Goal: Information Seeking & Learning: Learn about a topic

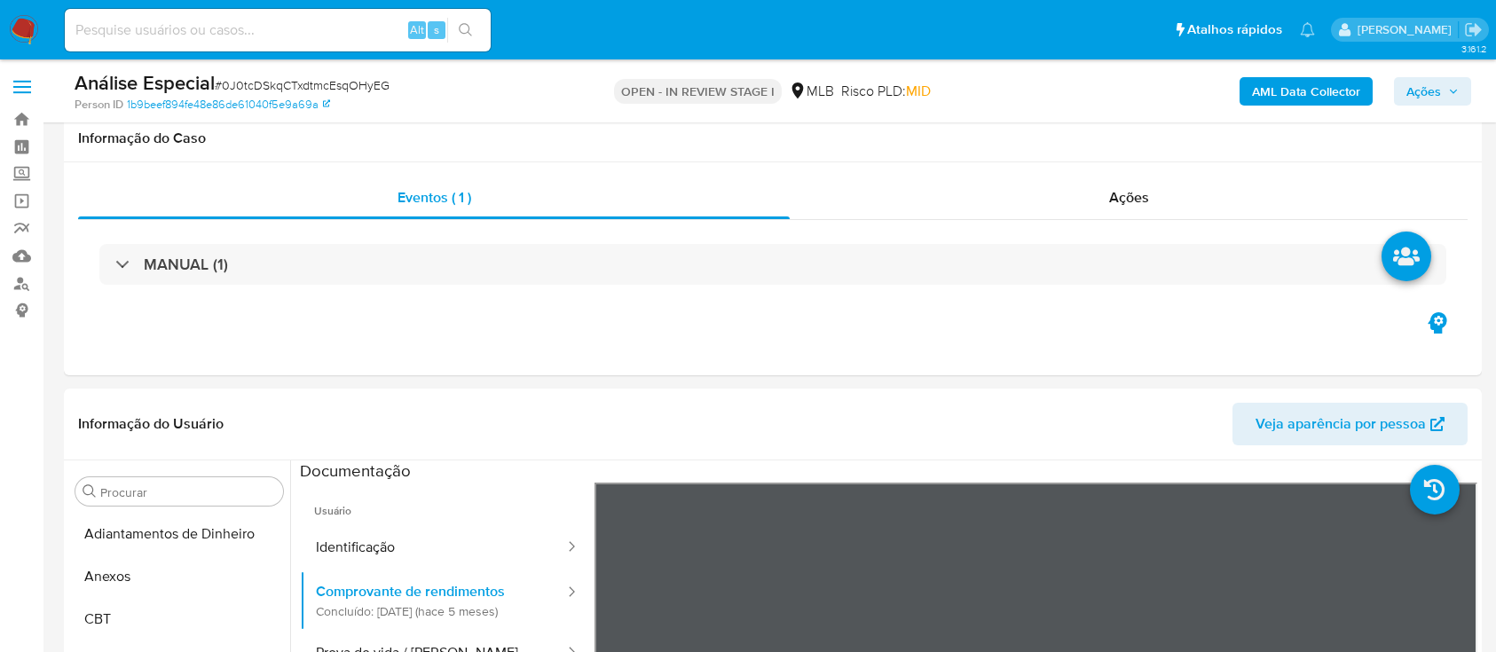
select select "10"
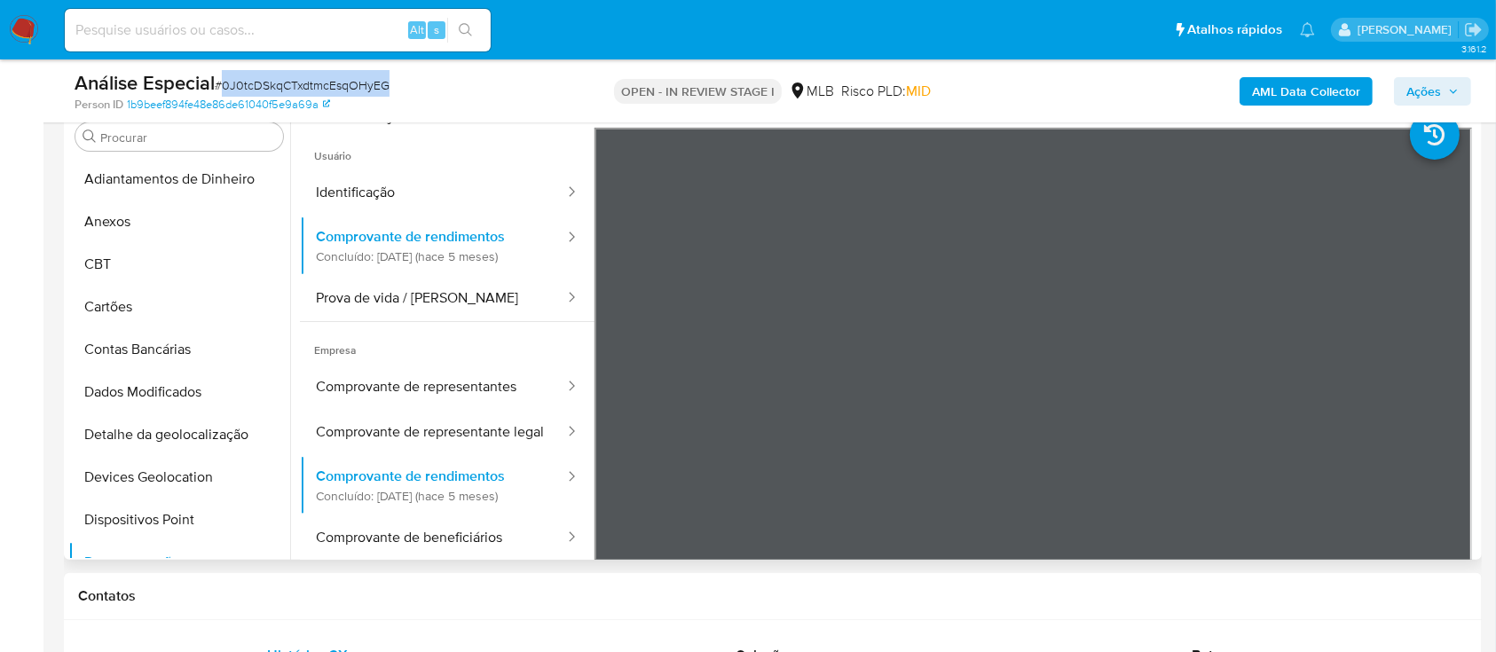
scroll to position [355, 0]
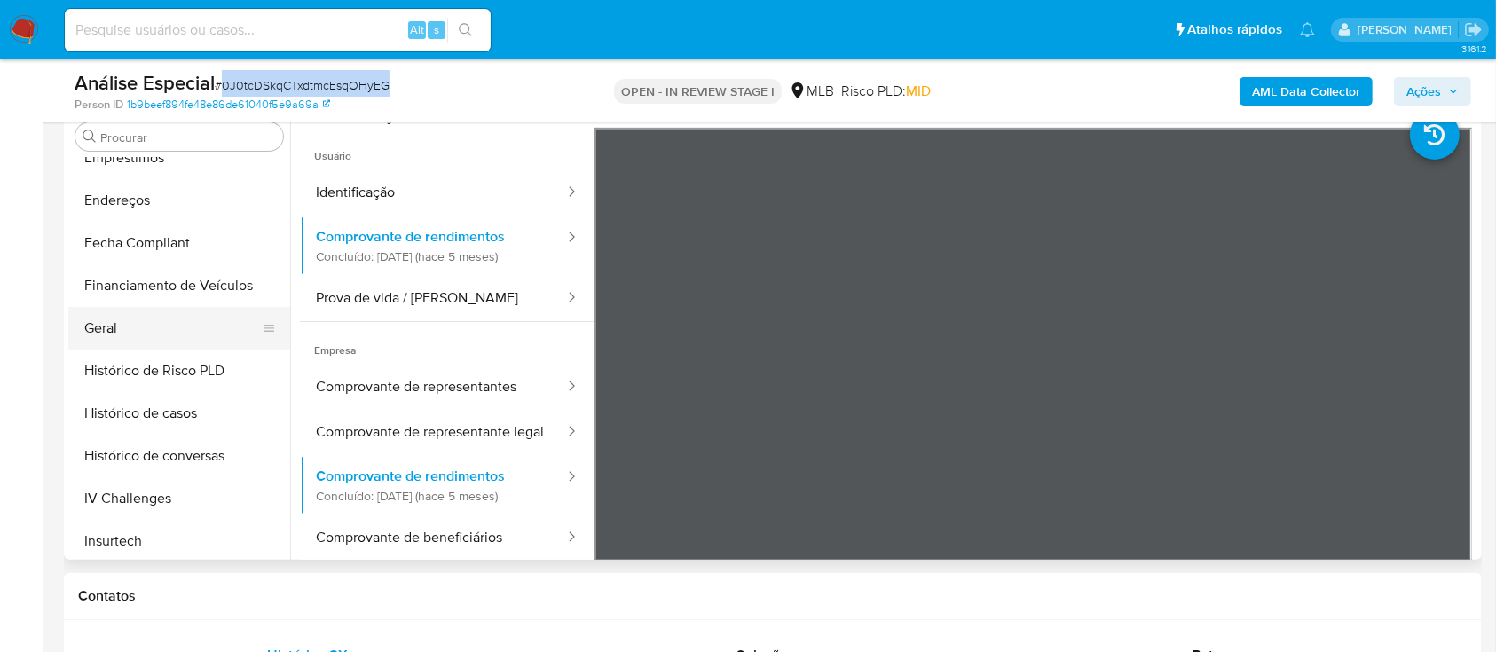
click at [95, 315] on button "Geral" at bounding box center [172, 328] width 208 height 43
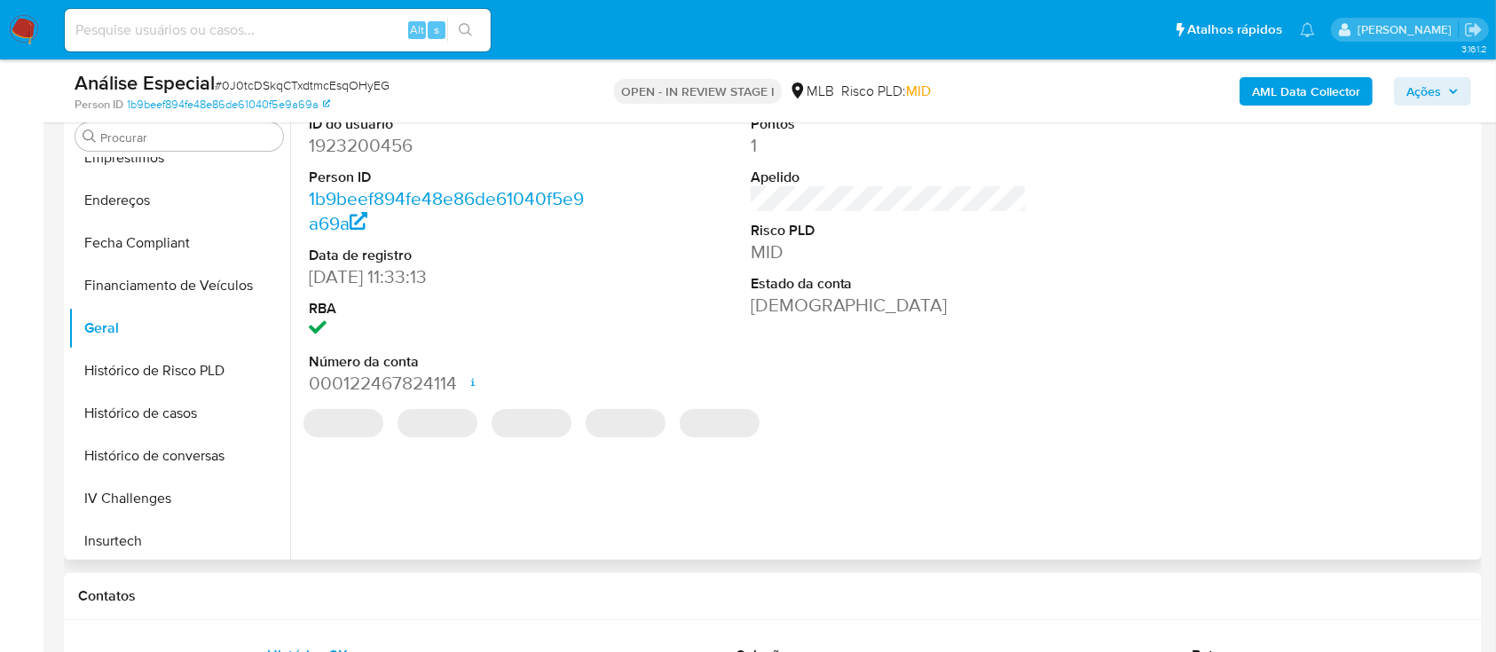
click at [386, 150] on dd "1923200456" at bounding box center [447, 145] width 277 height 25
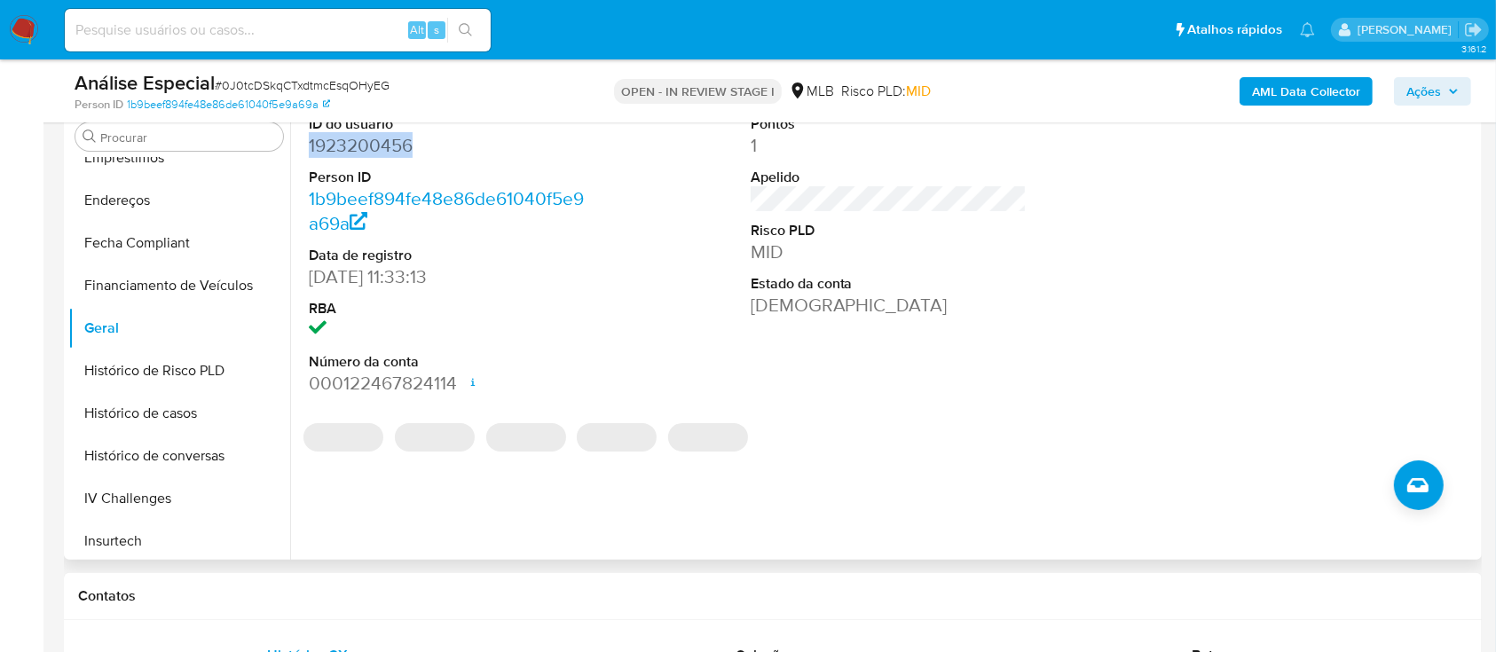
copy dd "1923200456"
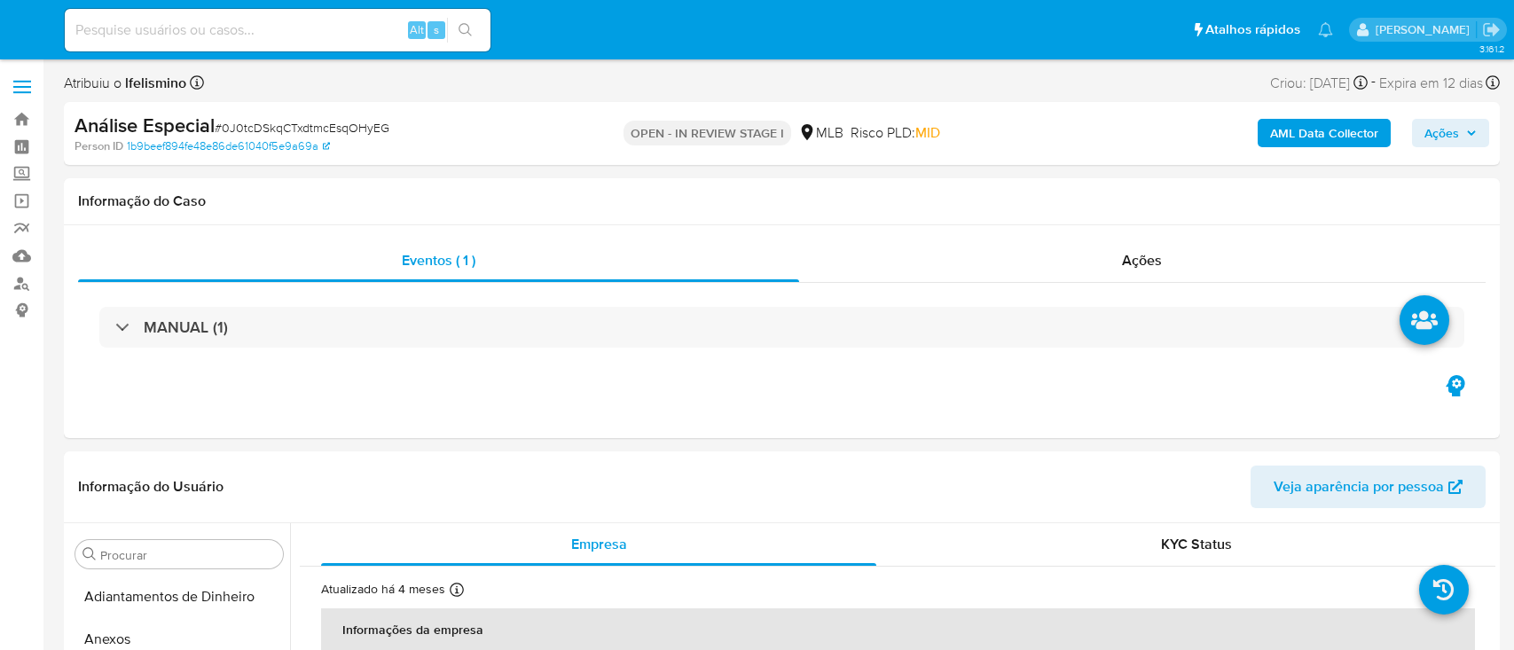
select select "10"
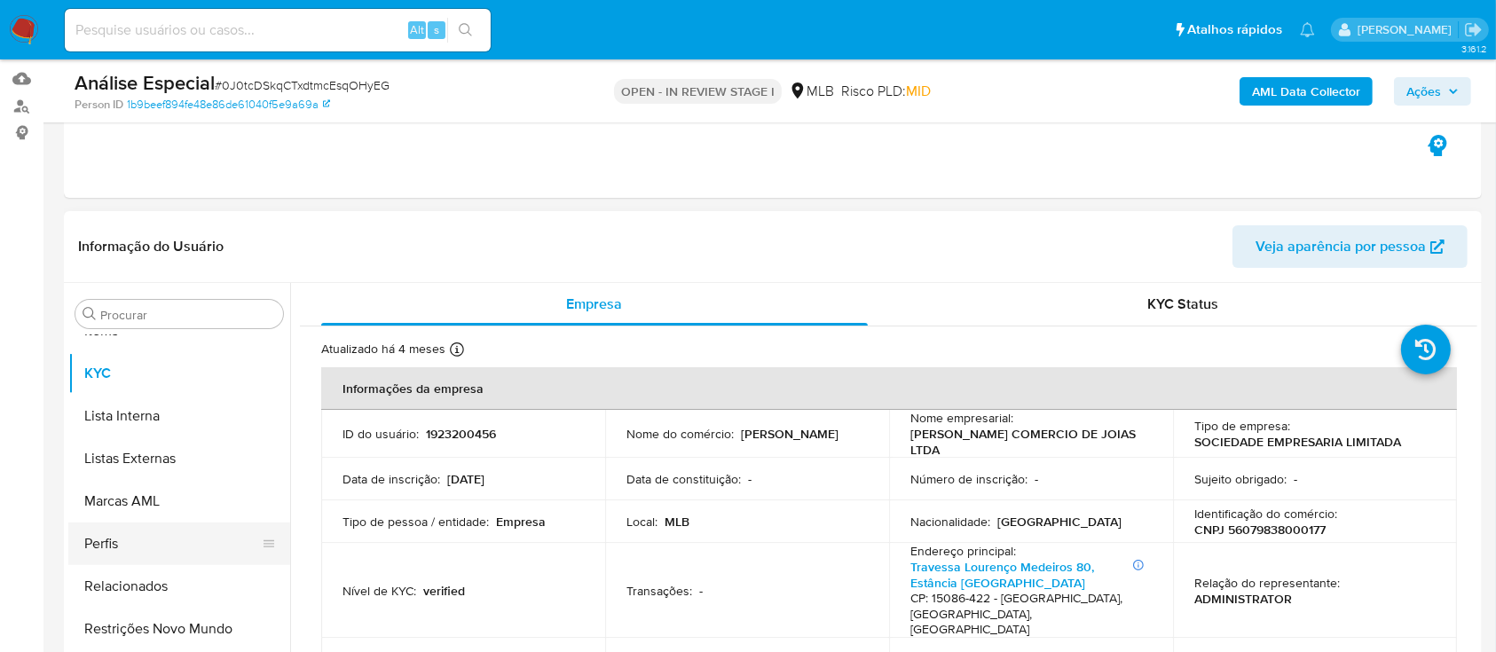
scroll to position [355, 0]
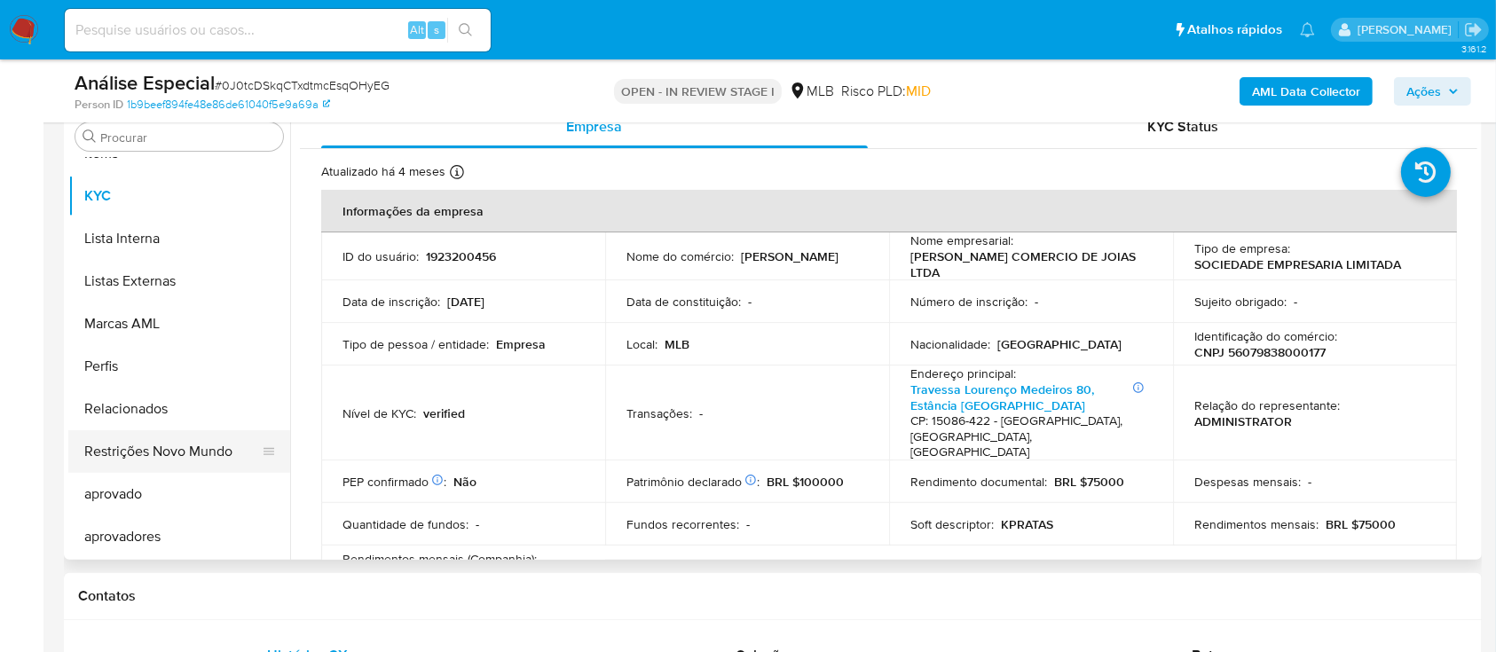
click at [210, 465] on button "Restrições Novo Mundo" at bounding box center [172, 451] width 208 height 43
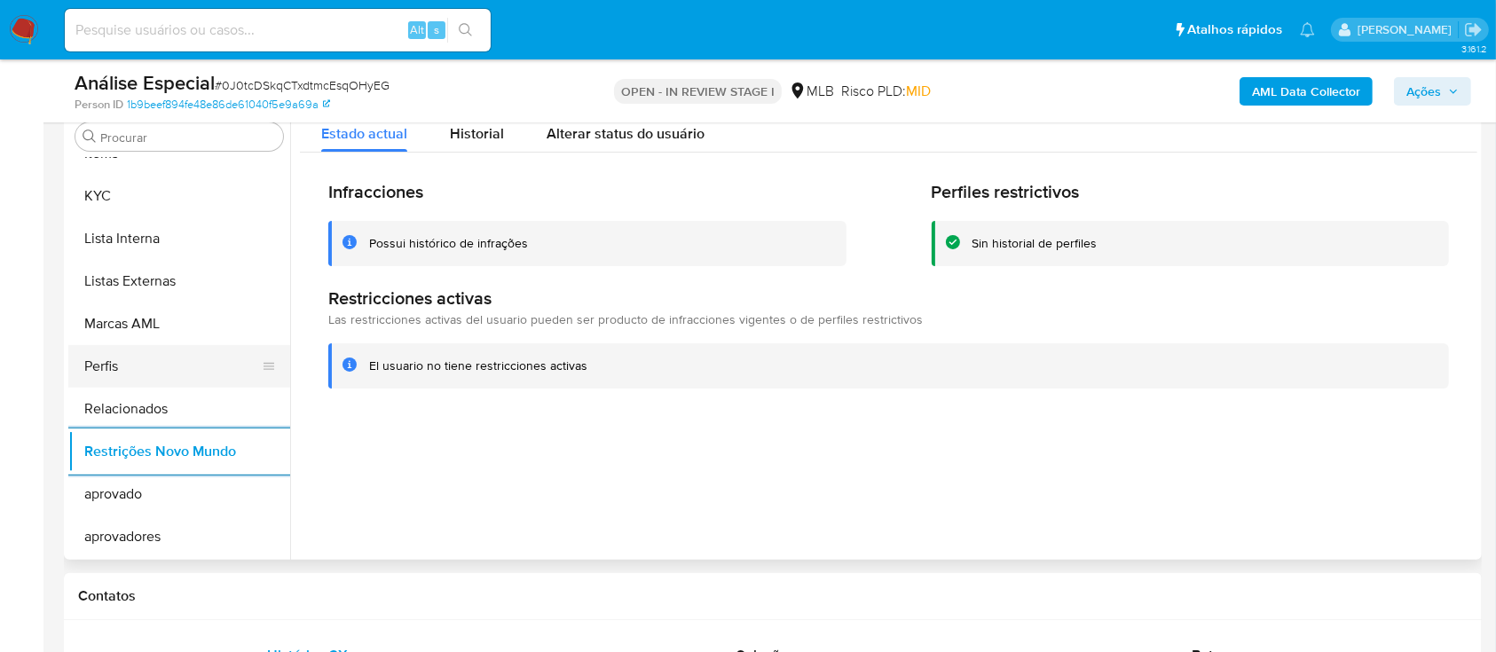
scroll to position [802, 0]
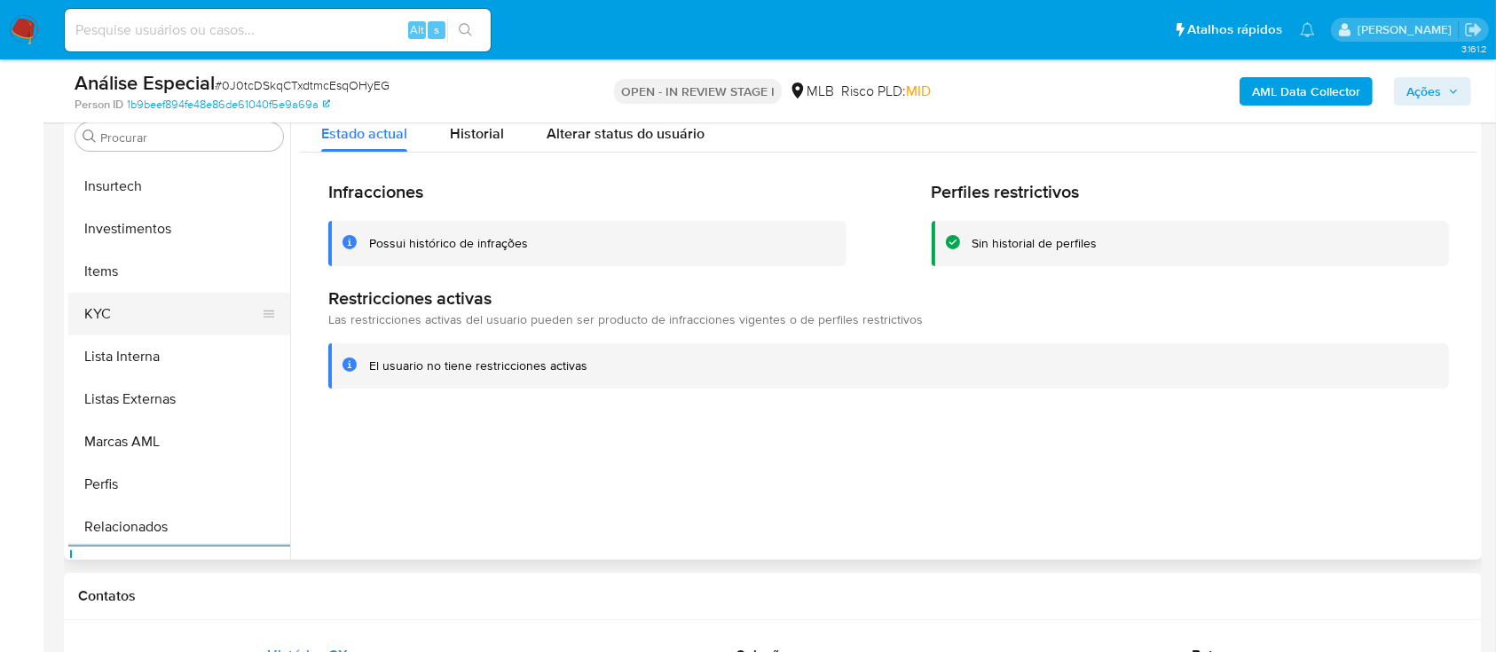
click at [220, 317] on button "KYC" at bounding box center [172, 314] width 208 height 43
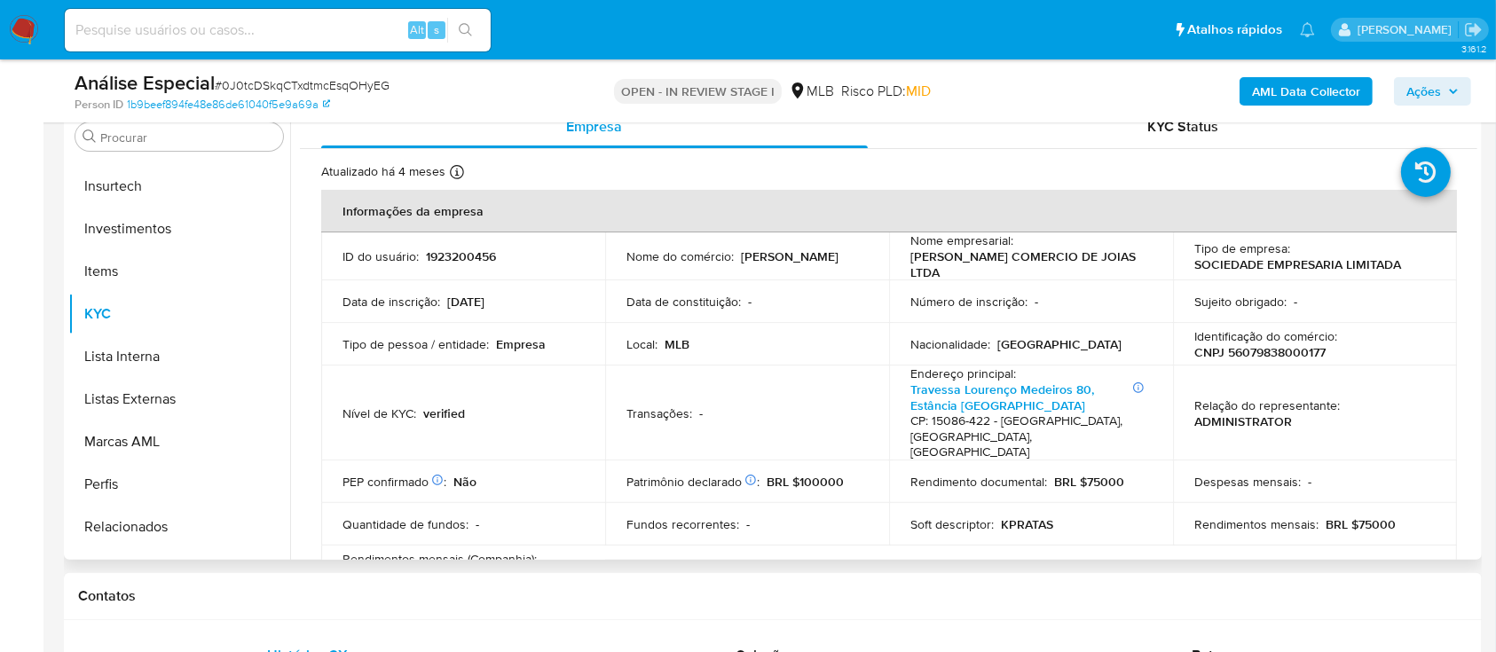
click at [1262, 351] on p "CNPJ 56079838000177" at bounding box center [1259, 352] width 131 height 16
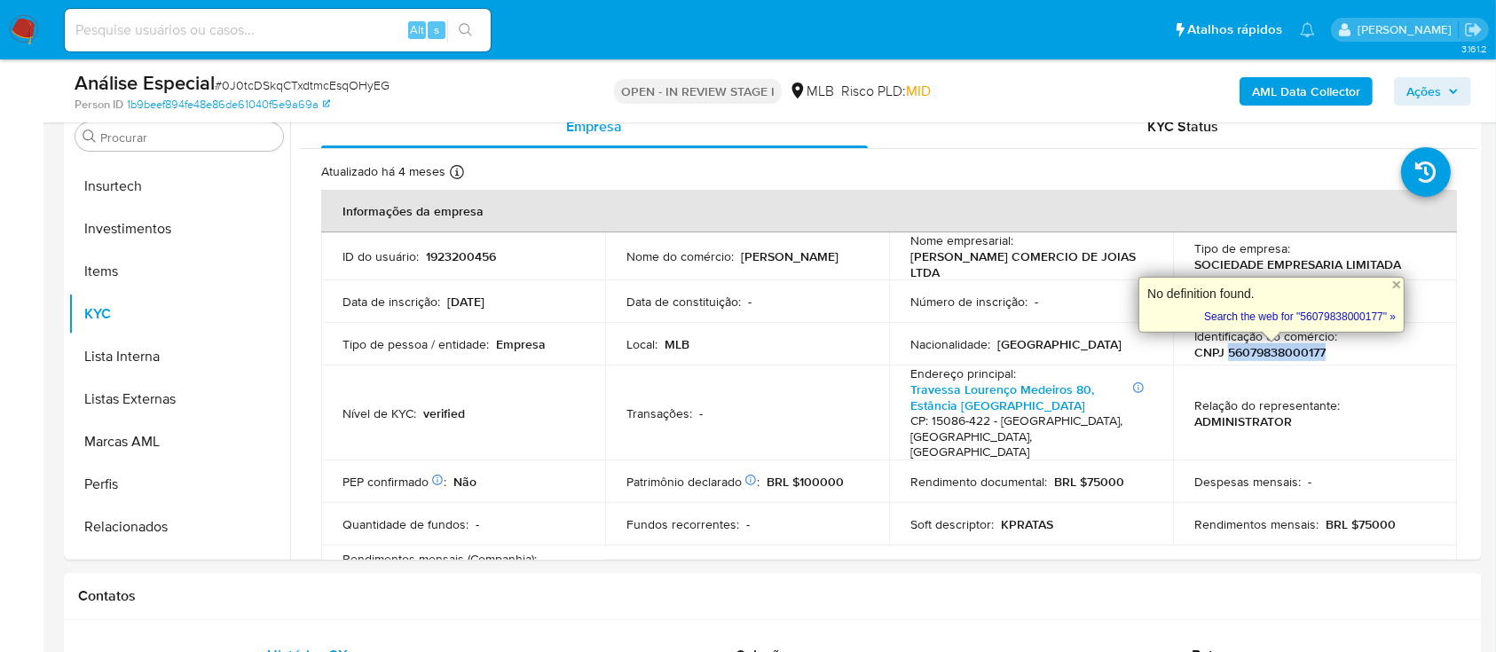
copy p "56079838000177"
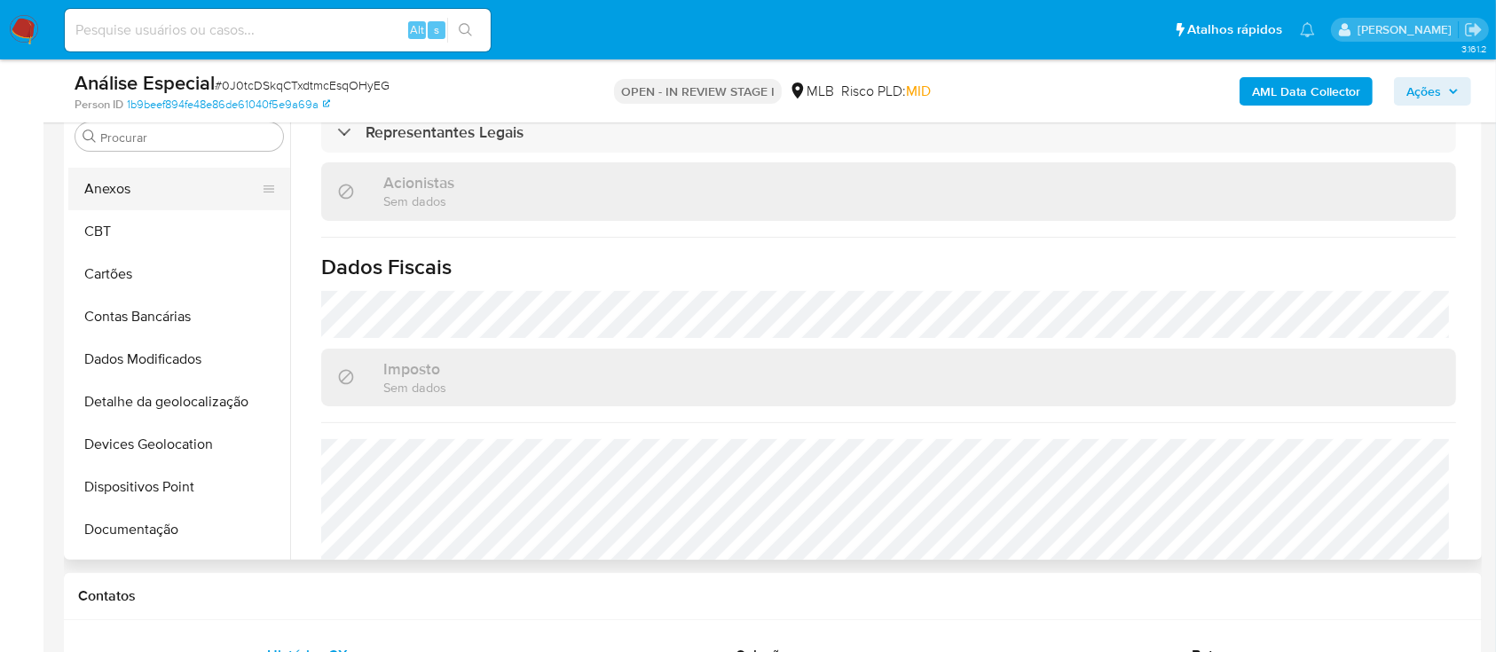
scroll to position [0, 0]
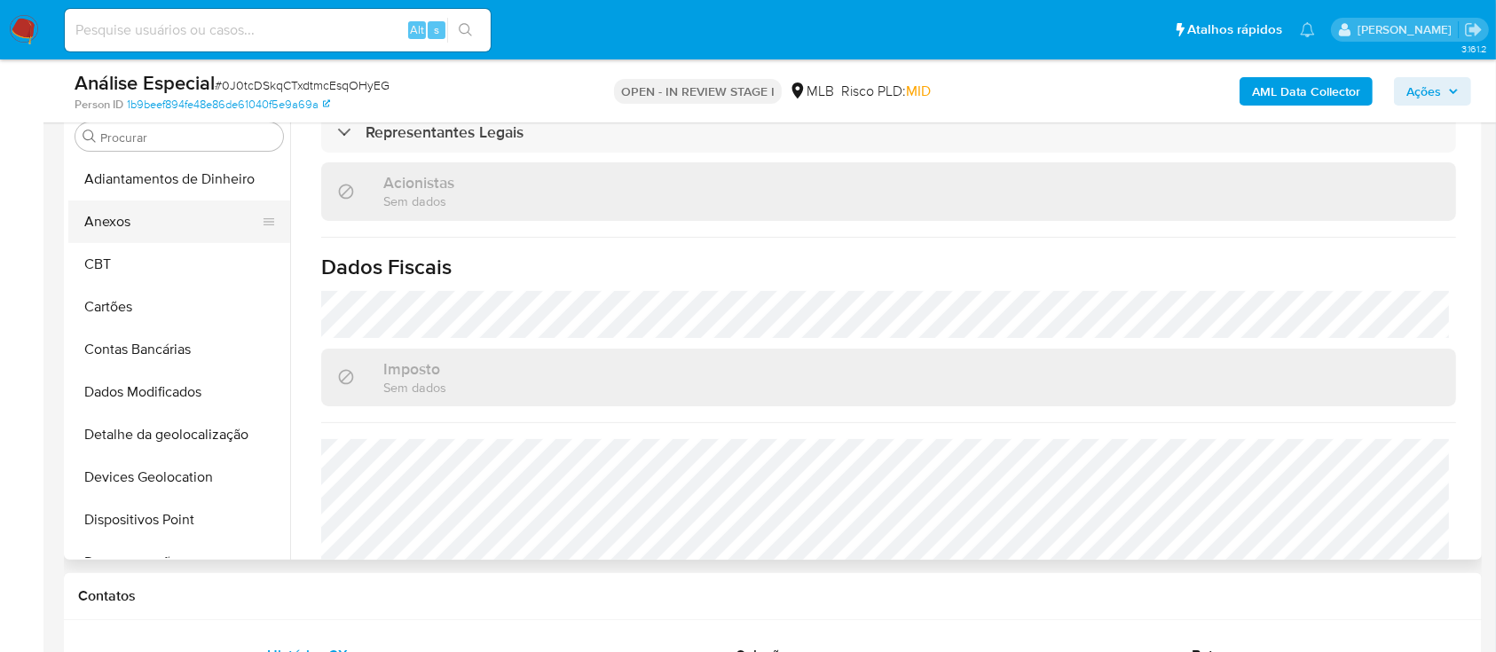
click at [135, 206] on button "Anexos" at bounding box center [172, 222] width 208 height 43
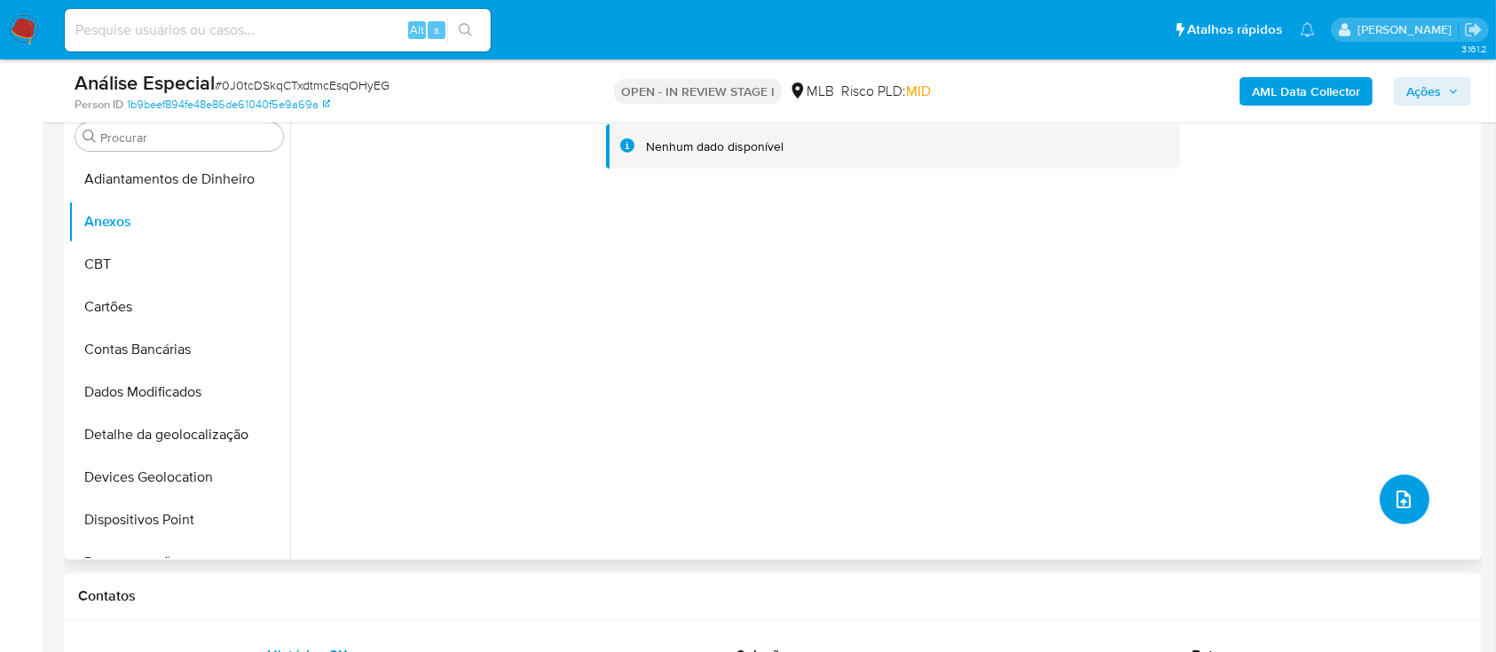
click at [1393, 501] on icon "upload-file" at bounding box center [1403, 499] width 21 height 21
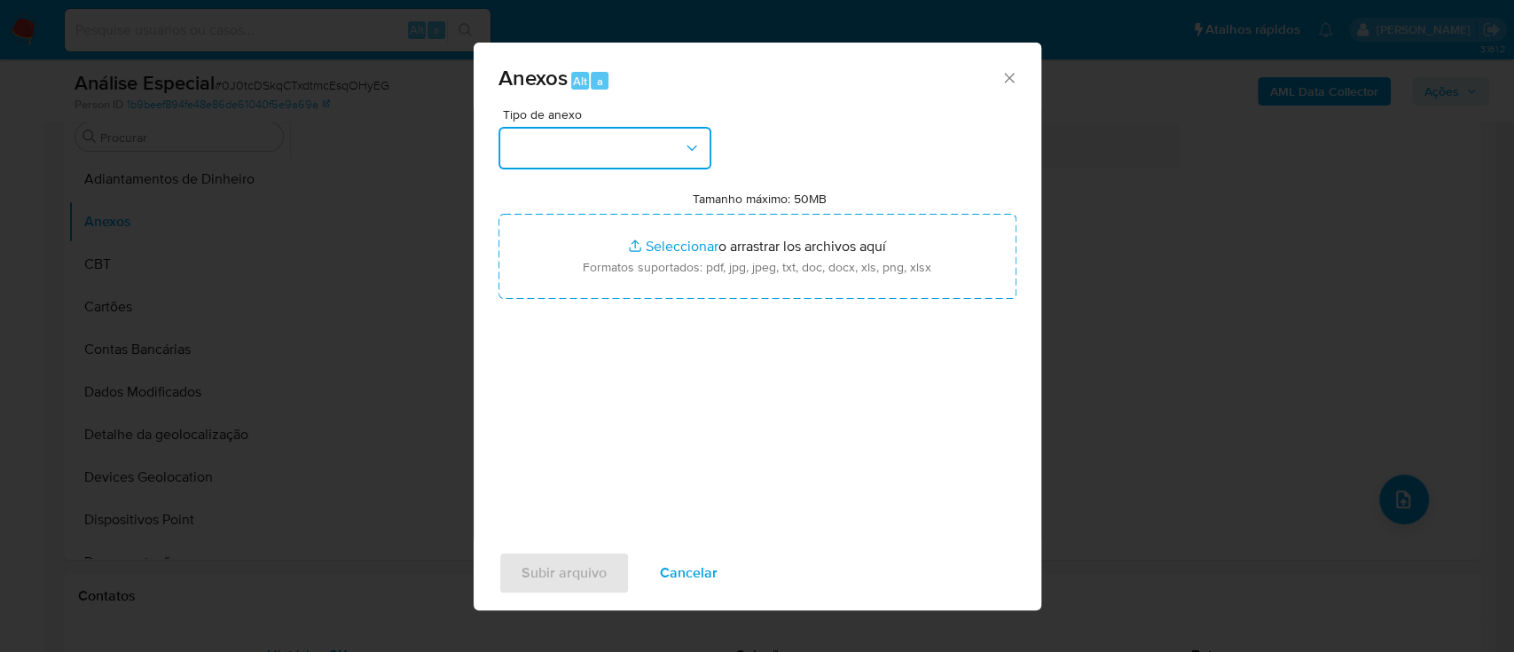
click at [539, 161] on button "button" at bounding box center [605, 148] width 213 height 43
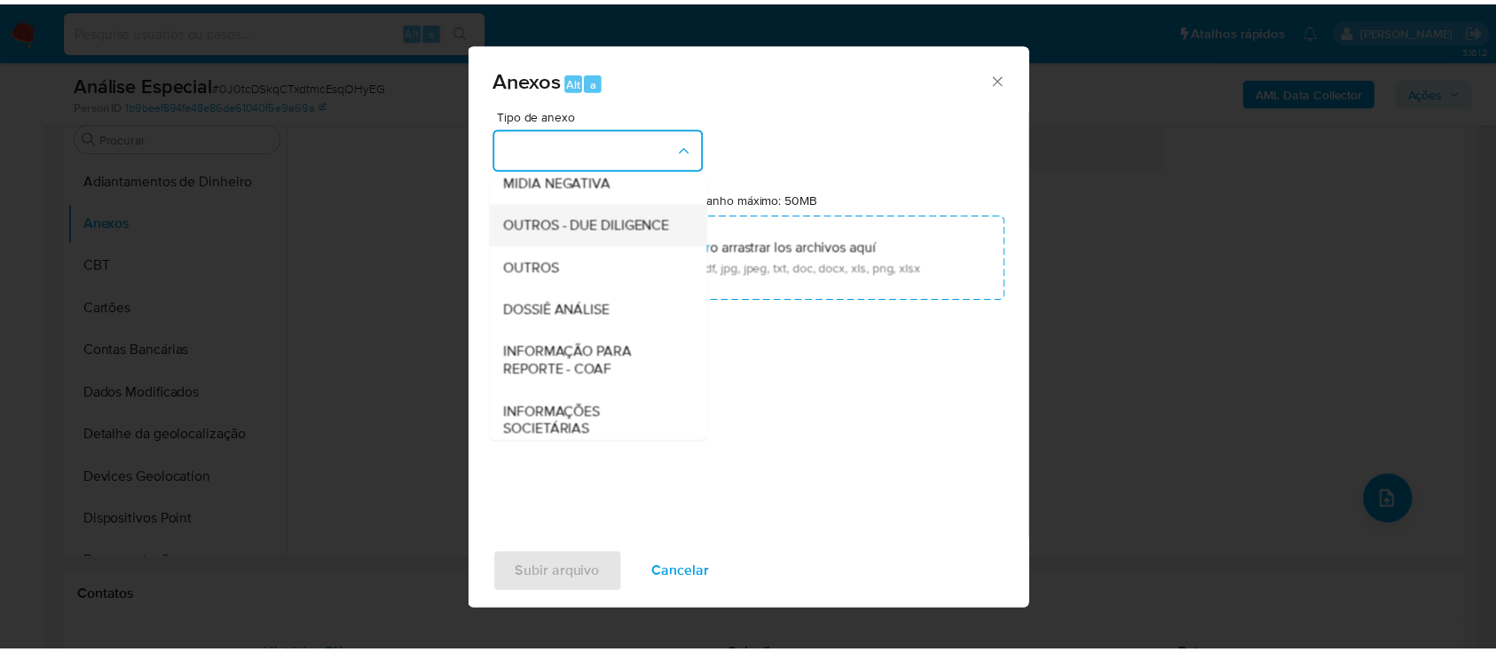
scroll to position [236, 0]
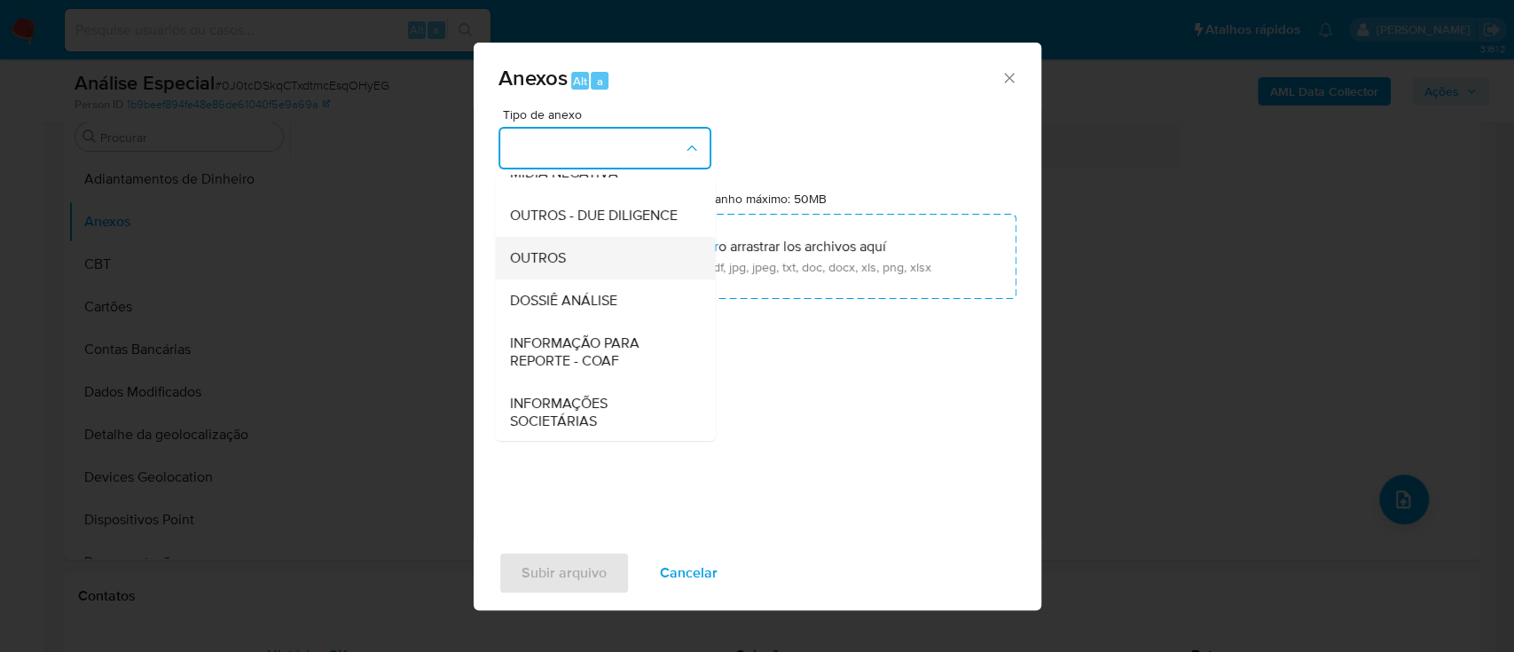
click at [531, 279] on div "OUTROS" at bounding box center [599, 258] width 181 height 43
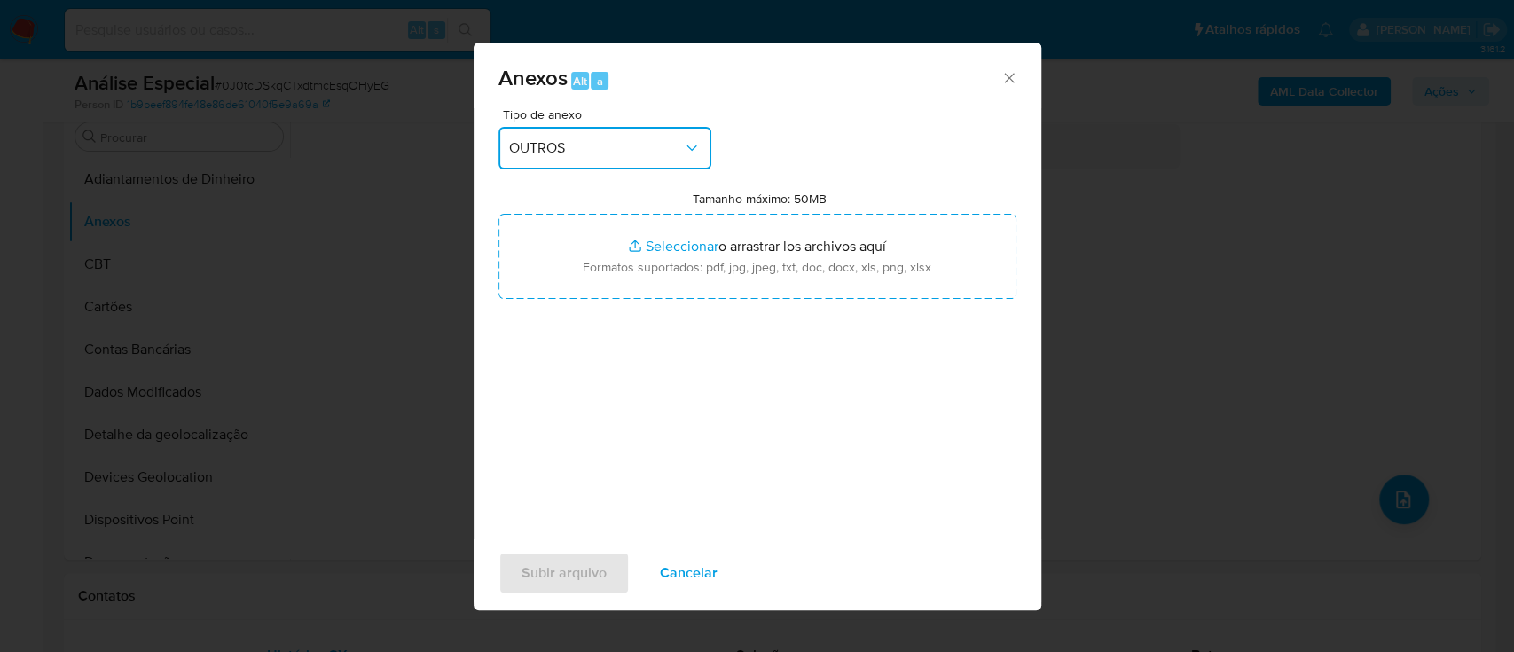
click at [1128, 179] on div "Anexos Alt a Tipo de anexo OUTROS Tamanho máximo: 50MB Seleccionar archivos Sel…" at bounding box center [757, 326] width 1514 height 652
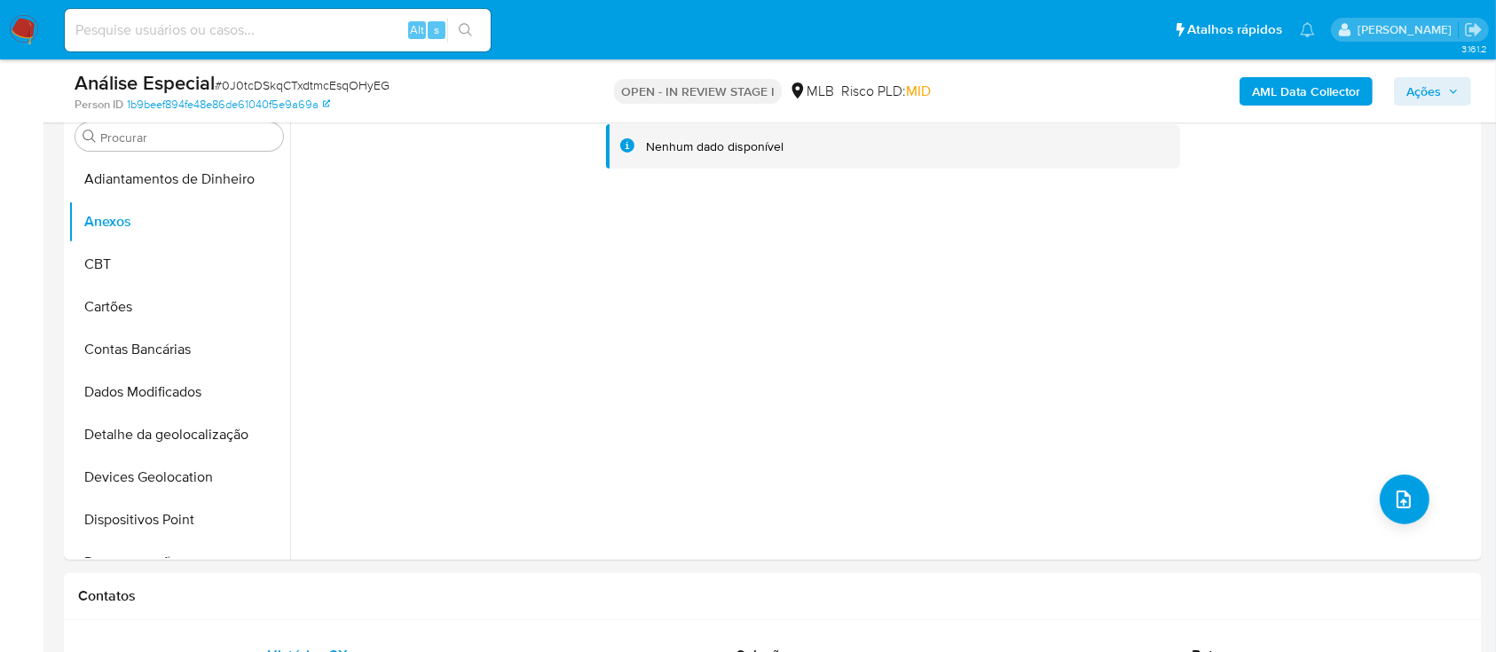
click at [1271, 79] on b "AML Data Collector" at bounding box center [1306, 91] width 108 height 28
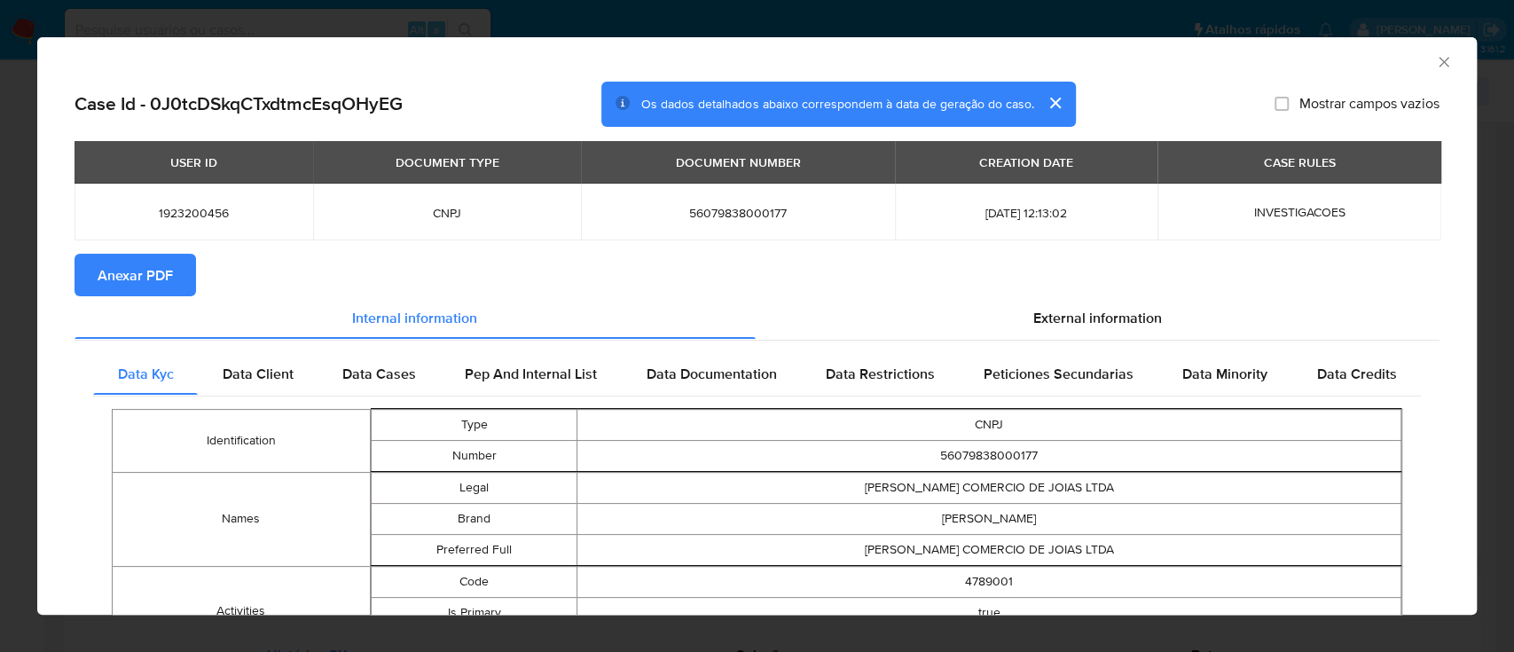
click at [157, 282] on span "Anexar PDF" at bounding box center [135, 275] width 75 height 39
click at [482, 37] on div "AML Data Collector" at bounding box center [757, 59] width 1440 height 44
click at [597, 25] on div "AML Data Collector Case Id - 0J0tcDSkqCTxdtmcEsqOHyEG Os dados detalhados abaix…" at bounding box center [757, 326] width 1514 height 652
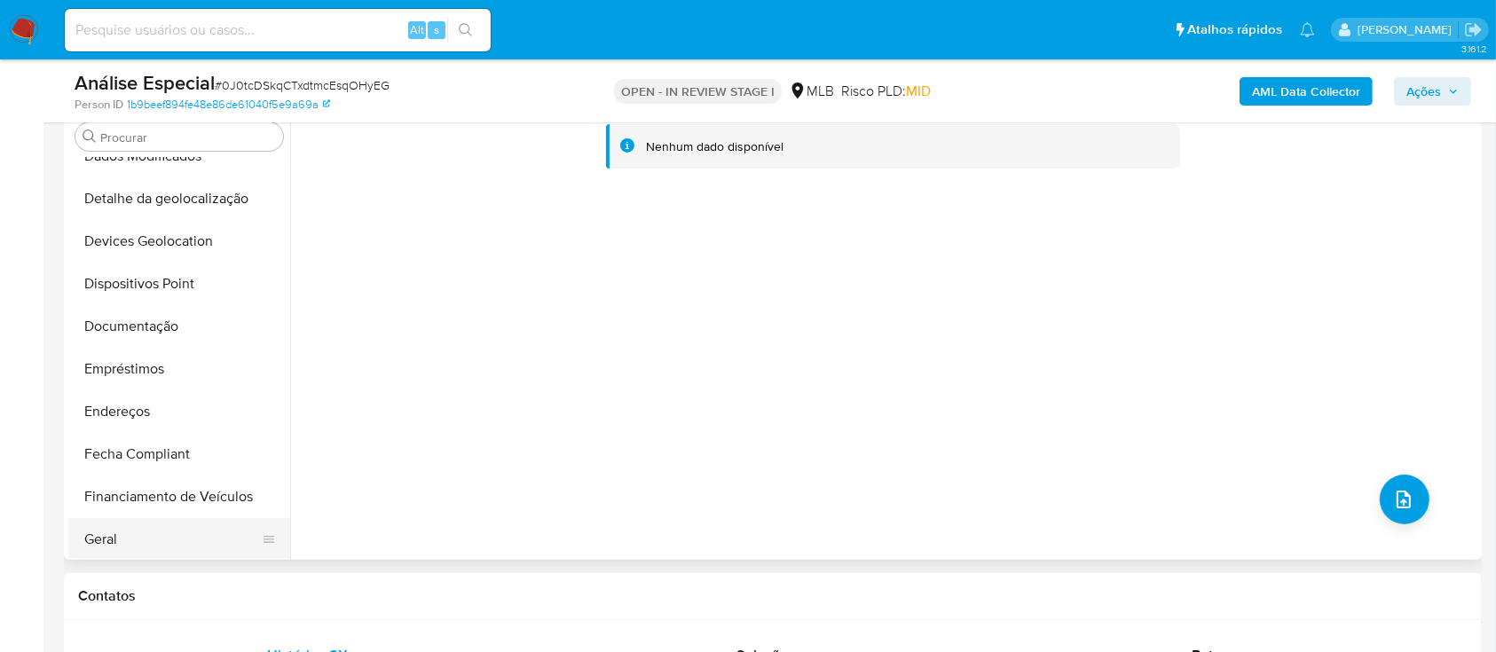
click at [140, 543] on button "Geral" at bounding box center [172, 539] width 208 height 43
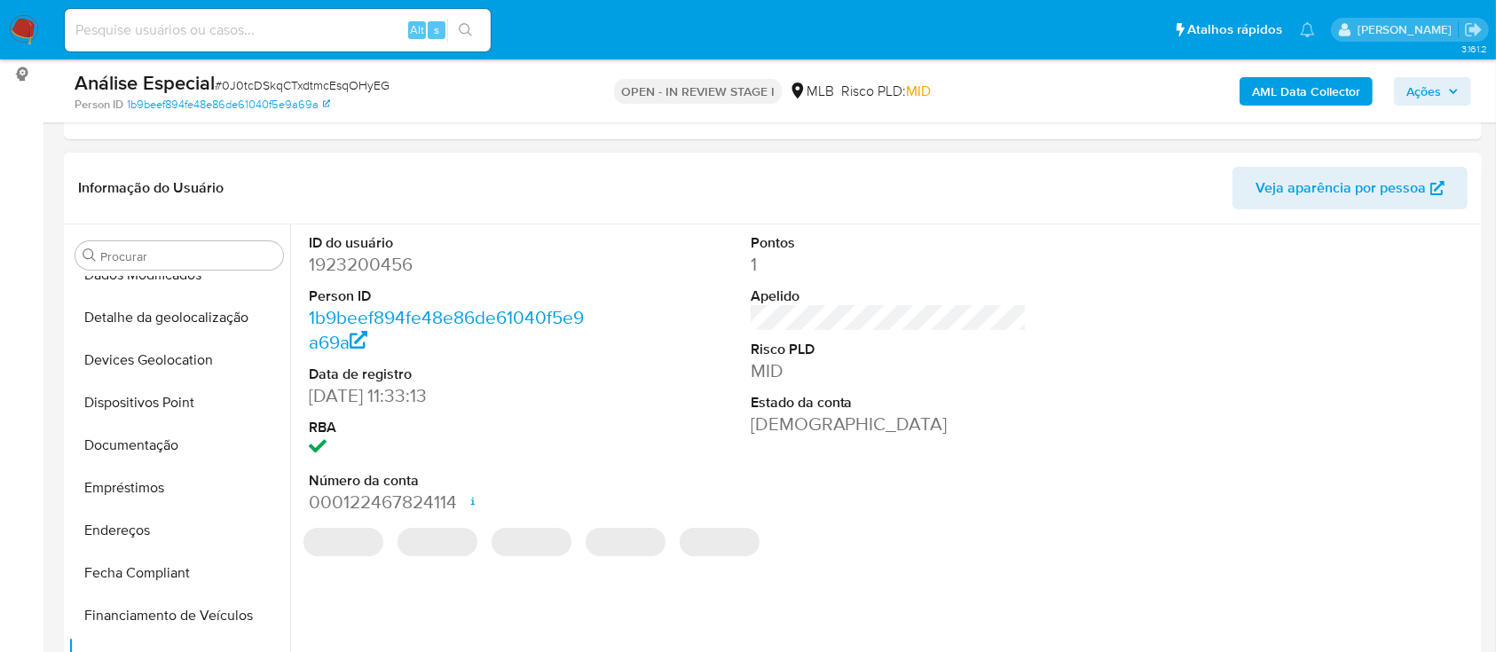
click at [384, 270] on dd "1923200456" at bounding box center [447, 264] width 277 height 25
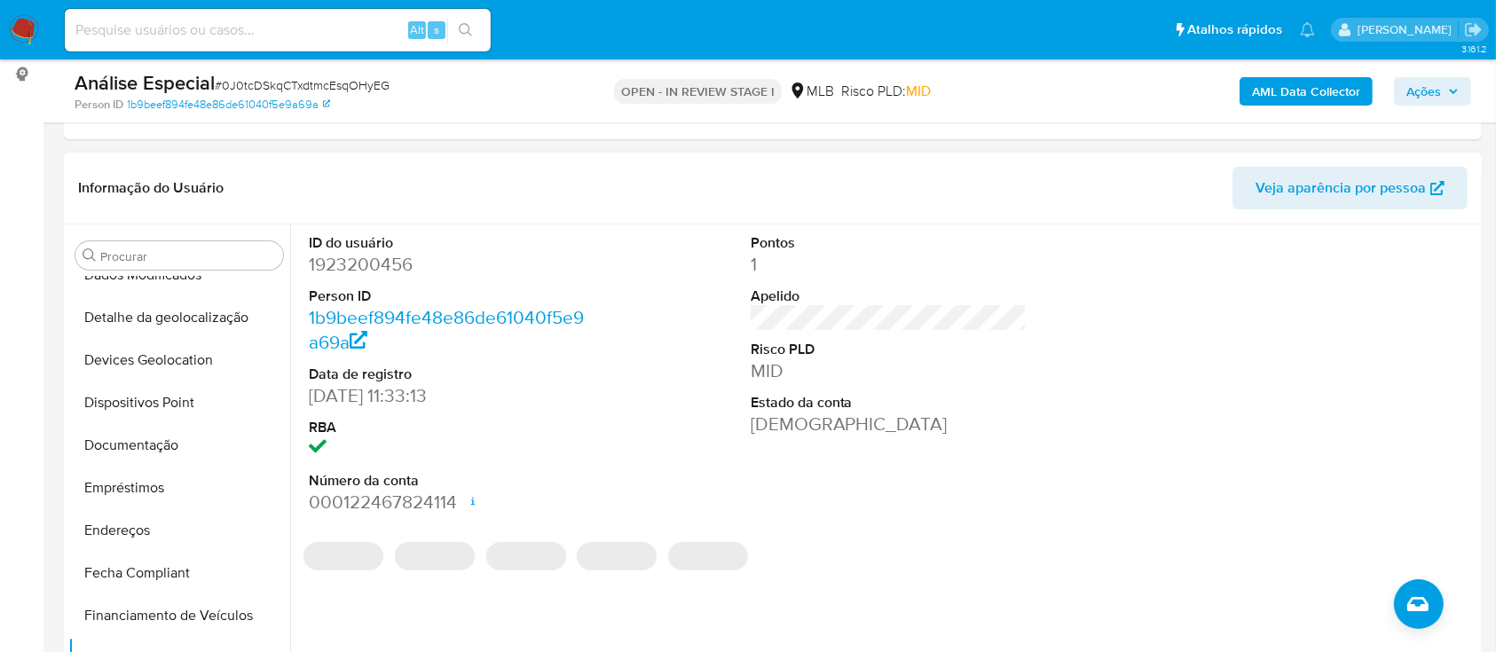
click at [428, 280] on dl "ID do usuário 1923200456 Person ID 1b9beef894fe48e86de61040f5e9a69a Data de reg…" at bounding box center [447, 374] width 277 height 282
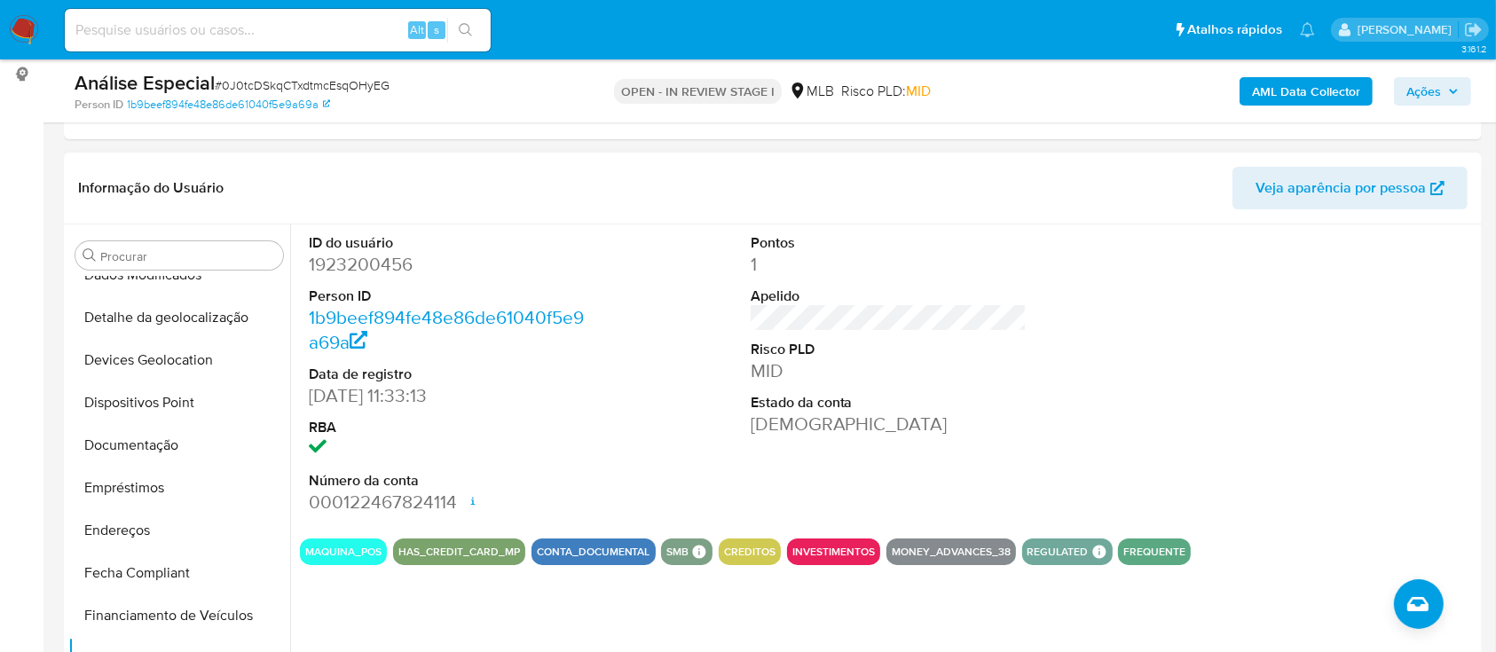
click at [390, 266] on dd "1923200456" at bounding box center [447, 264] width 277 height 25
copy dd "1923200456"
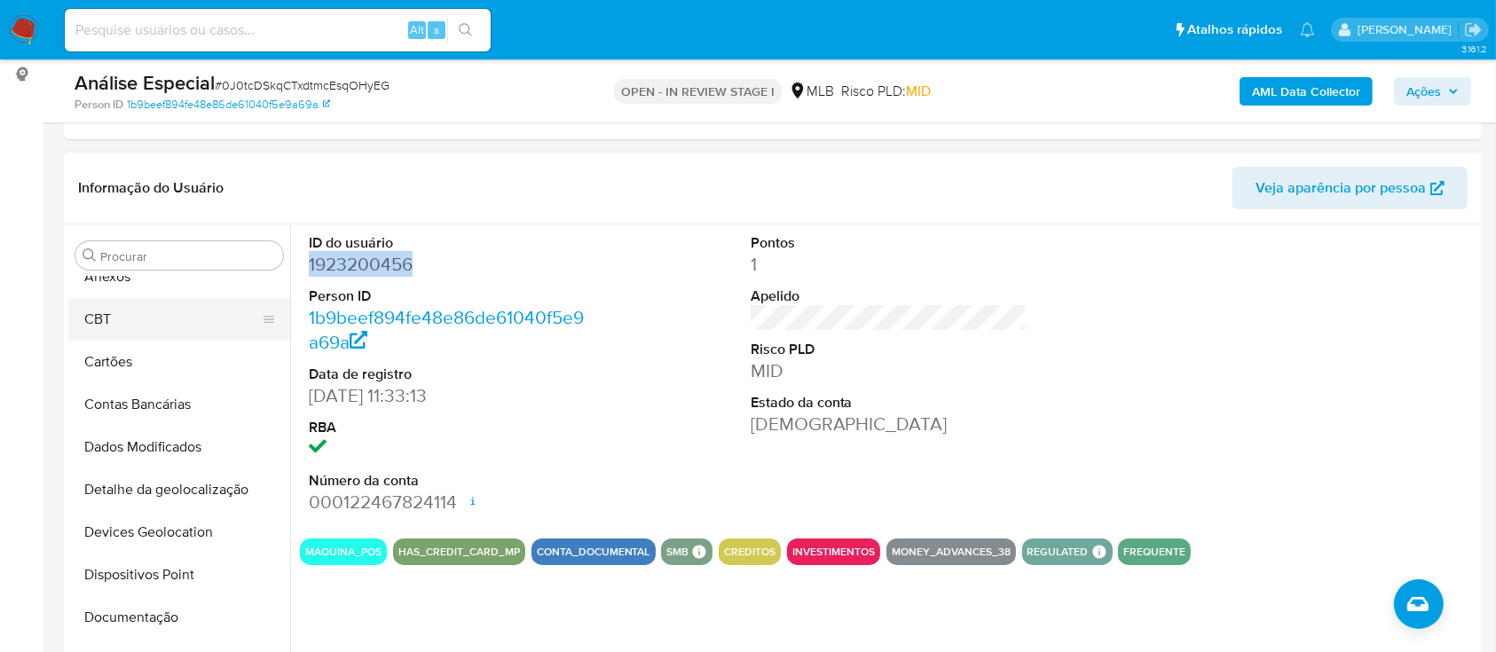
scroll to position [0, 0]
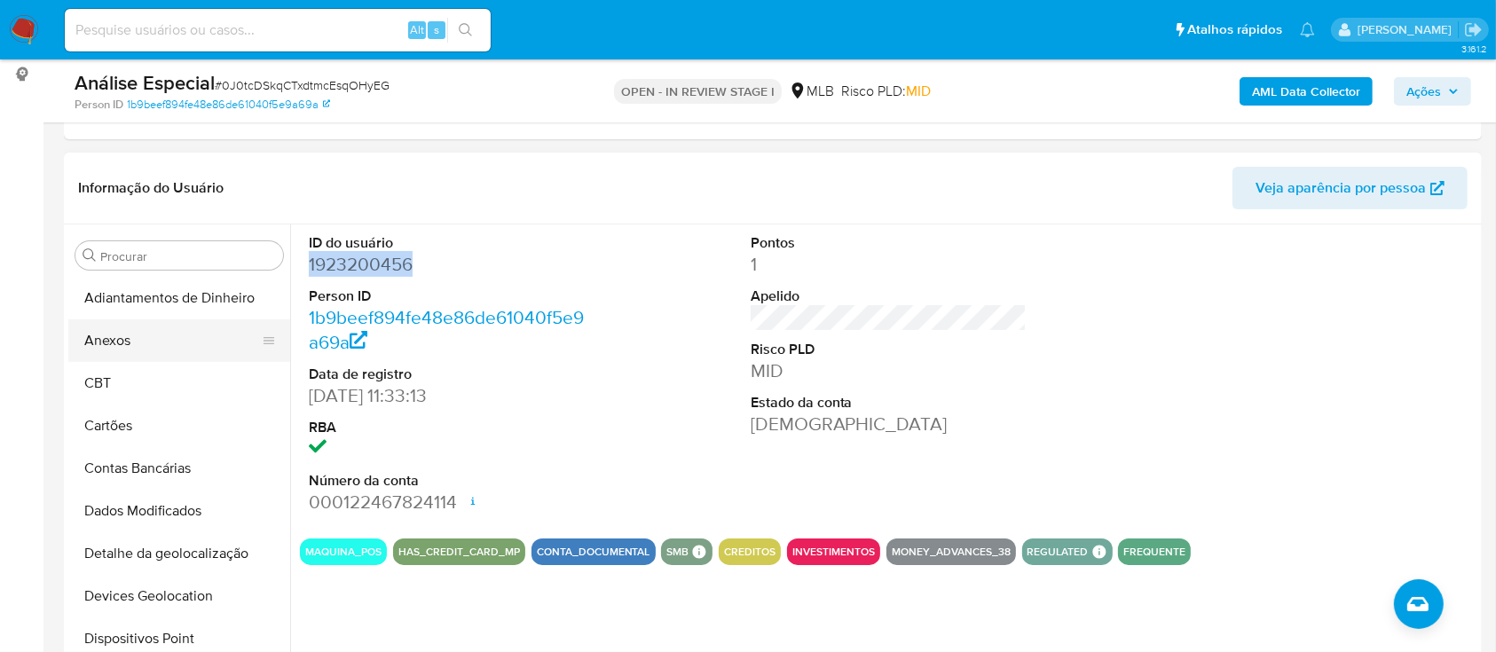
click at [196, 331] on button "Anexos" at bounding box center [172, 340] width 208 height 43
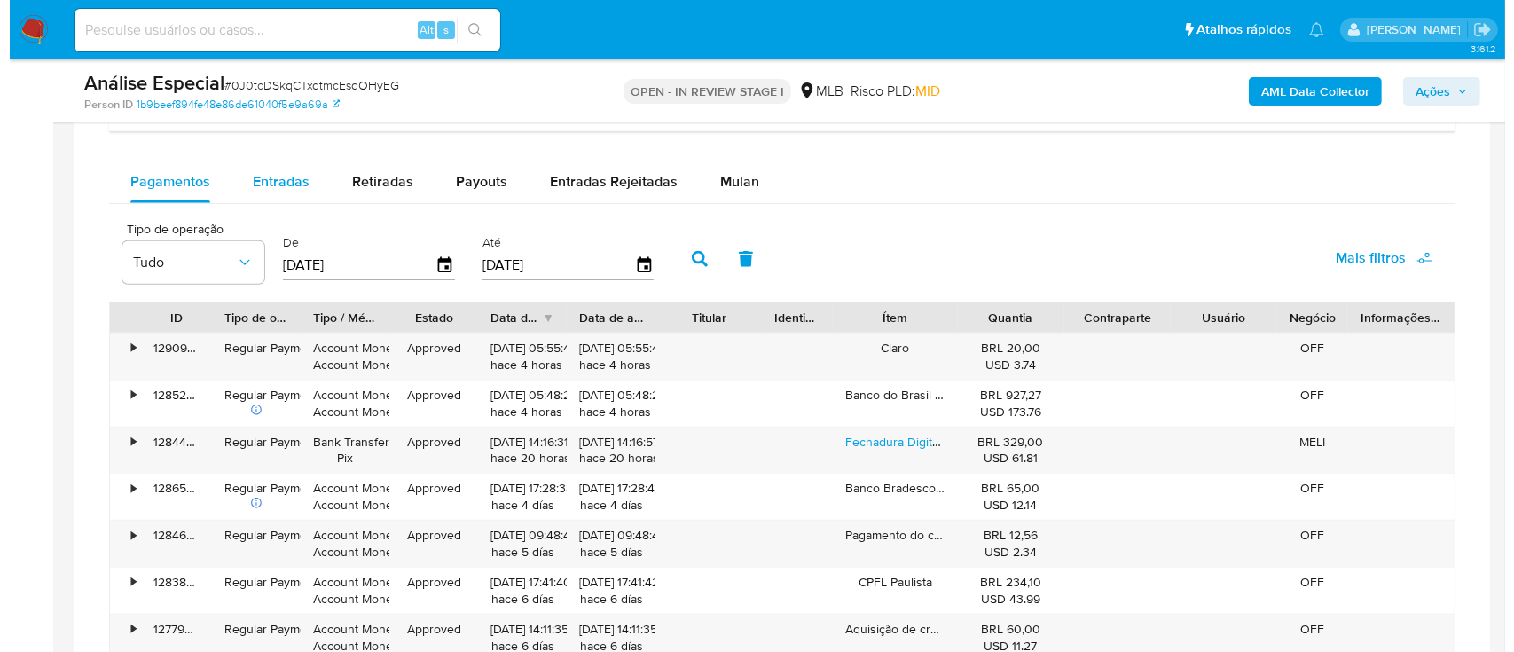
scroll to position [1420, 0]
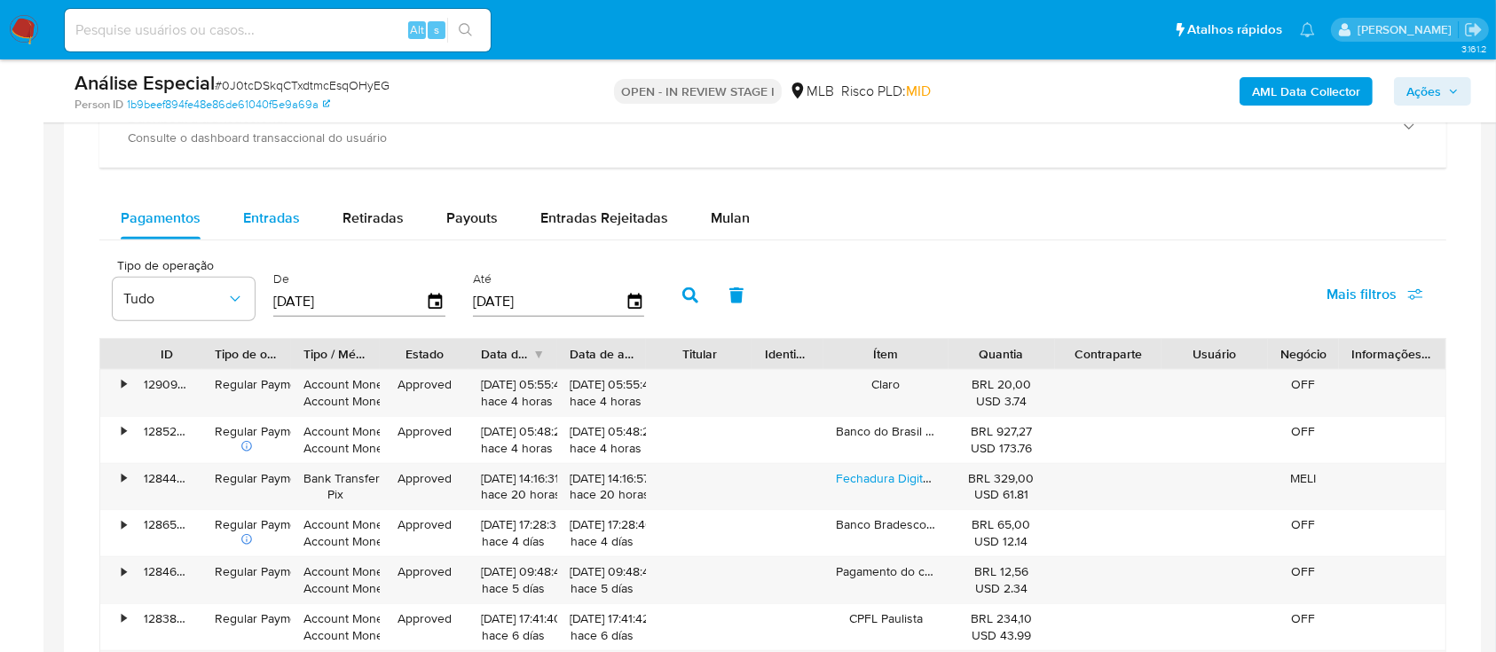
click at [260, 220] on span "Entradas" at bounding box center [271, 218] width 57 height 20
select select "10"
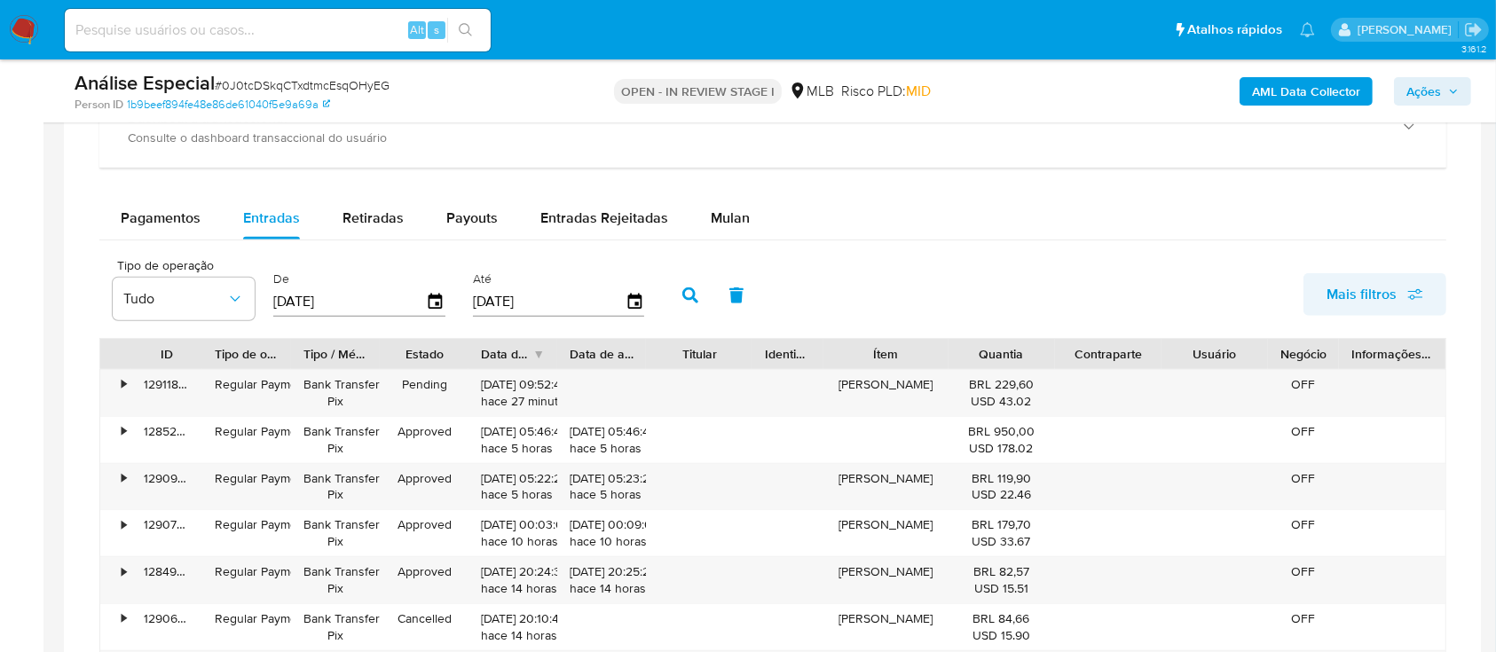
click at [1396, 284] on span "Mais filtros" at bounding box center [1361, 294] width 70 height 43
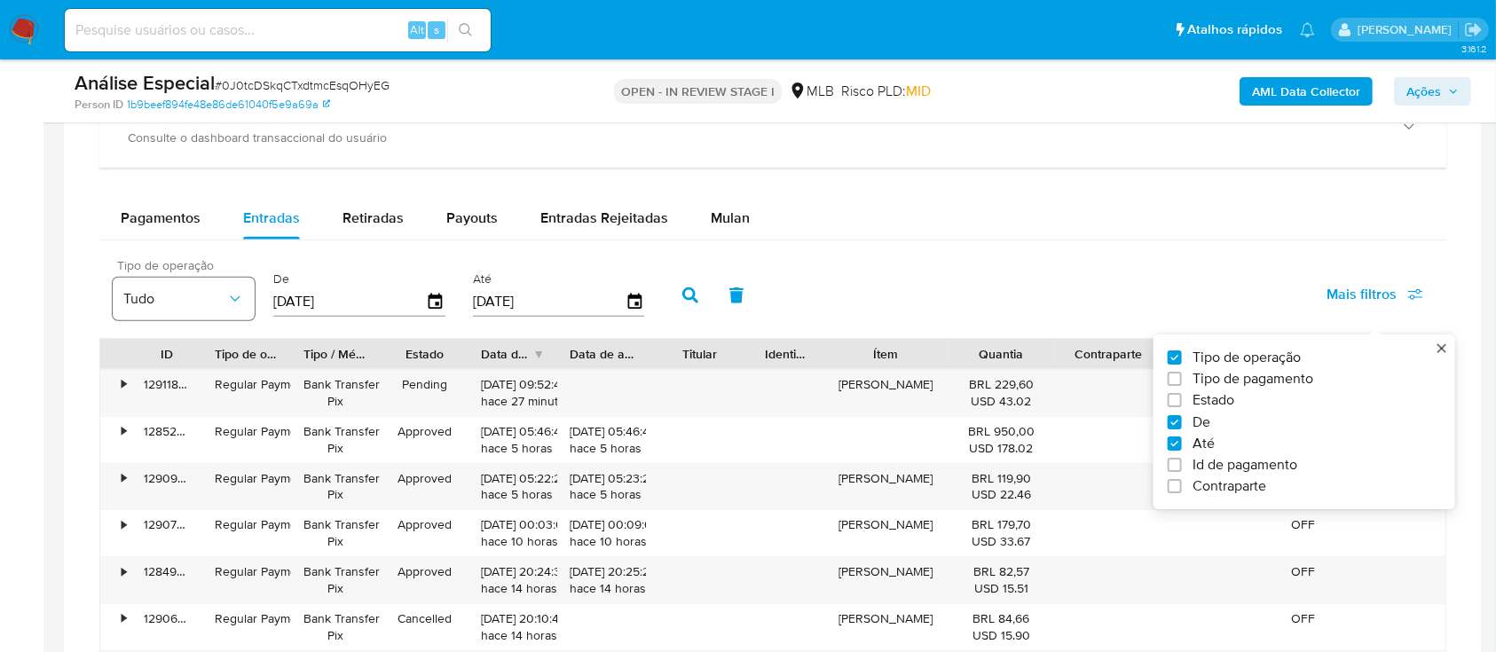
click at [205, 309] on button "Tudo" at bounding box center [184, 299] width 142 height 43
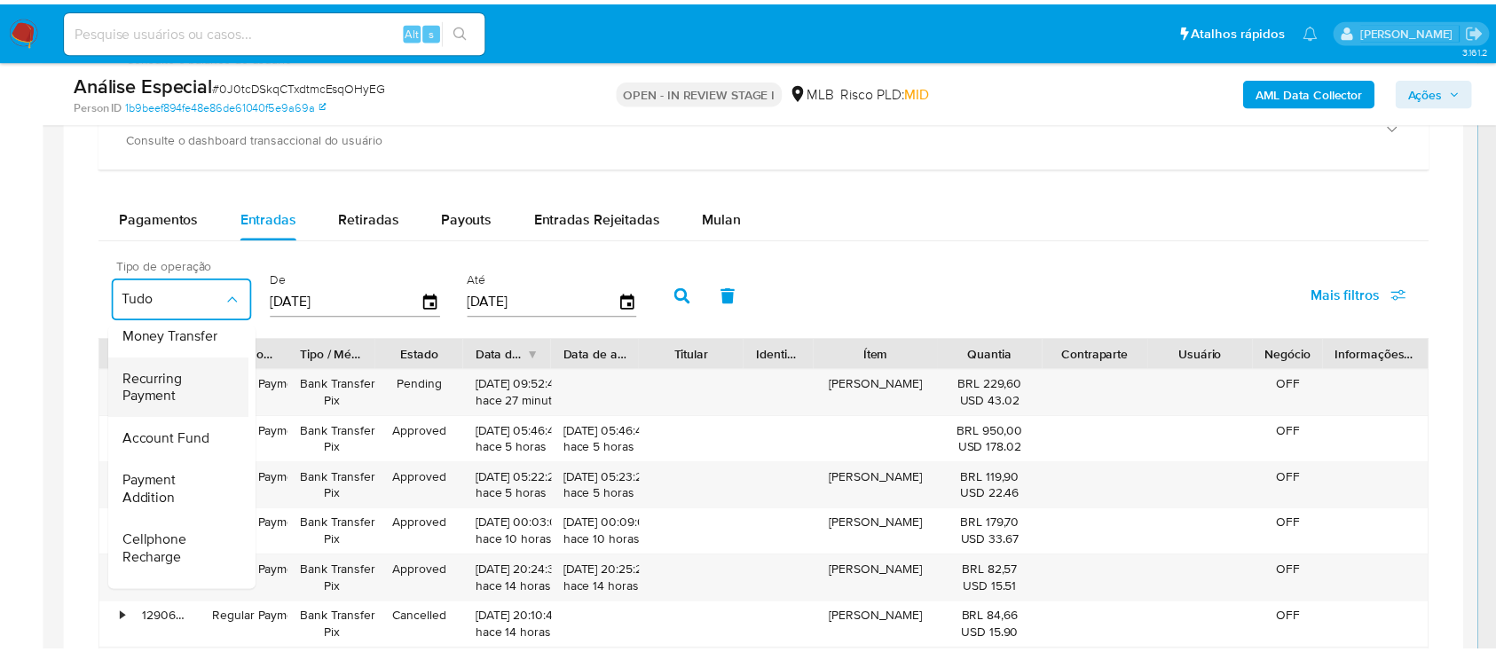
scroll to position [266, 0]
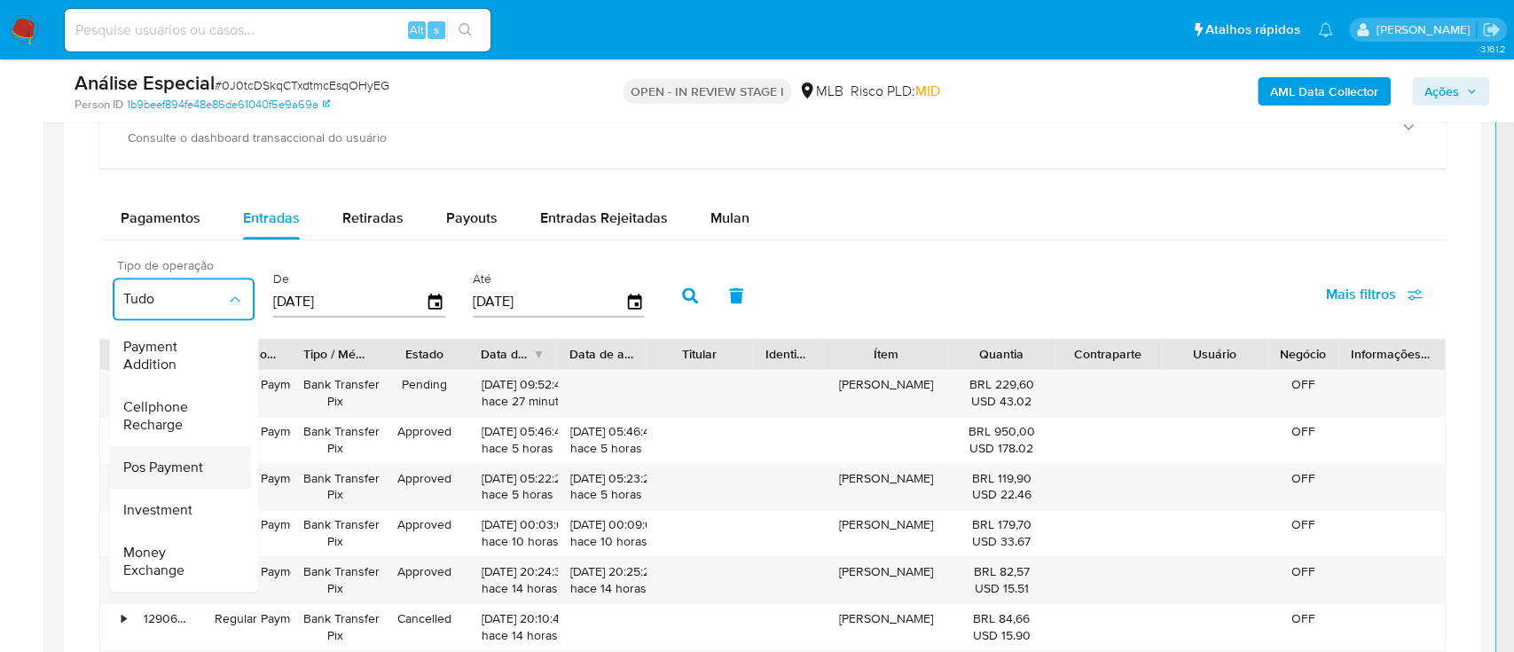
click at [193, 446] on div "Pos Payment" at bounding box center [174, 467] width 103 height 43
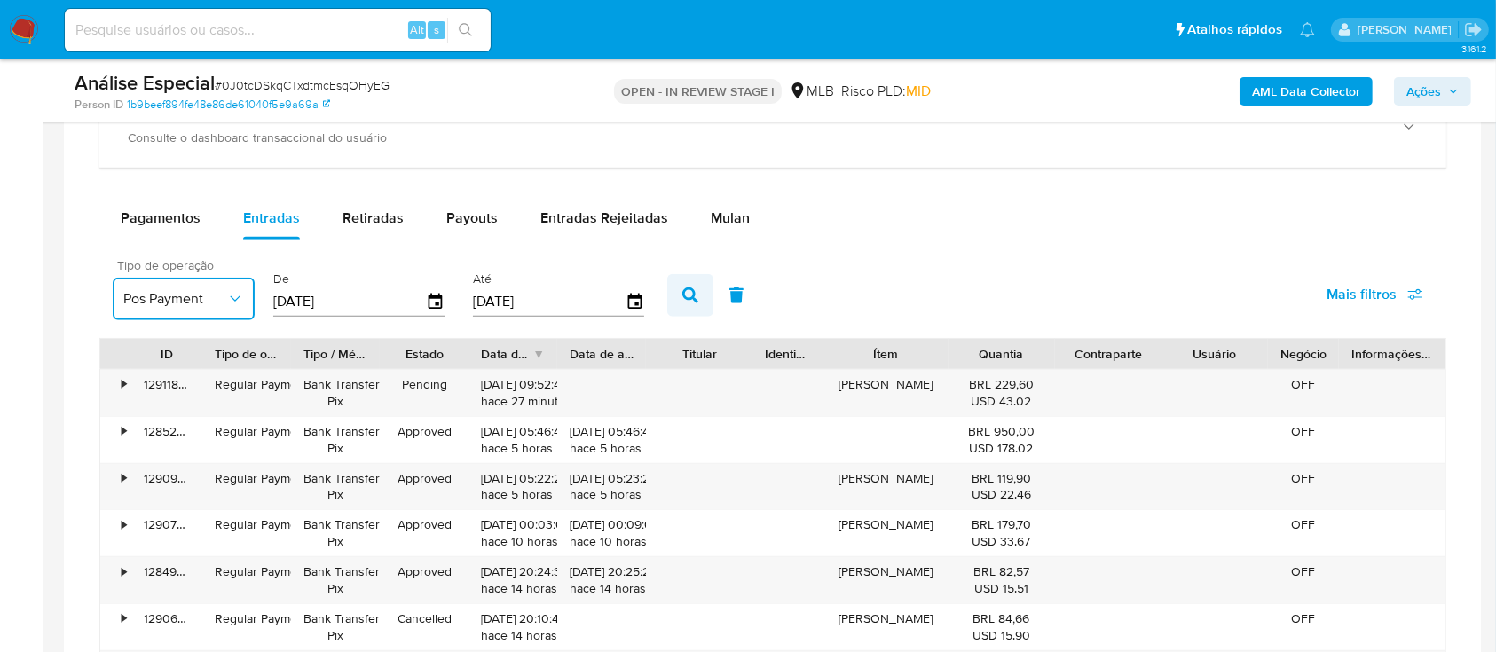
click at [674, 285] on button "button" at bounding box center [690, 295] width 46 height 43
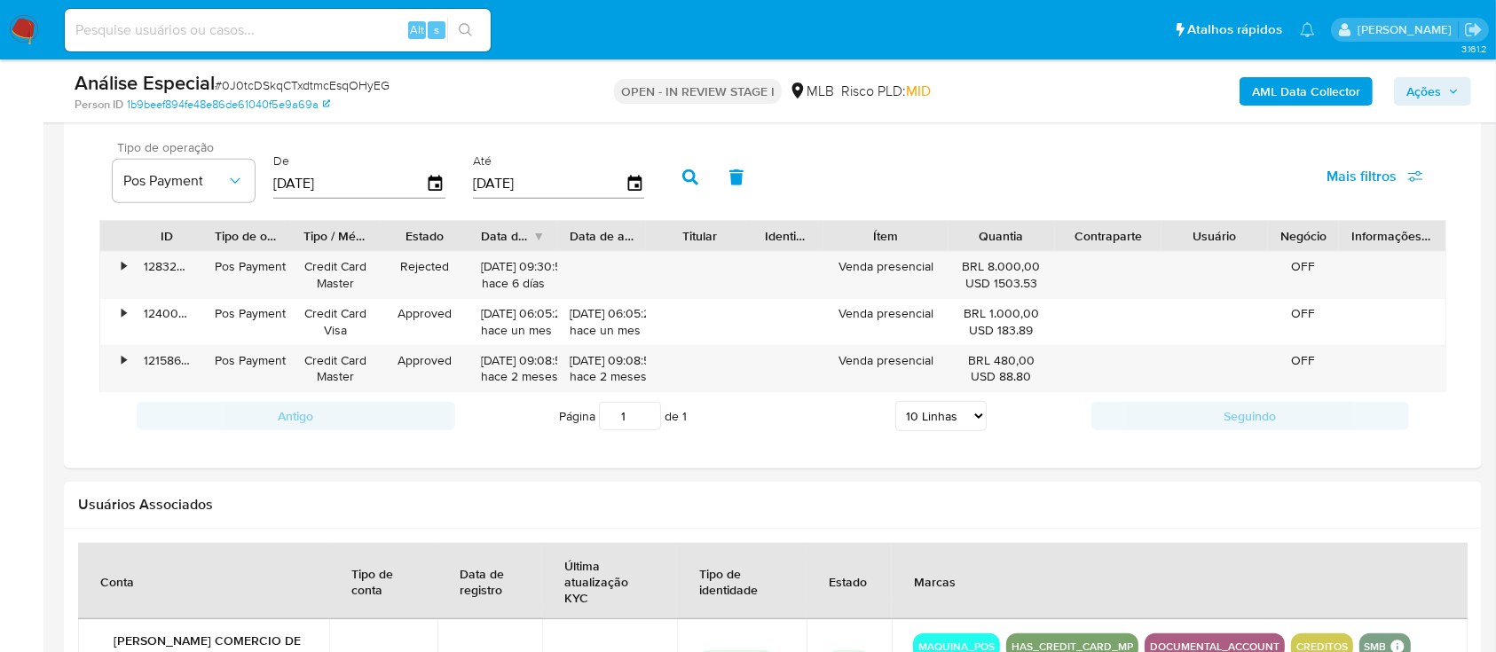
scroll to position [1420, 0]
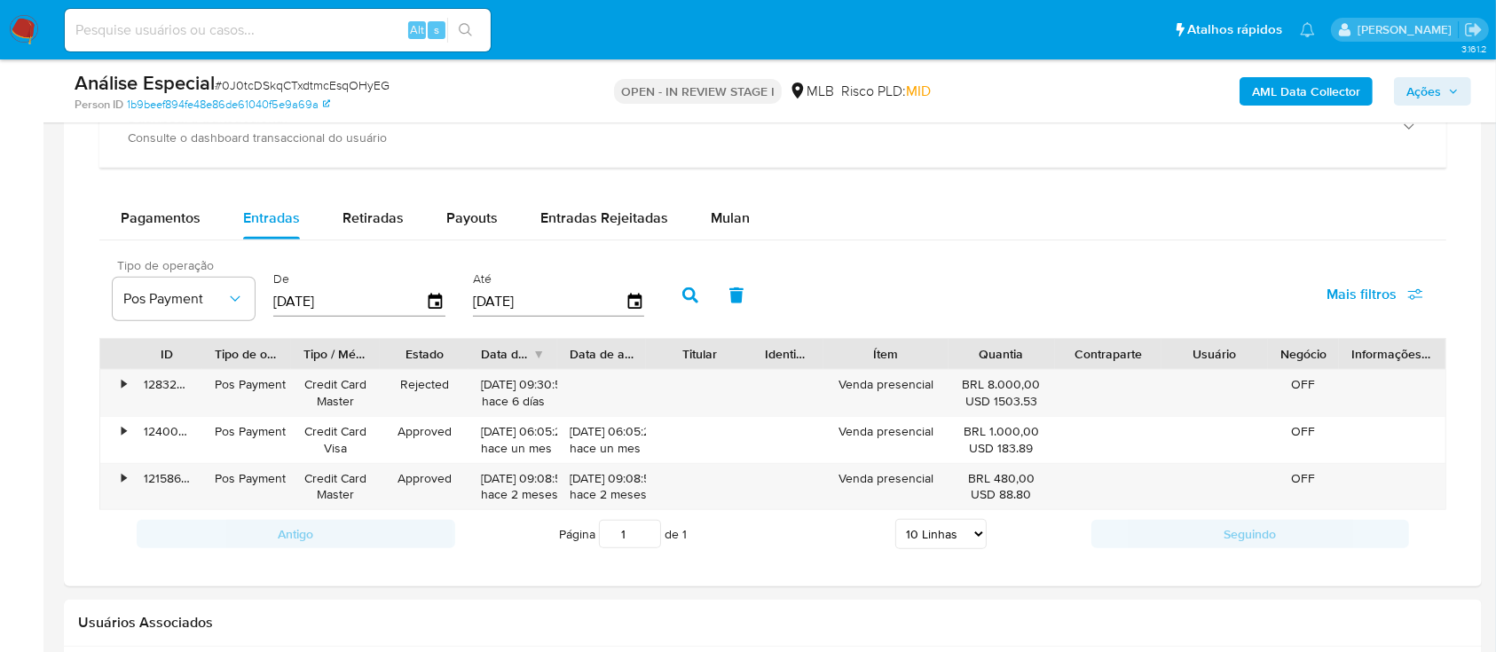
click at [421, 311] on input "[DATE]" at bounding box center [349, 301] width 153 height 28
click at [441, 309] on icon "button" at bounding box center [436, 302] width 31 height 31
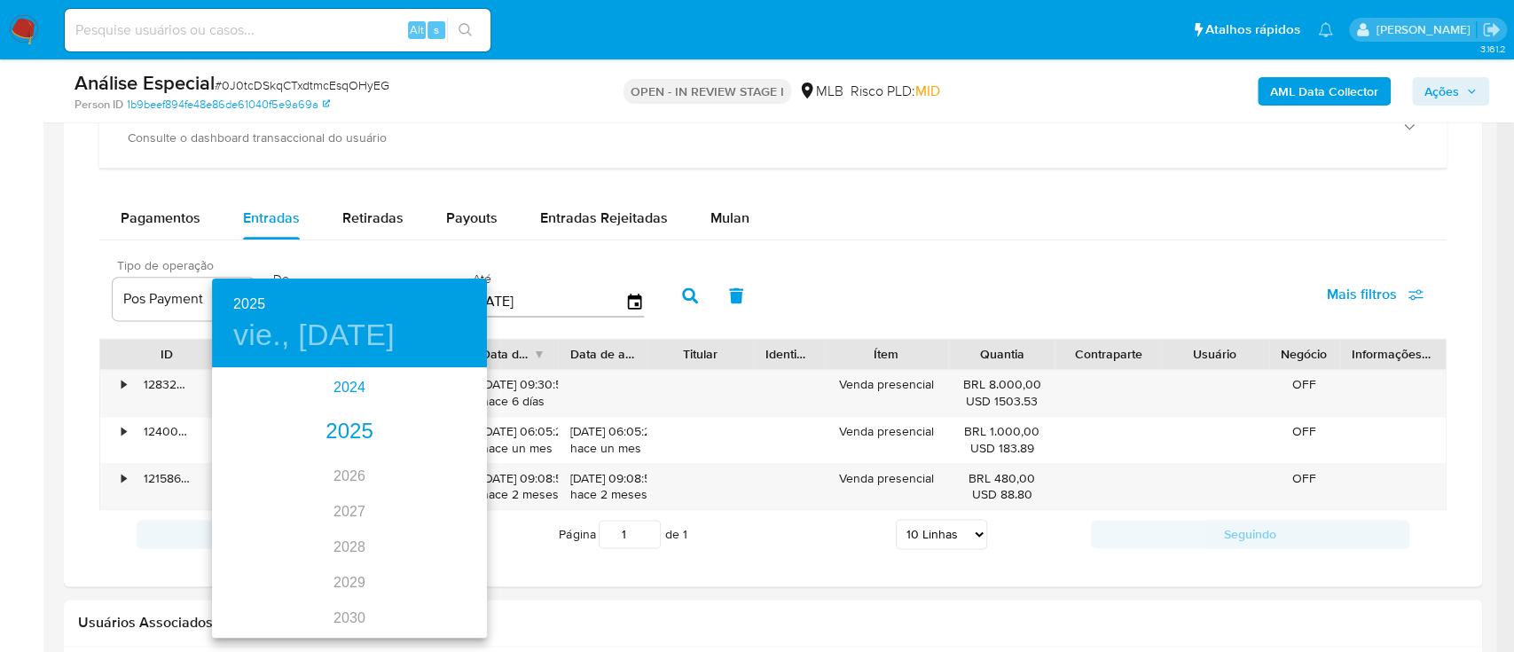
click at [341, 387] on div "2024" at bounding box center [349, 387] width 275 height 35
click at [263, 607] on div "oct." at bounding box center [257, 603] width 91 height 67
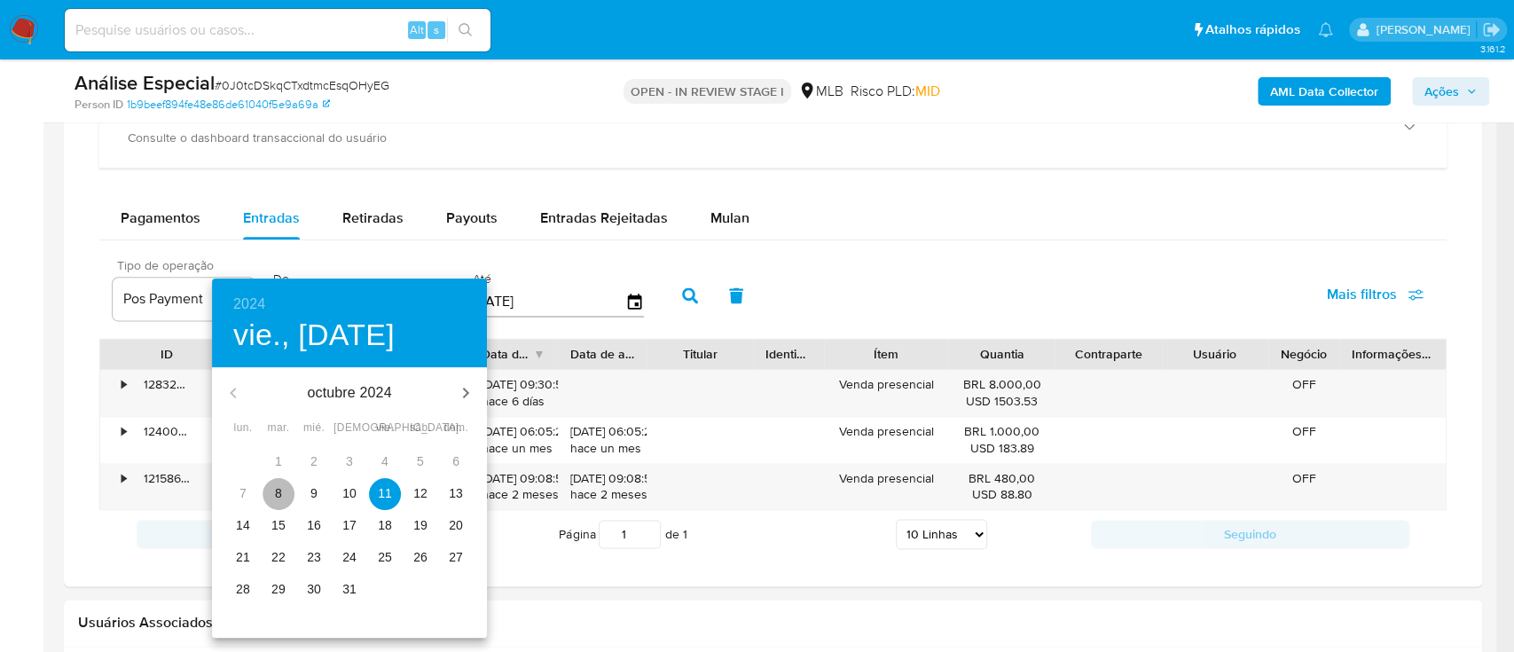
click at [277, 486] on p "8" at bounding box center [278, 493] width 7 height 18
type input "08/10/2024"
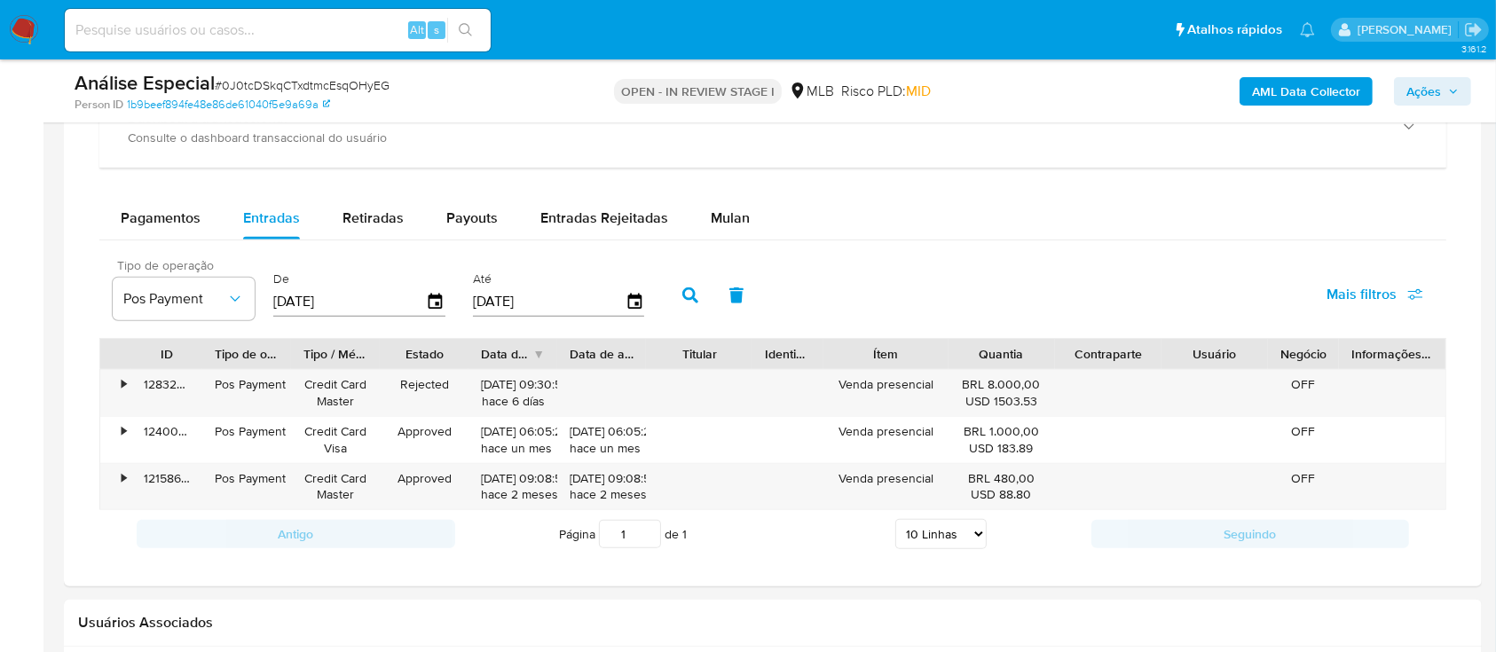
click at [705, 296] on button "button" at bounding box center [690, 295] width 46 height 43
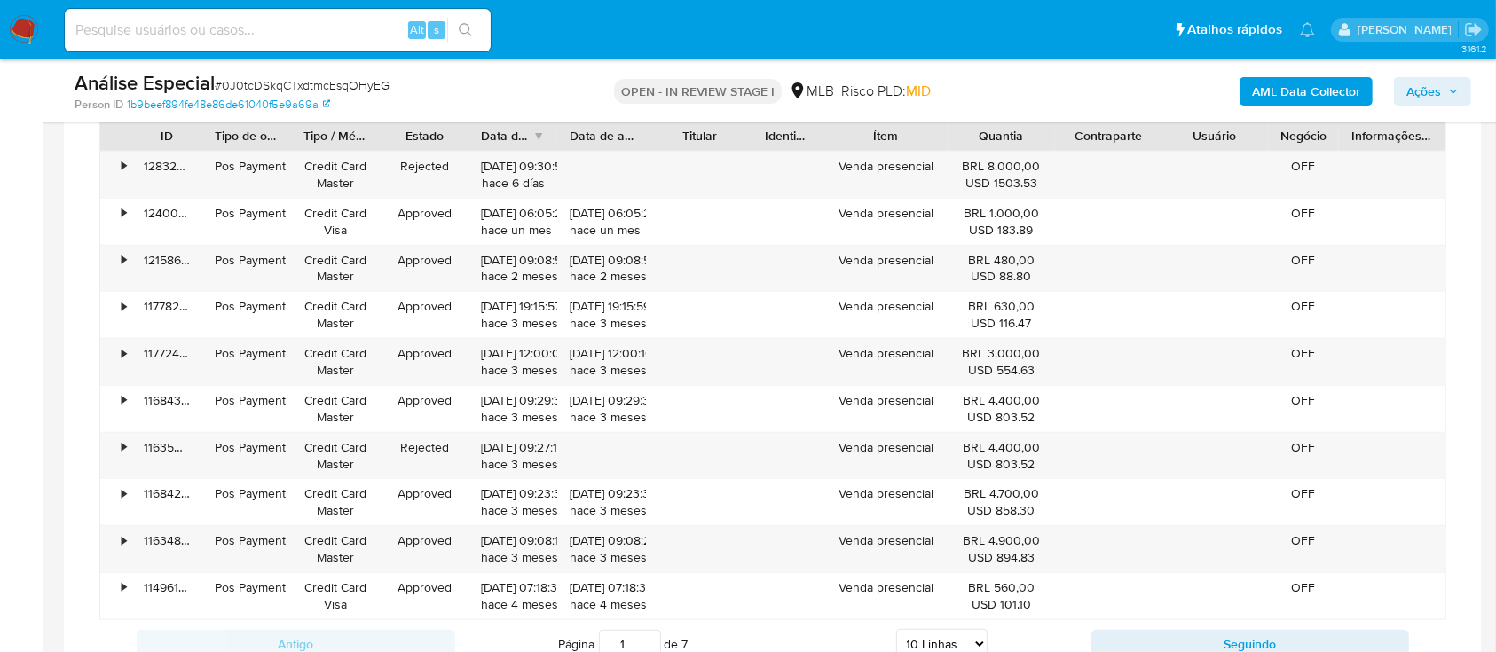
scroll to position [1774, 0]
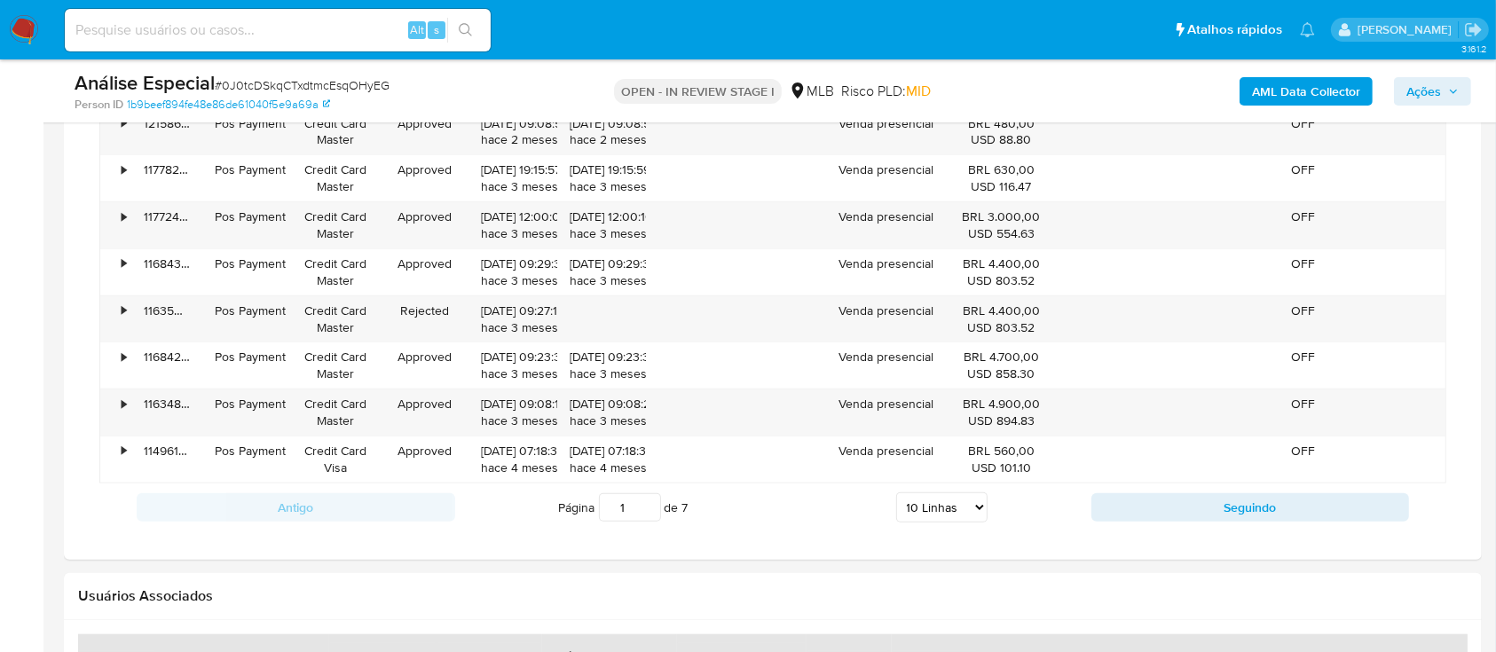
click at [964, 506] on select "5 Linhas 10 Linhas 20 Linhas 25 Linhas 50 Linhas 100 Linhas" at bounding box center [941, 507] width 91 height 30
drag, startPoint x: 972, startPoint y: 500, endPoint x: 967, endPoint y: 539, distance: 39.4
click at [972, 500] on select "5 Linhas 10 Linhas 20 Linhas 25 Linhas 50 Linhas 100 Linhas" at bounding box center [941, 507] width 91 height 30
select select "100"
click at [896, 492] on select "5 Linhas 10 Linhas 20 Linhas 25 Linhas 50 Linhas 100 Linhas" at bounding box center [941, 507] width 91 height 30
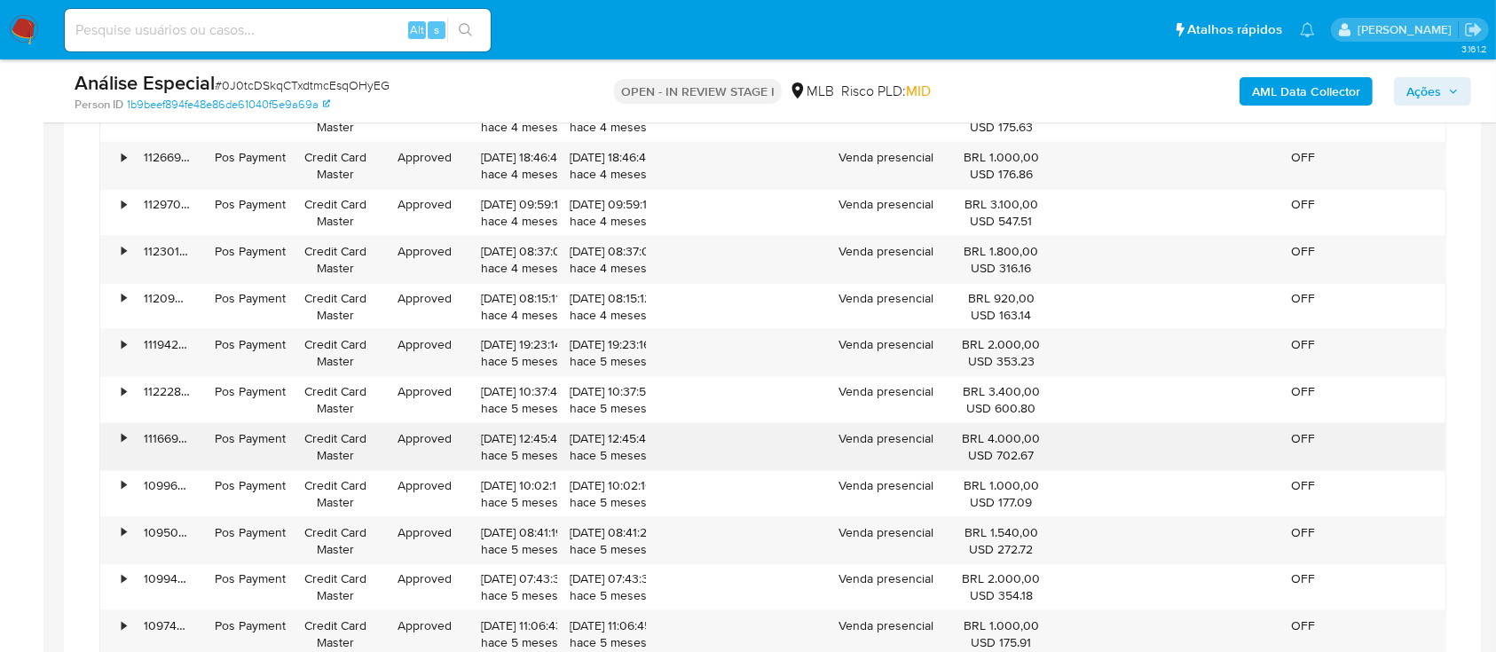
scroll to position [2129, 0]
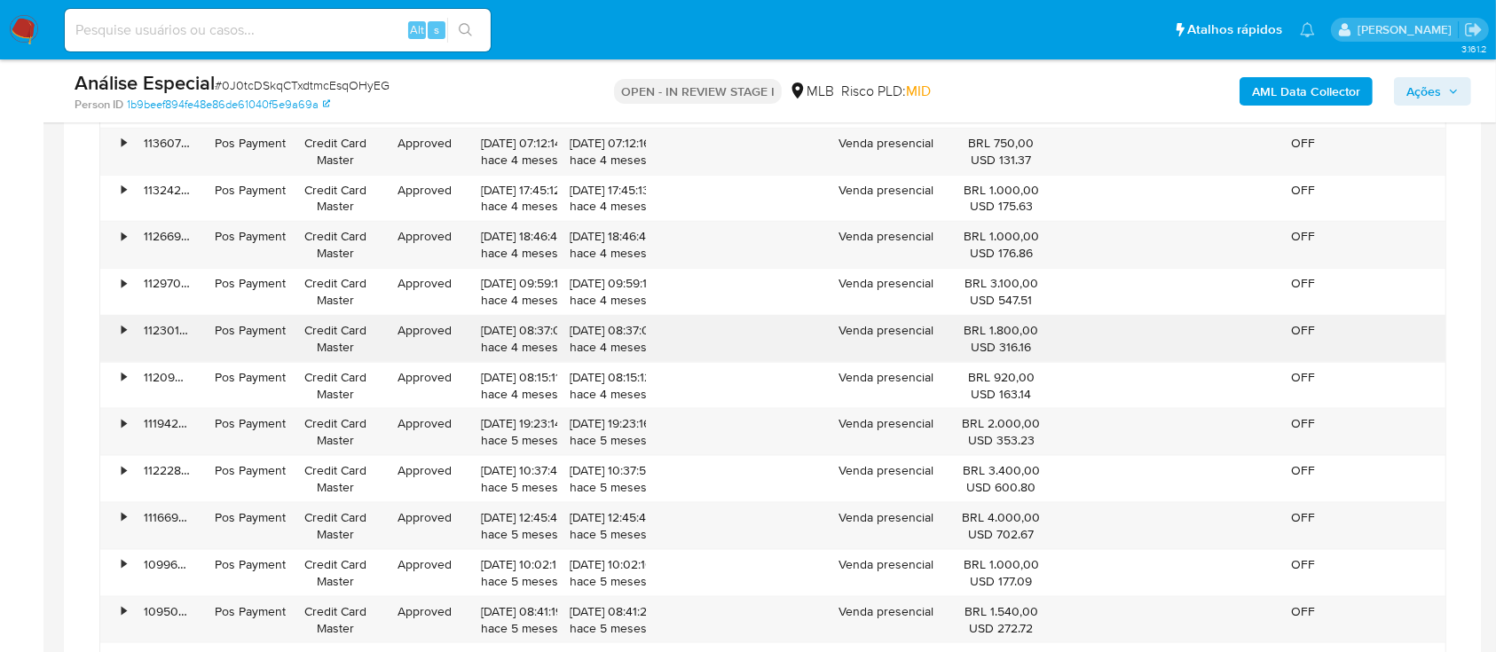
click at [127, 335] on div "•" at bounding box center [115, 339] width 31 height 46
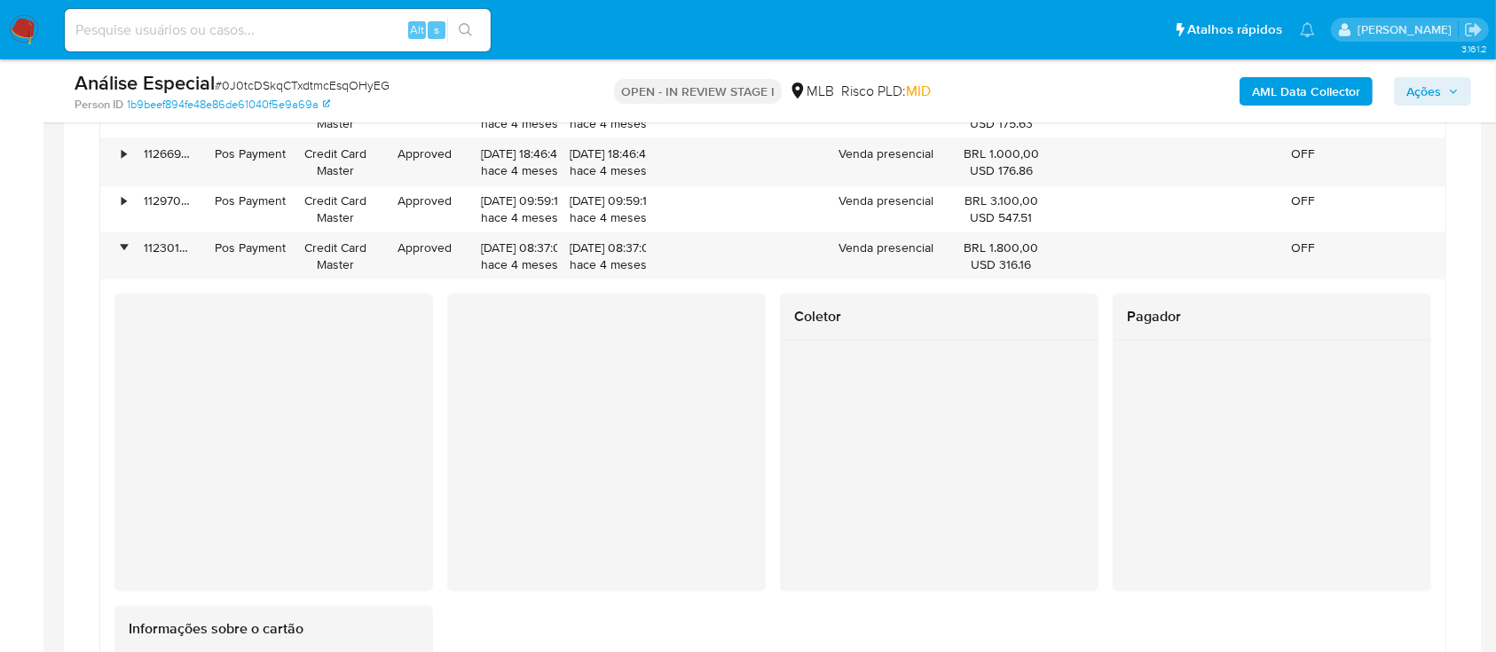
scroll to position [2247, 0]
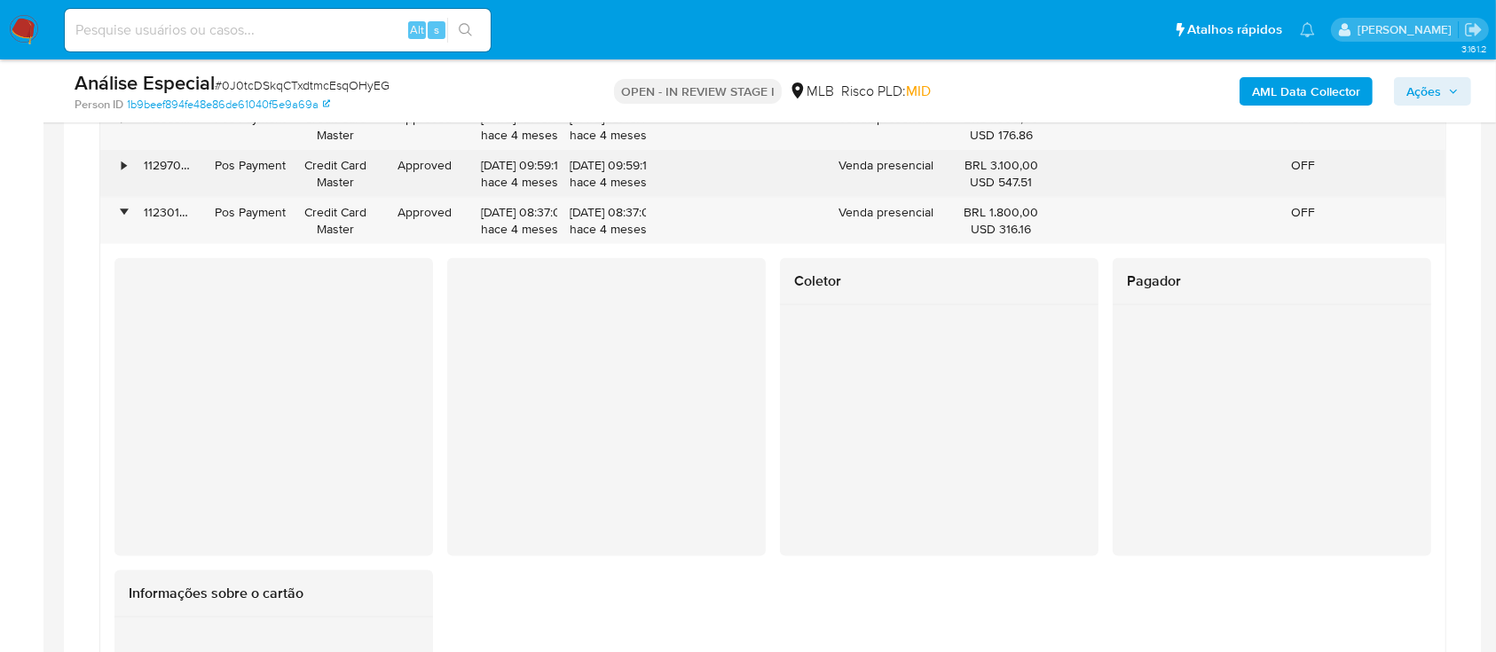
click at [120, 175] on div "•" at bounding box center [115, 174] width 31 height 46
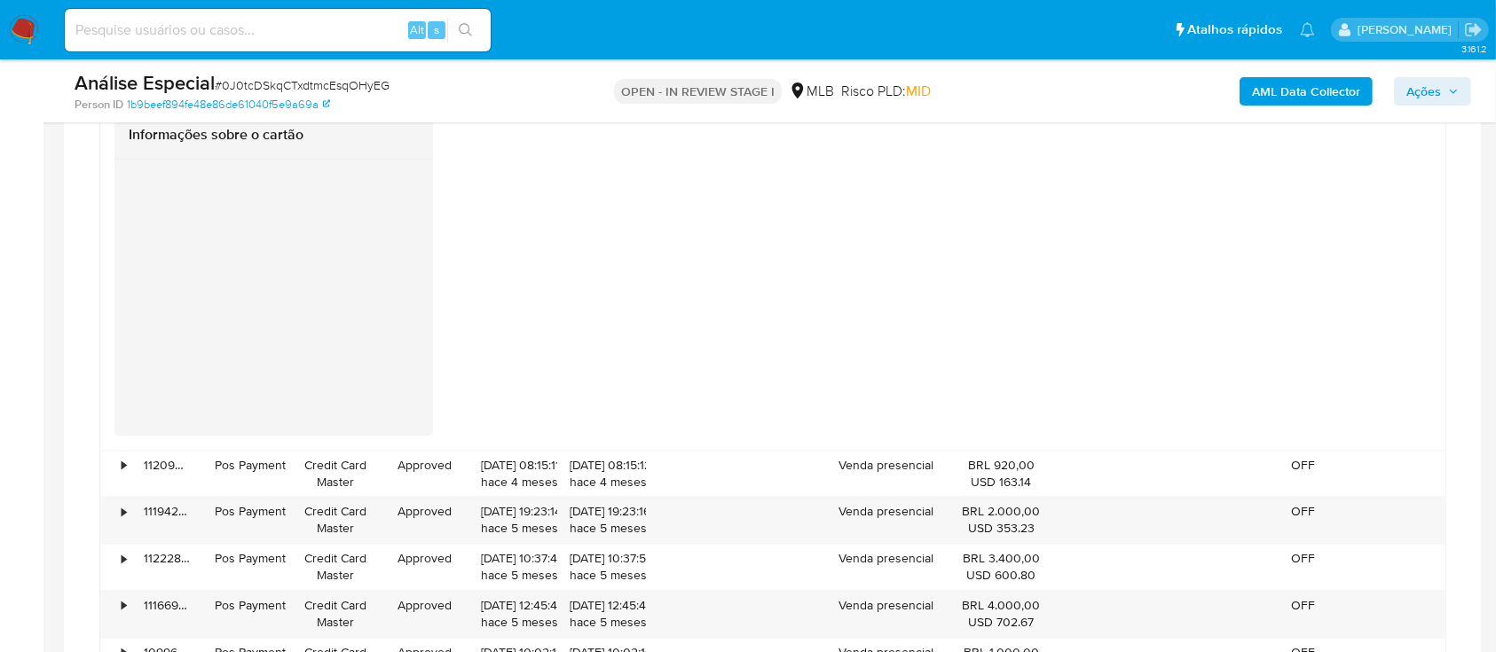
scroll to position [3549, 0]
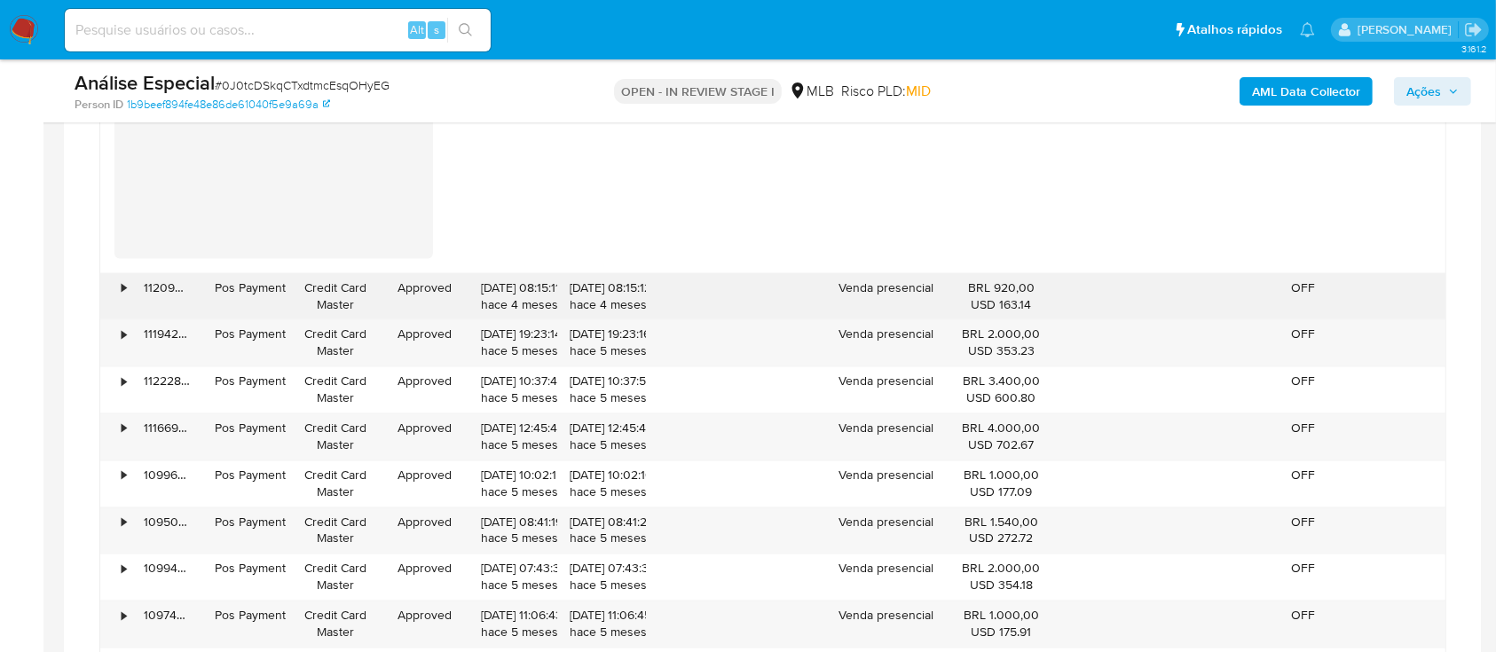
click at [128, 295] on div "•" at bounding box center [115, 296] width 31 height 46
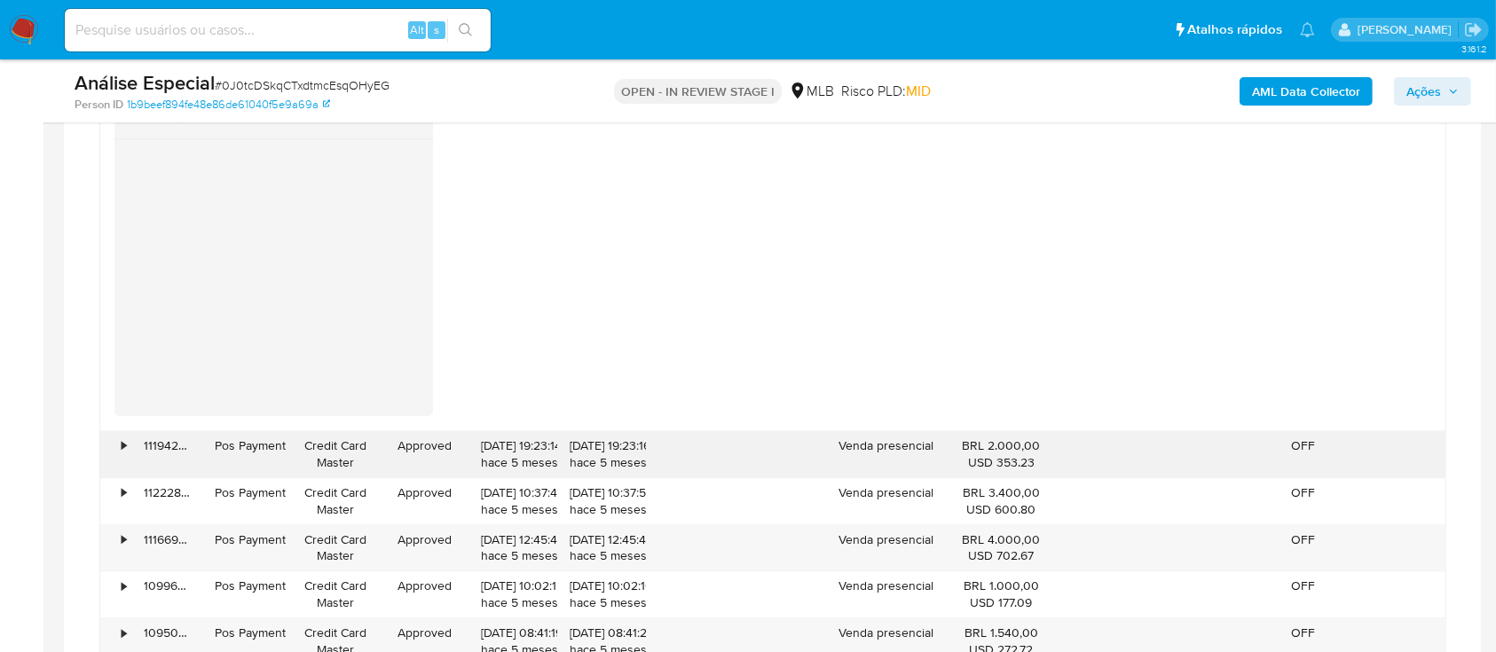
scroll to position [4140, 0]
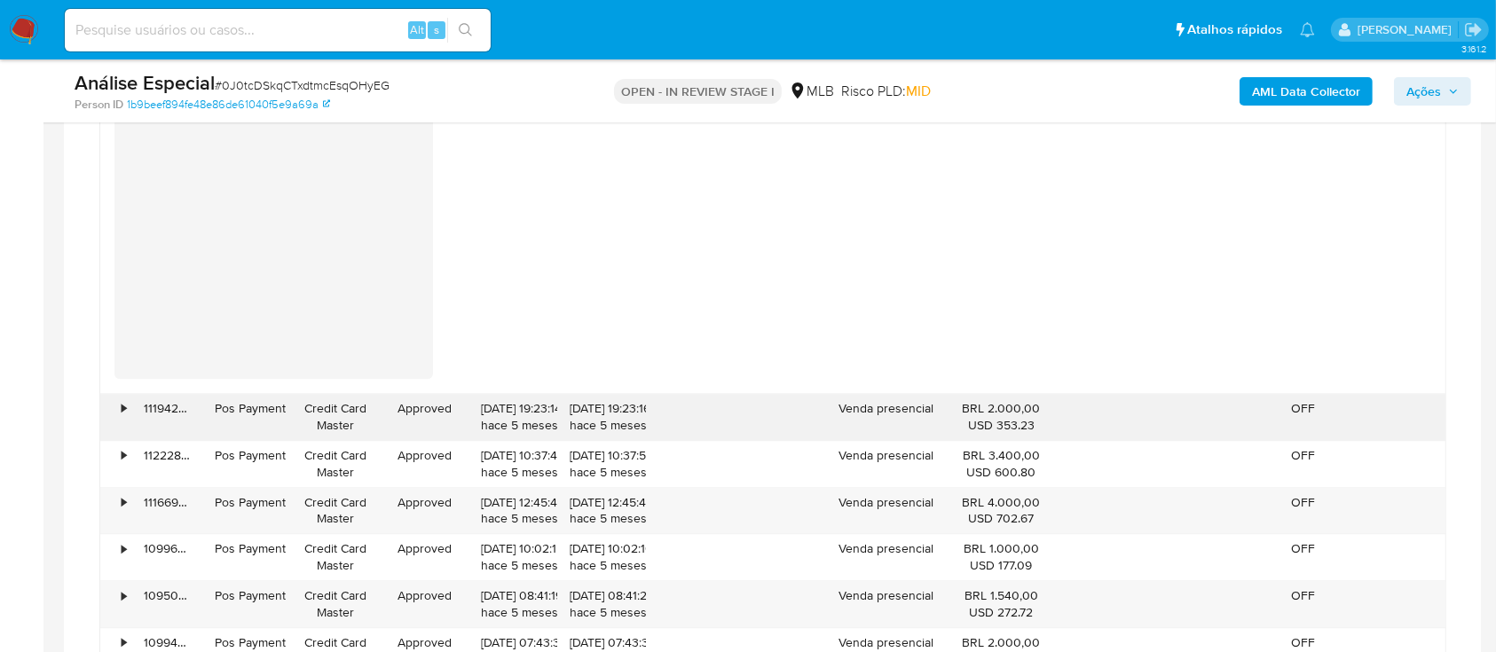
click at [130, 405] on div "•" at bounding box center [115, 417] width 31 height 46
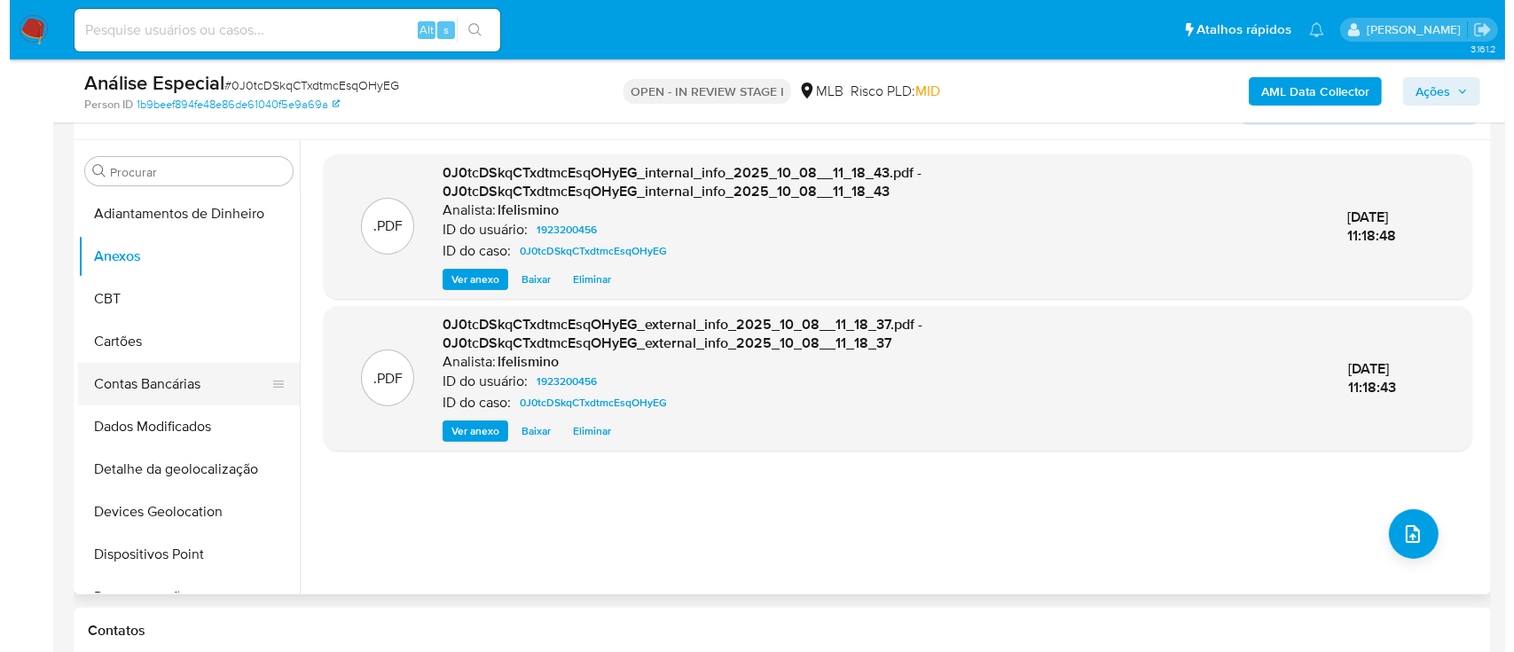
scroll to position [236, 0]
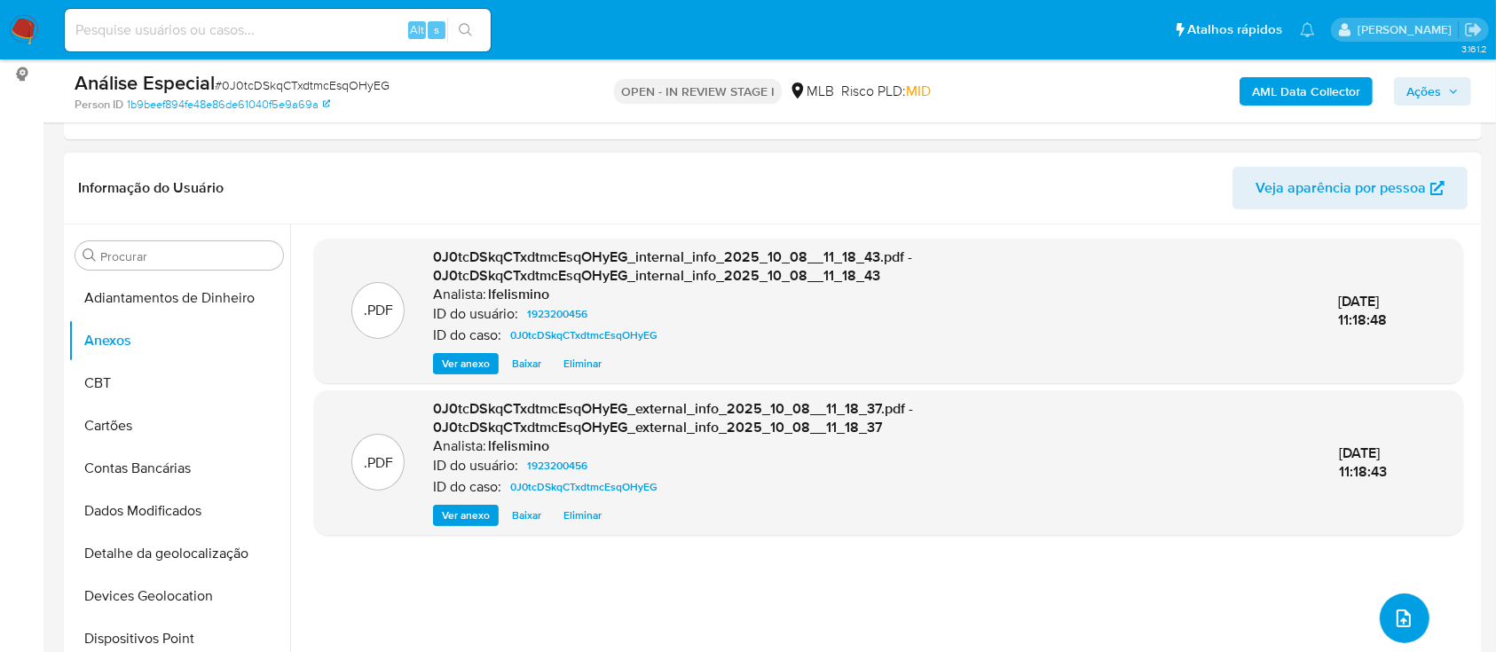
click at [1384, 612] on button "upload-file" at bounding box center [1405, 619] width 50 height 50
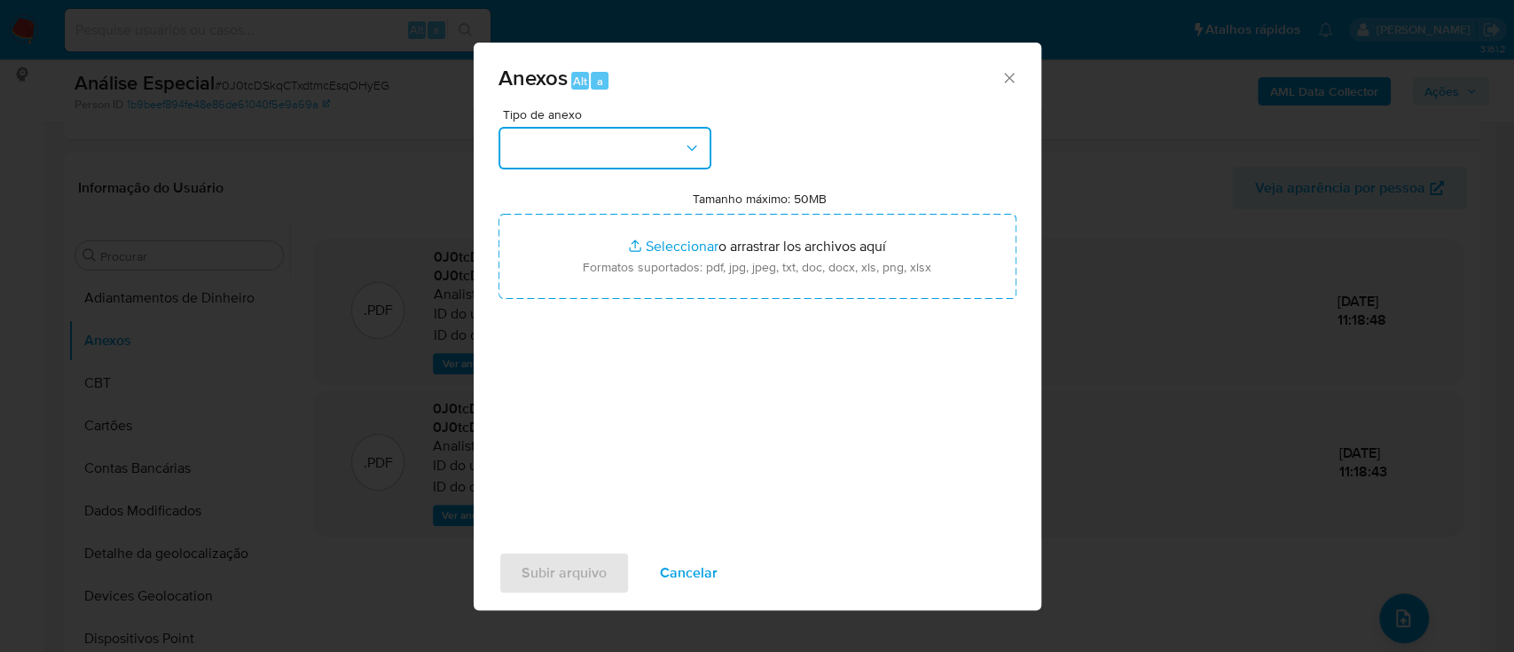
click at [673, 153] on button "button" at bounding box center [605, 148] width 213 height 43
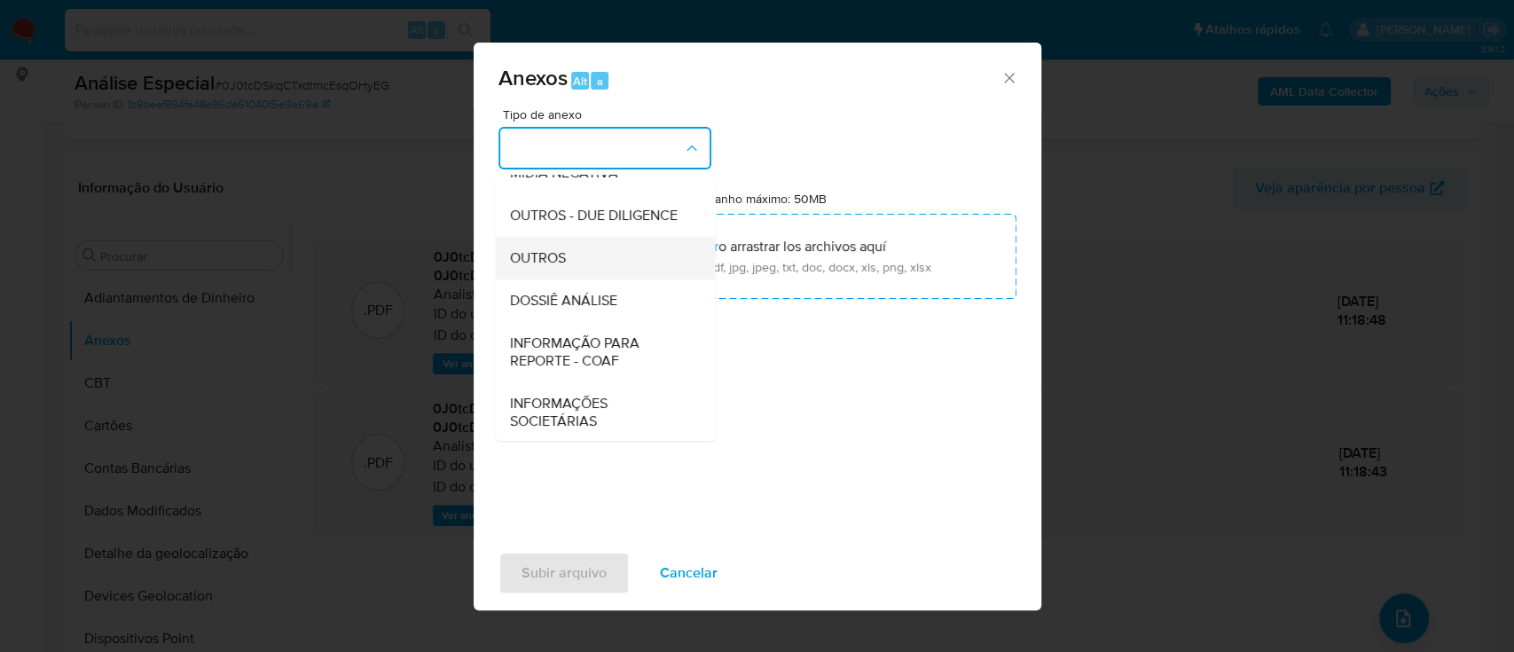
click at [576, 279] on div "OUTROS" at bounding box center [599, 258] width 181 height 43
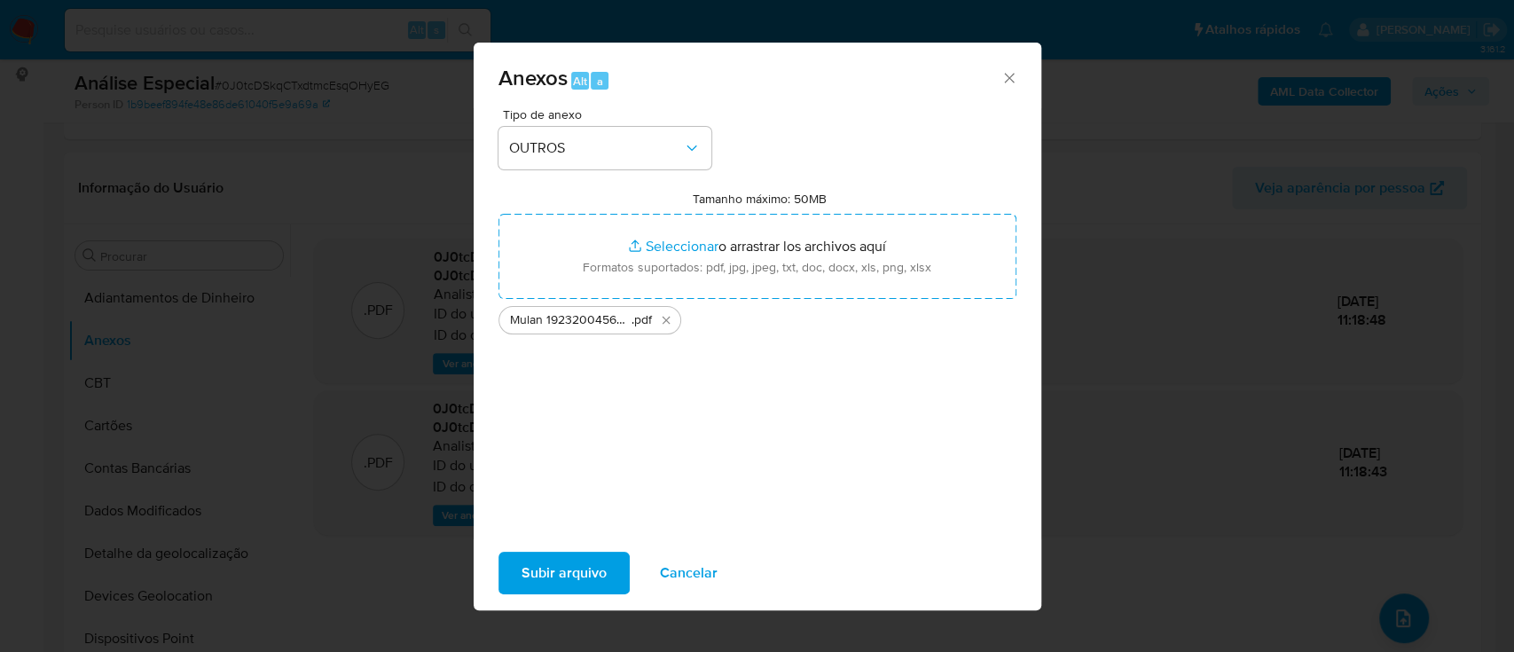
click at [532, 575] on span "Subir arquivo" at bounding box center [564, 573] width 85 height 39
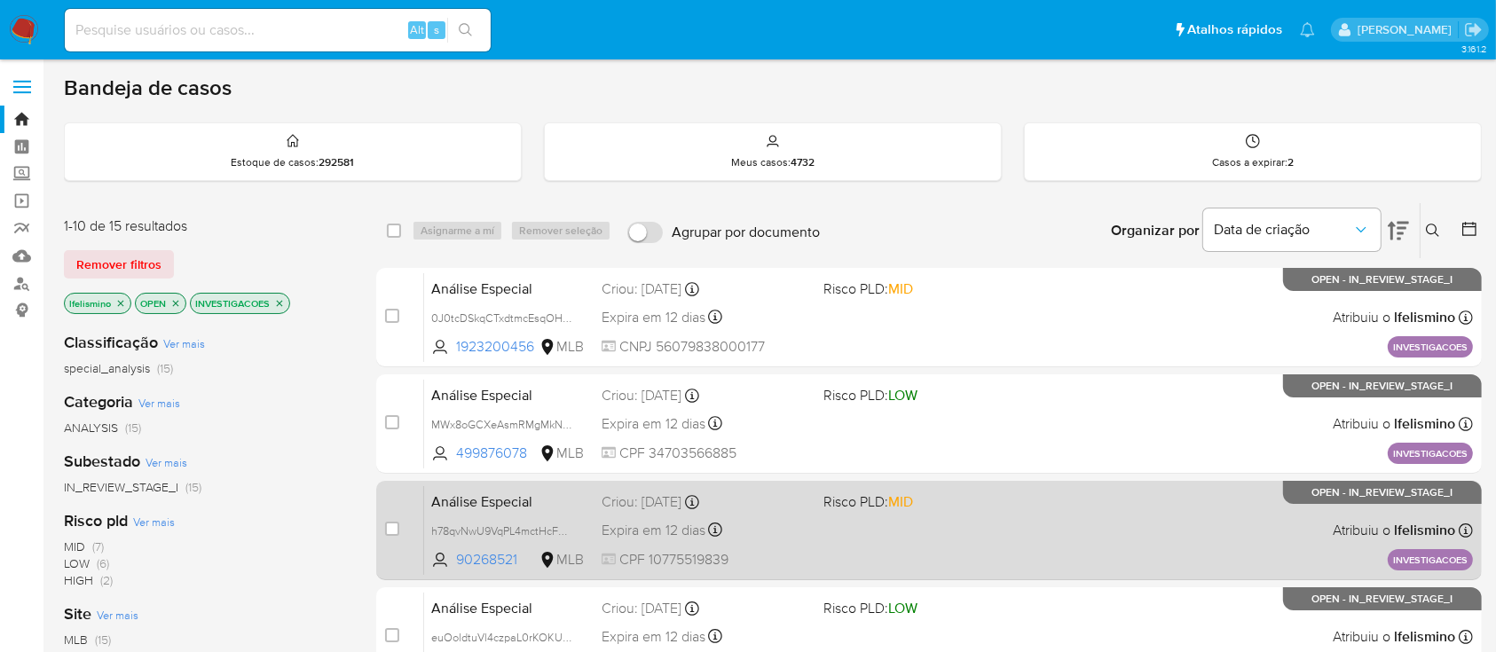
click at [871, 515] on div "Análise Especial h78qvNwU9VqPL4mctHcF3m7k 90268521 MLB Risco PLD: MID Criou: 05…" at bounding box center [948, 530] width 1049 height 90
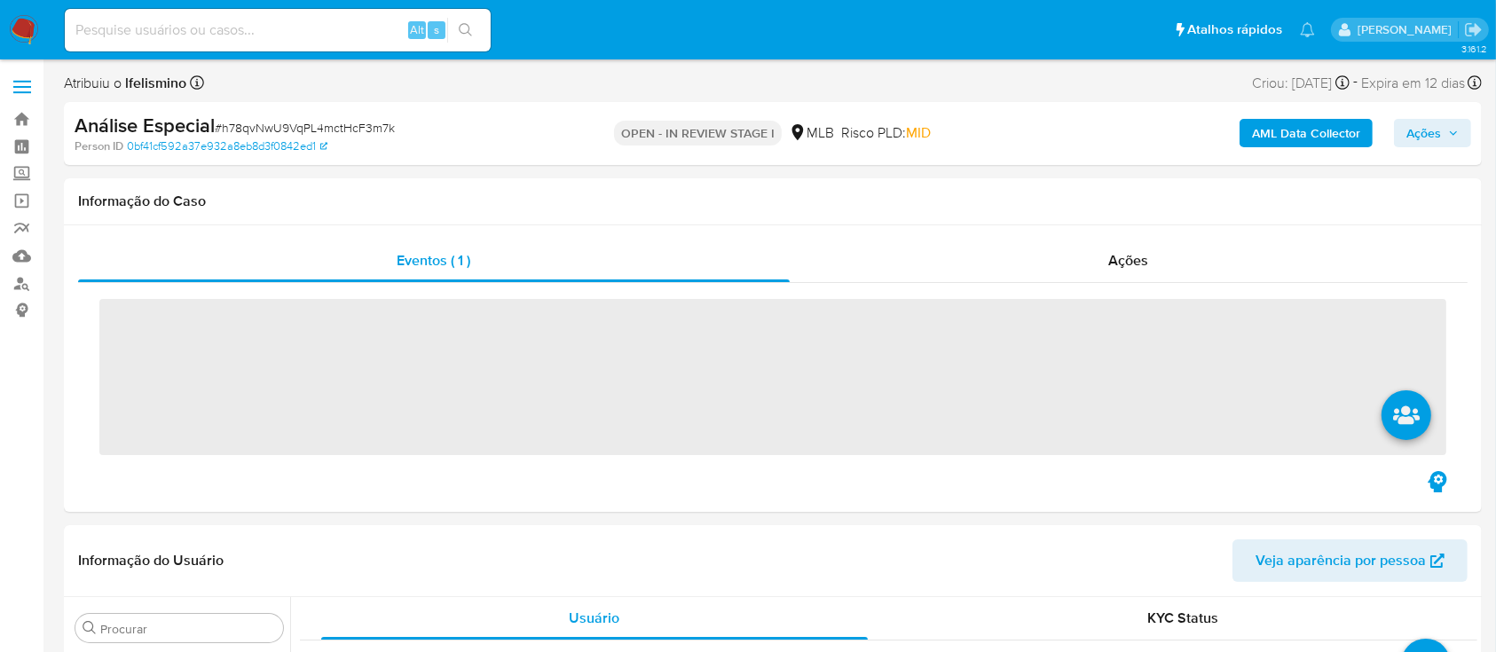
scroll to position [920, 0]
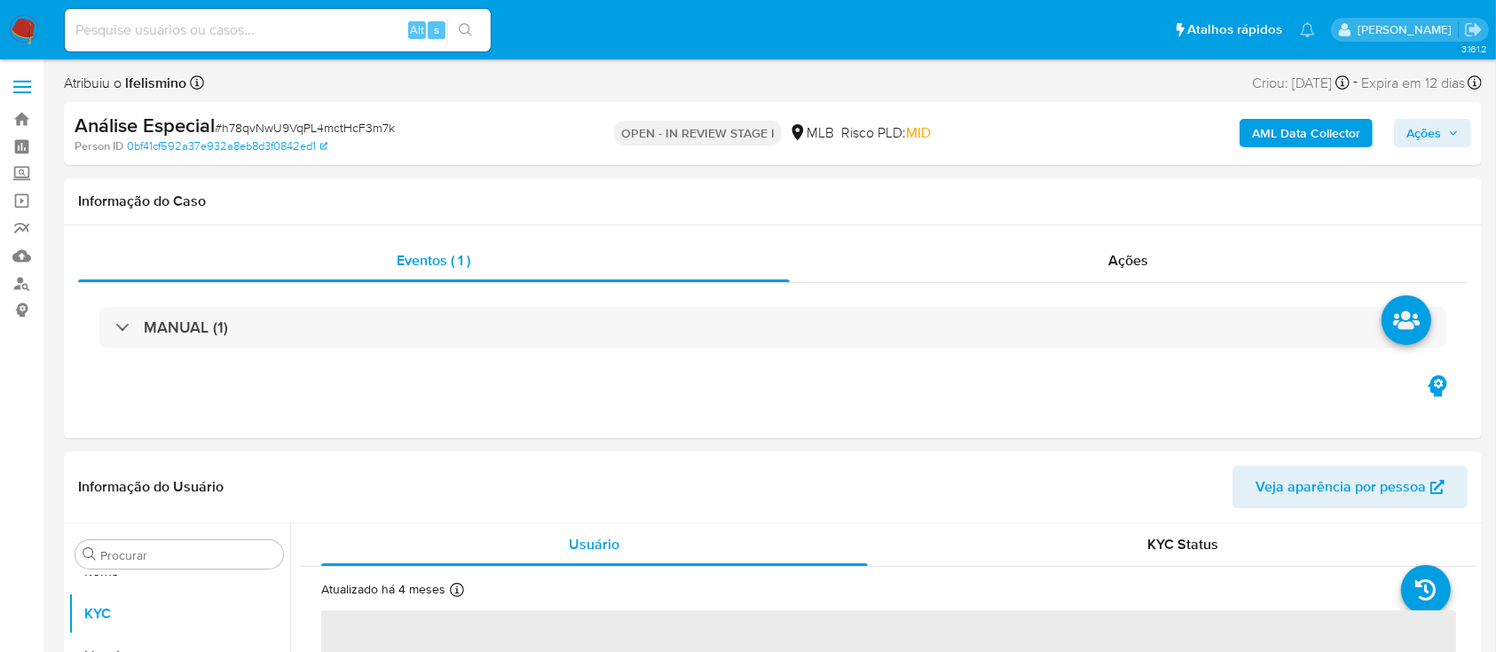
select select "10"
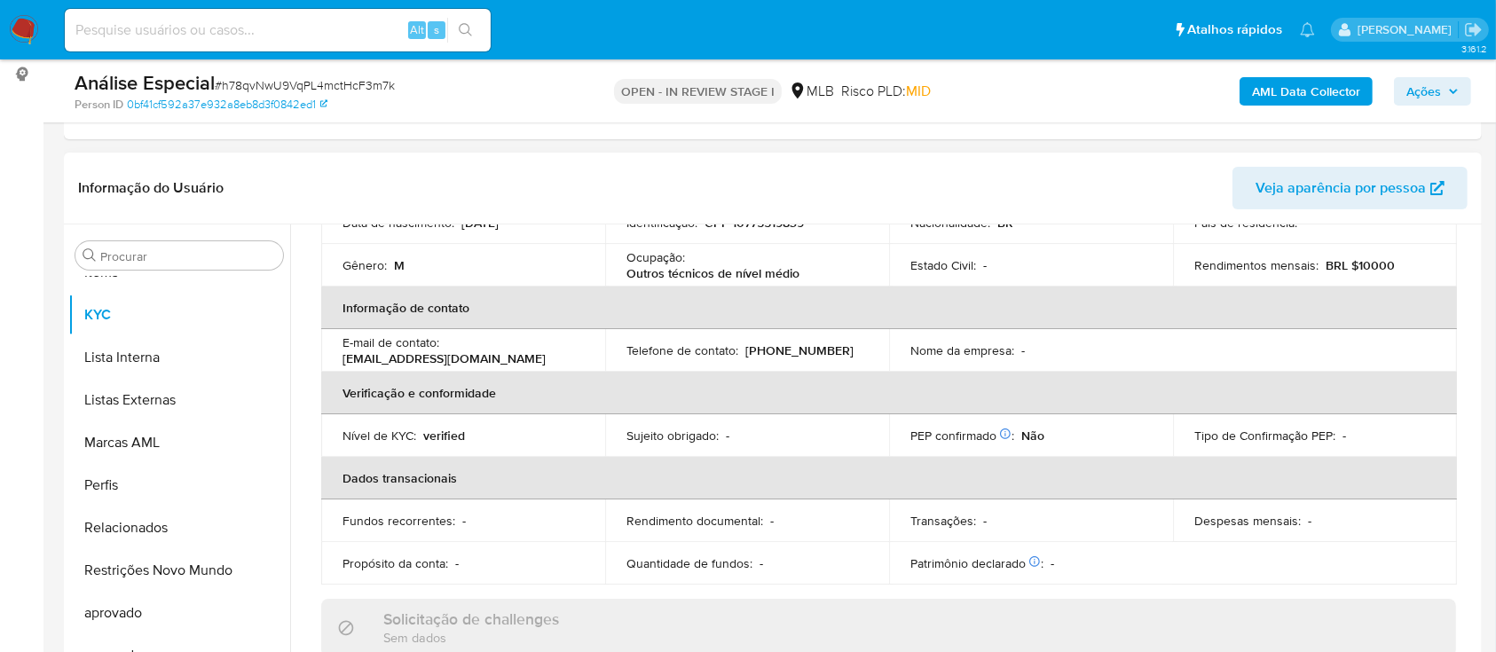
scroll to position [0, 0]
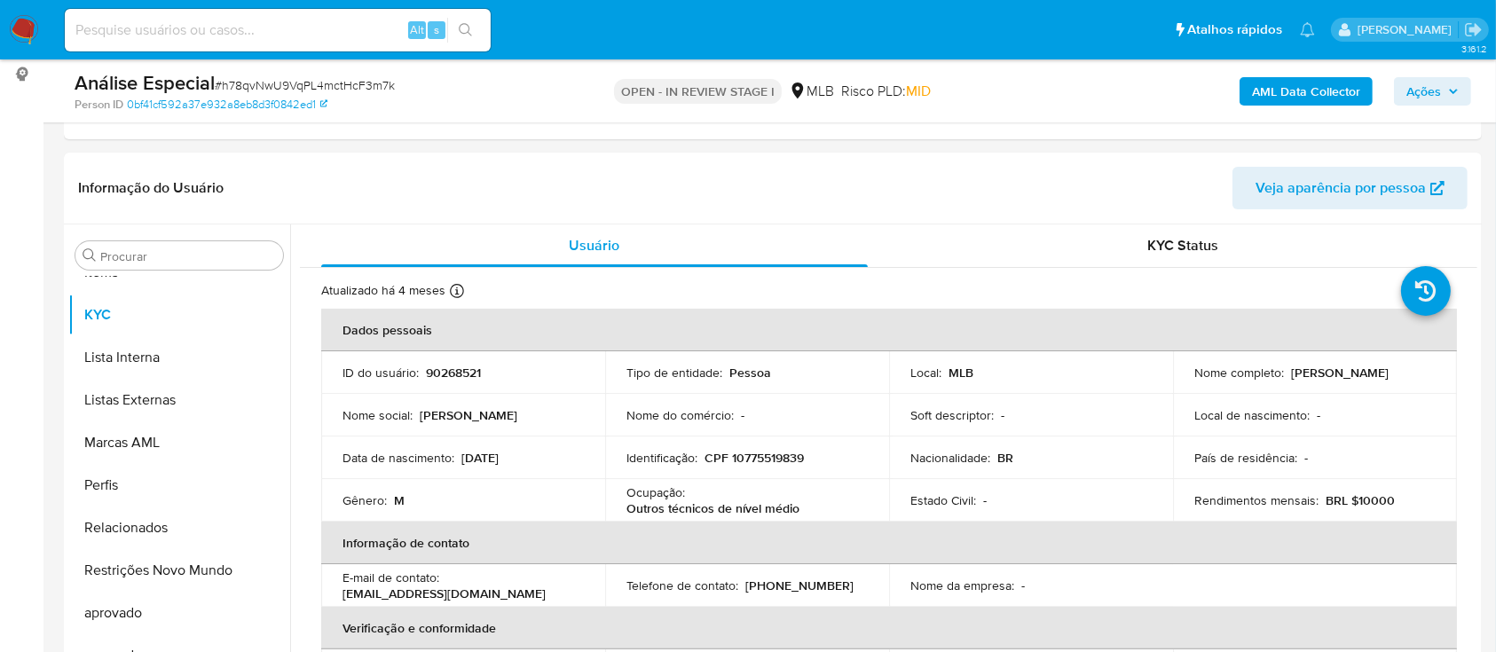
click at [319, 89] on span "# h78qvNwU9VqPL4mctHcF3m7k" at bounding box center [305, 85] width 180 height 18
copy span "h78qvNwU9VqPL4mctHcF3m7k"
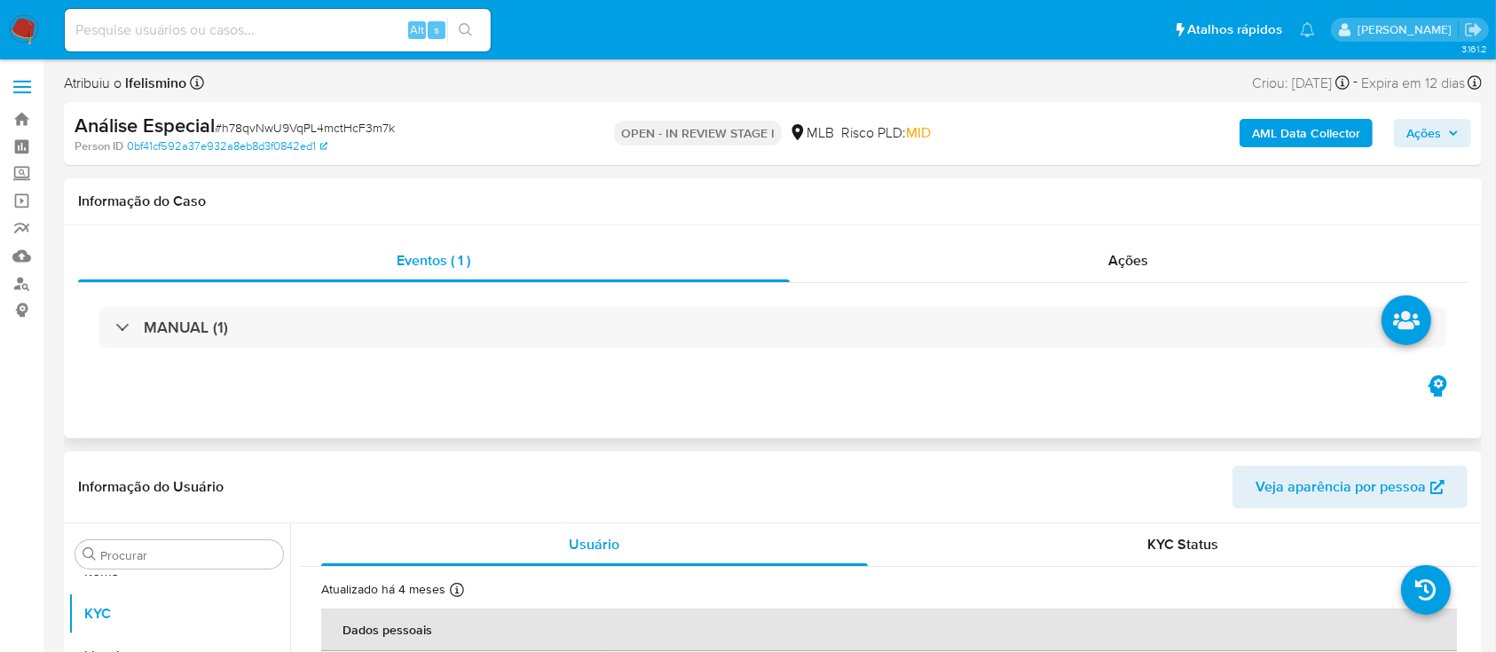
click at [1150, 232] on div "Eventos ( 1 ) Ações MANUAL (1)" at bounding box center [773, 331] width 1418 height 213
click at [1145, 235] on div "Eventos ( 1 ) Ações MANUAL (1)" at bounding box center [773, 331] width 1418 height 213
click at [1121, 240] on div "Ações" at bounding box center [1129, 261] width 678 height 43
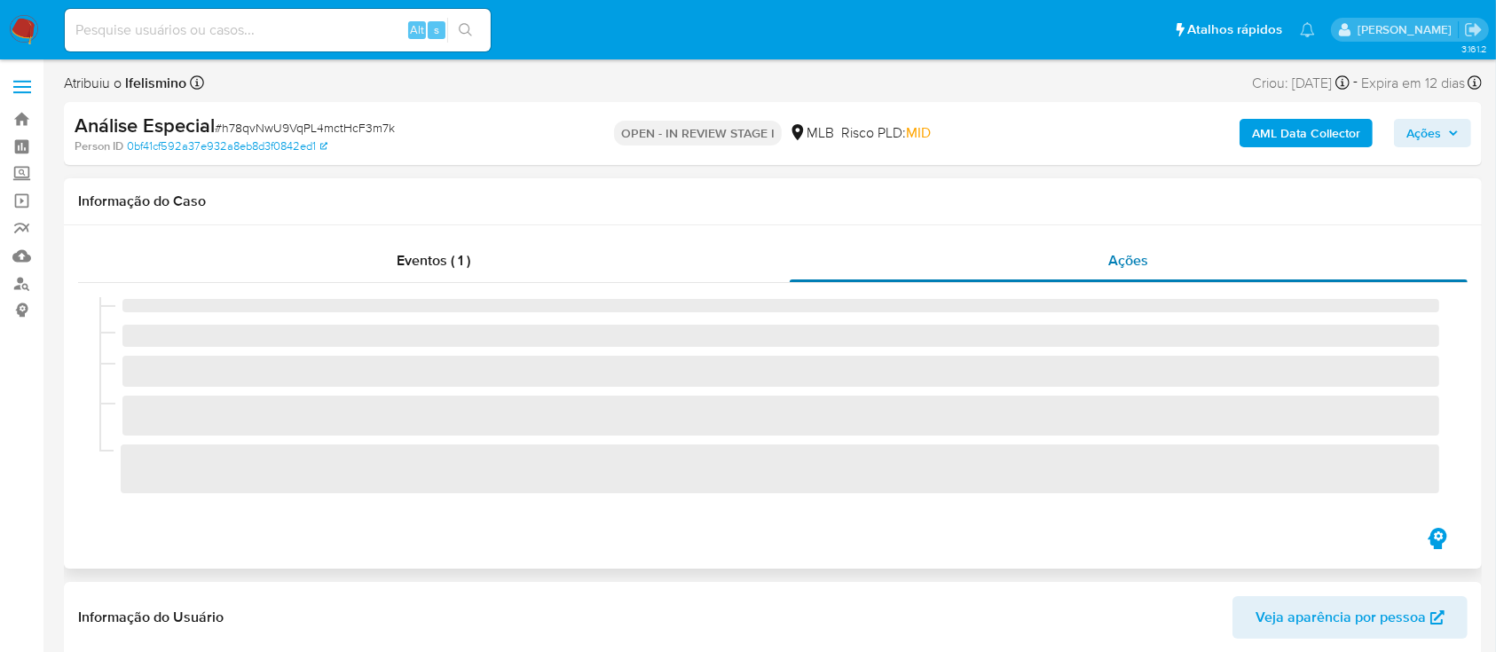
click at [1112, 280] on div "Ações" at bounding box center [1129, 261] width 678 height 43
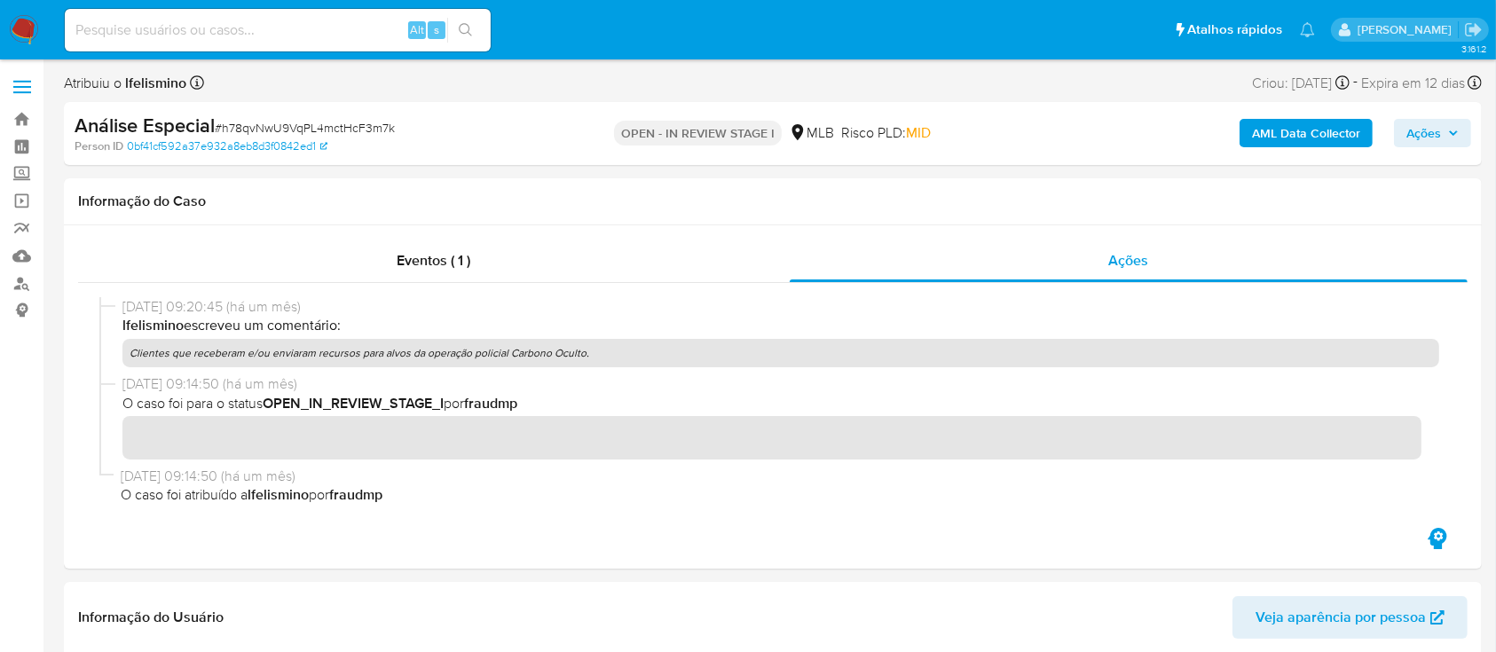
click at [300, 125] on span "# h78qvNwU9VqPL4mctHcF3m7k" at bounding box center [305, 128] width 180 height 18
copy span "h78qvNwU9VqPL4mctHcF3m7k"
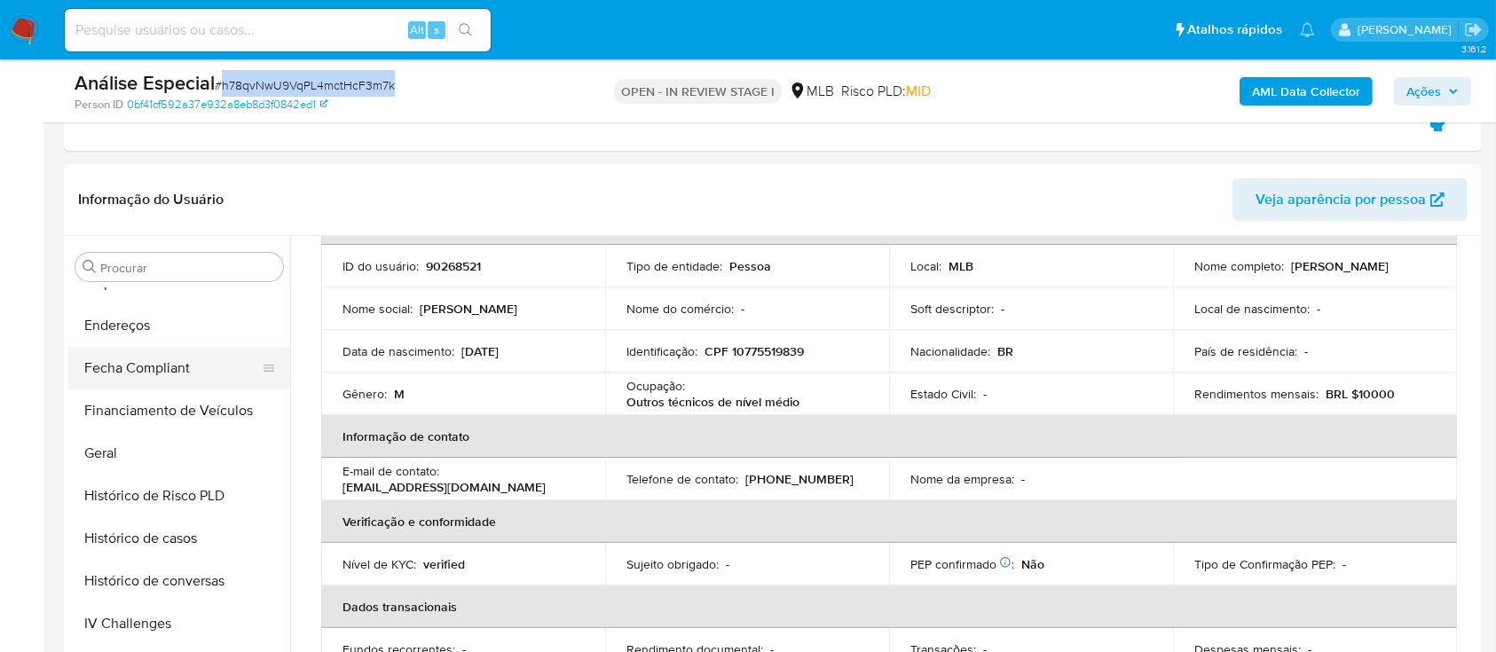
scroll to position [447, 0]
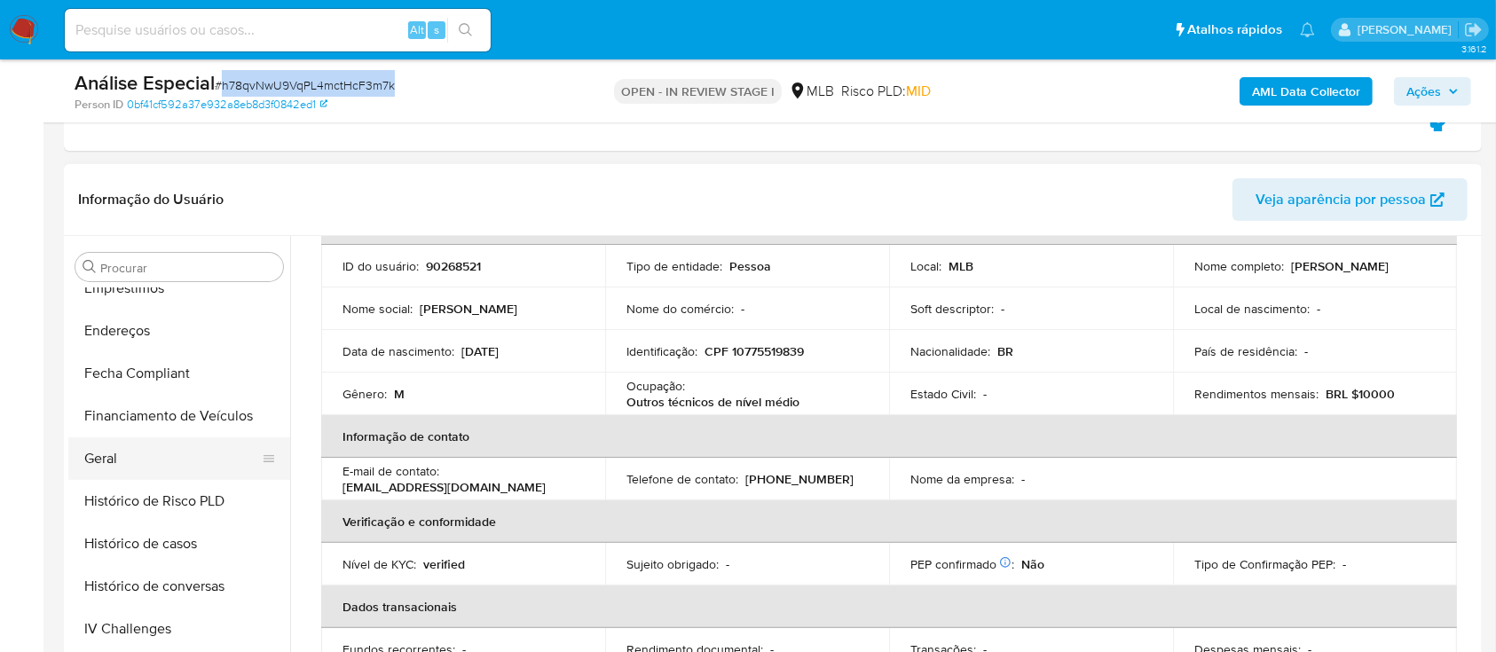
click at [127, 443] on button "Geral" at bounding box center [172, 458] width 208 height 43
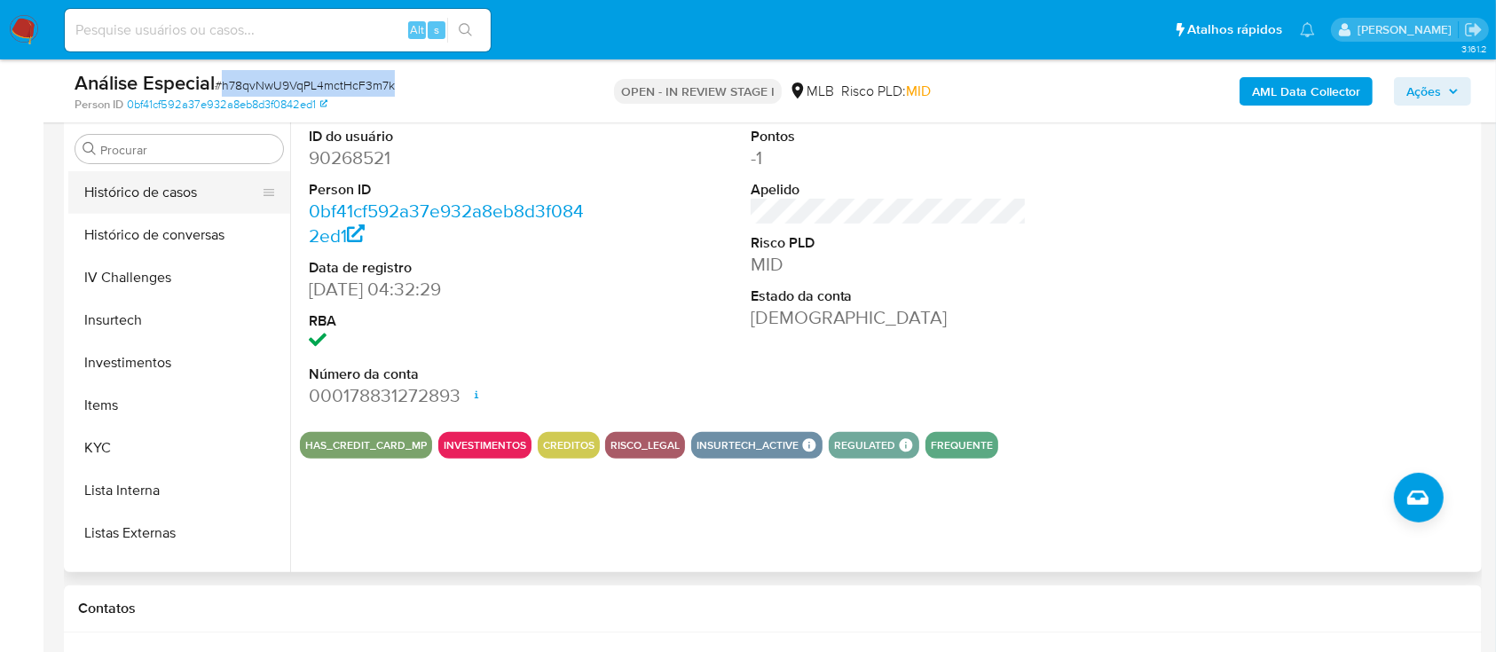
scroll to position [683, 0]
click at [161, 452] on button "KYC" at bounding box center [172, 445] width 208 height 43
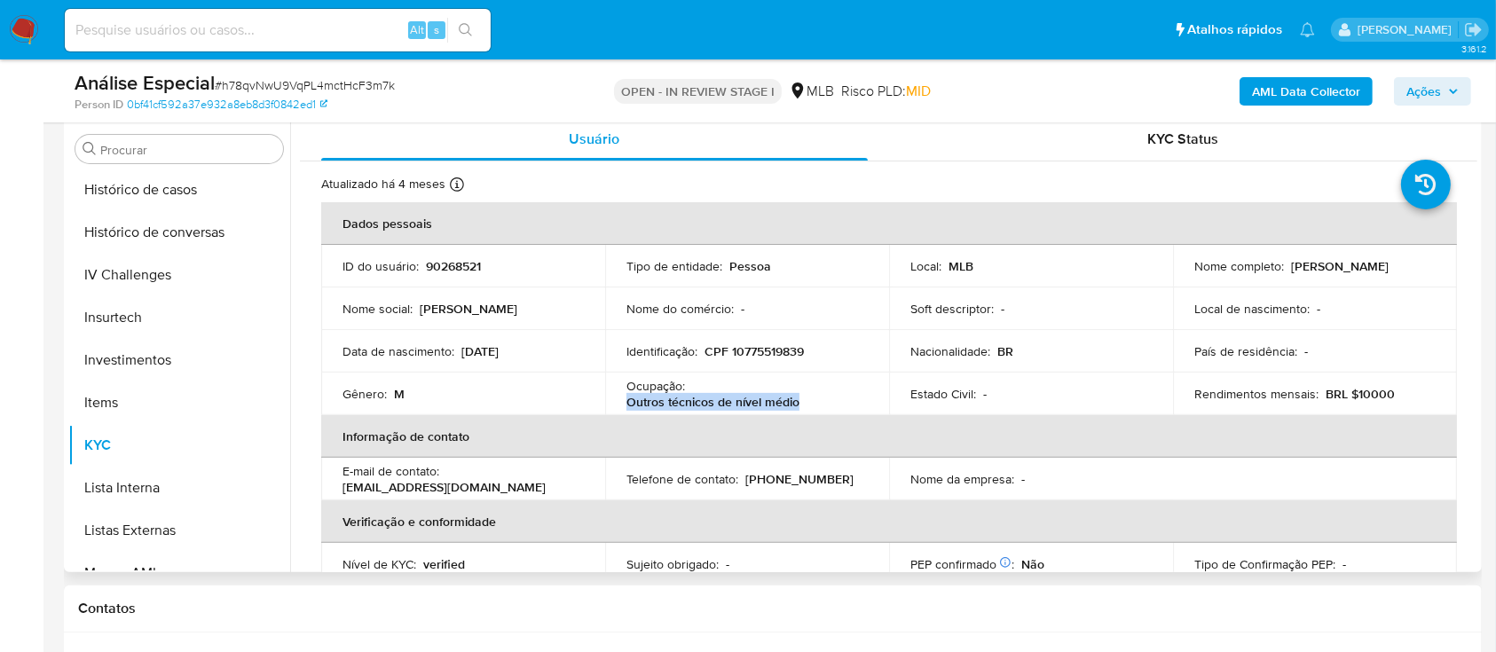
copy p "Outros técnicos de nível médio"
drag, startPoint x: 801, startPoint y: 404, endPoint x: 628, endPoint y: 405, distance: 173.0
click at [628, 405] on div "Ocupação : Outros técnicos de nível médio" at bounding box center [746, 394] width 241 height 32
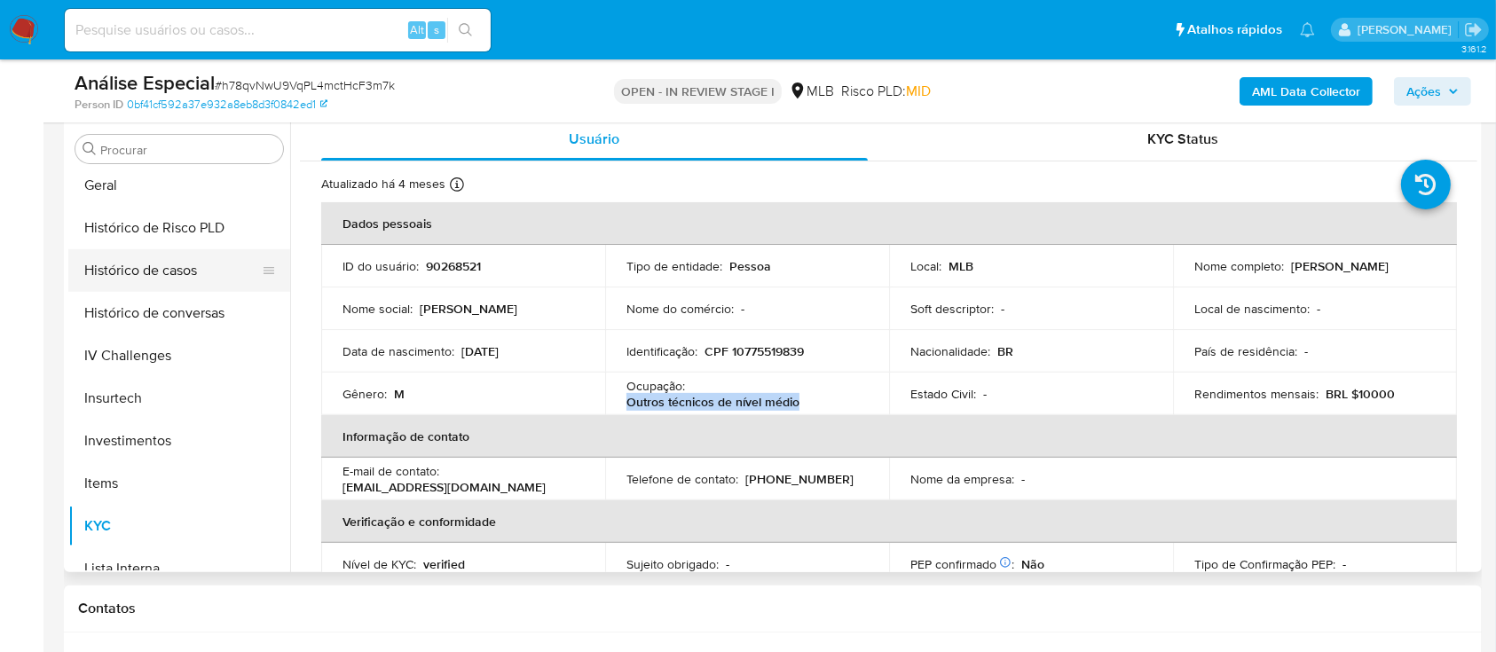
scroll to position [565, 0]
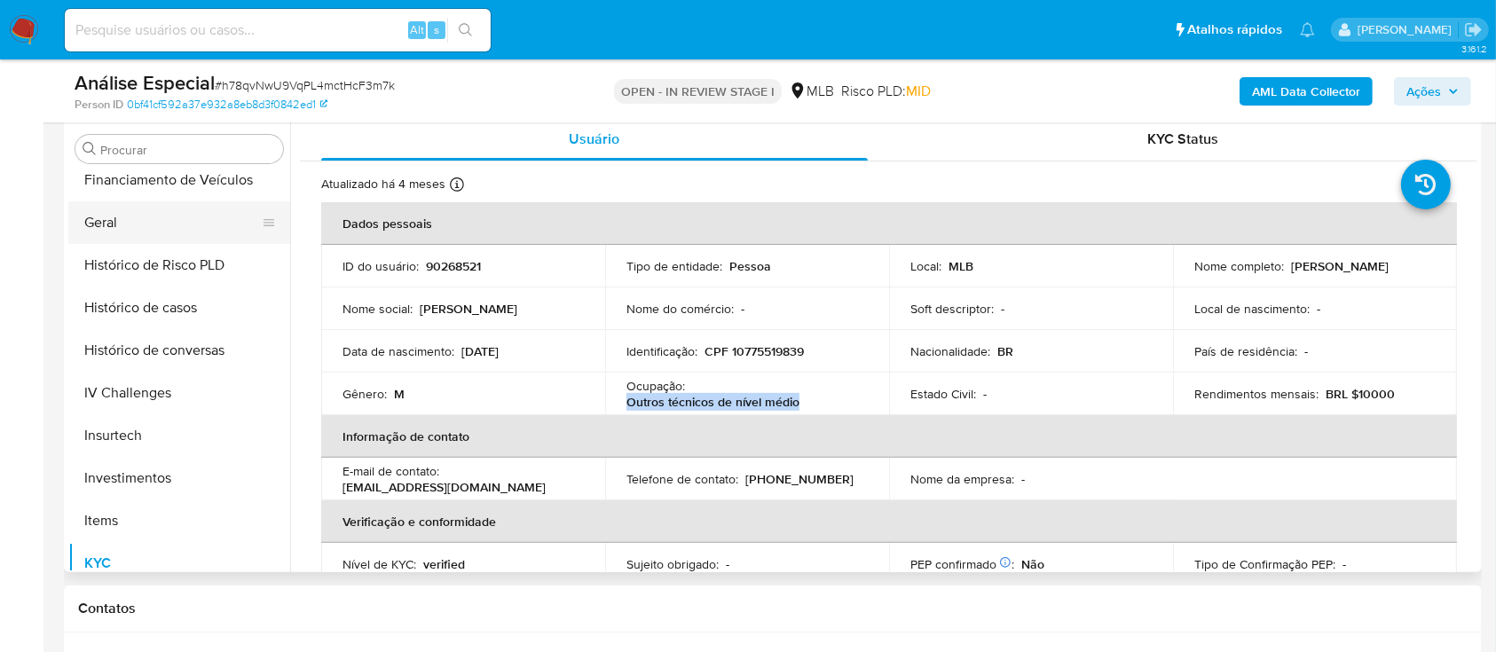
click at [167, 222] on button "Geral" at bounding box center [172, 222] width 208 height 43
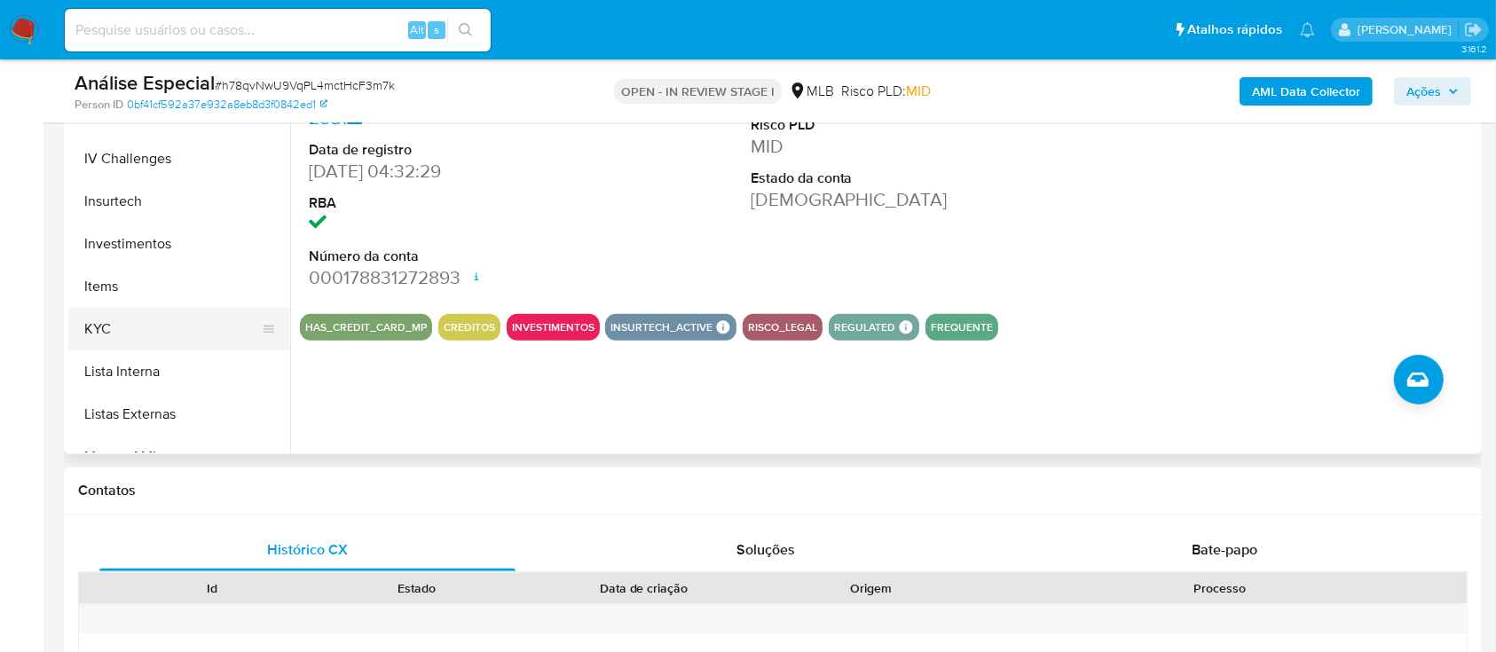
scroll to position [683, 0]
click at [131, 311] on button "KYC" at bounding box center [172, 327] width 208 height 43
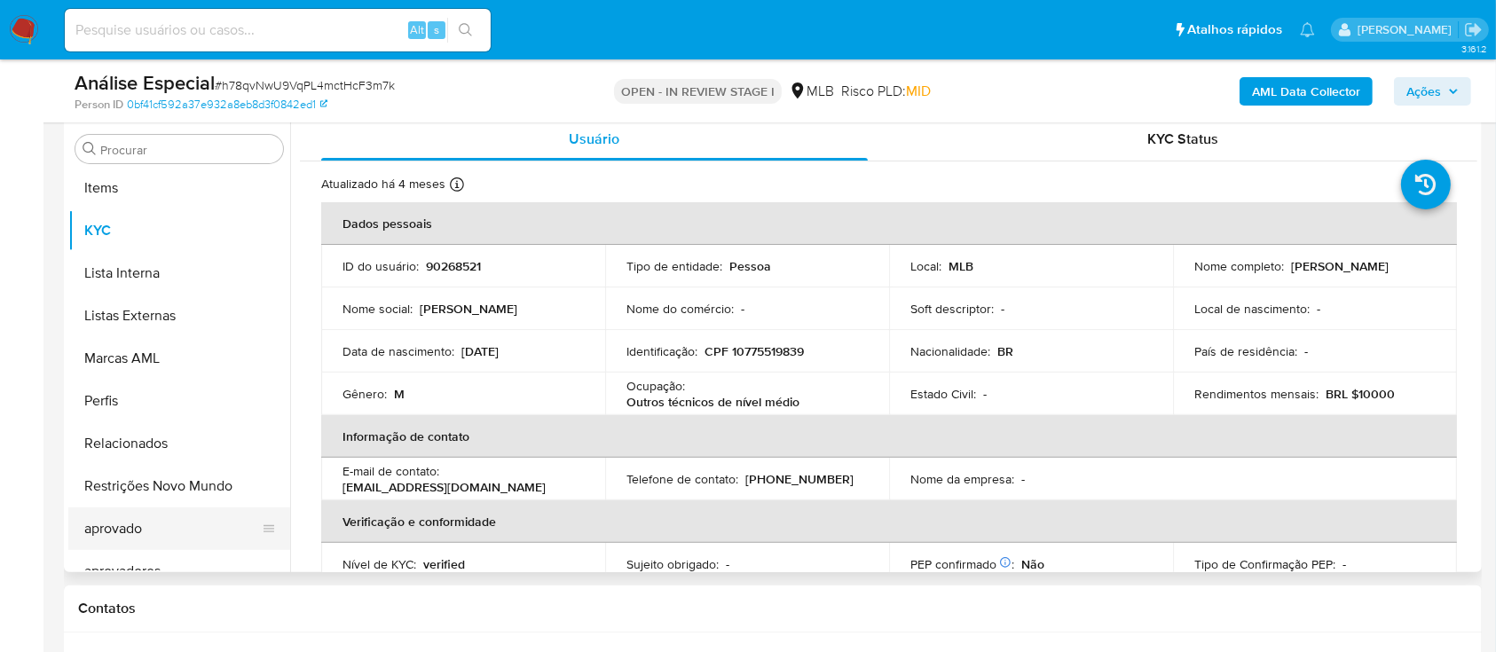
scroll to position [920, 0]
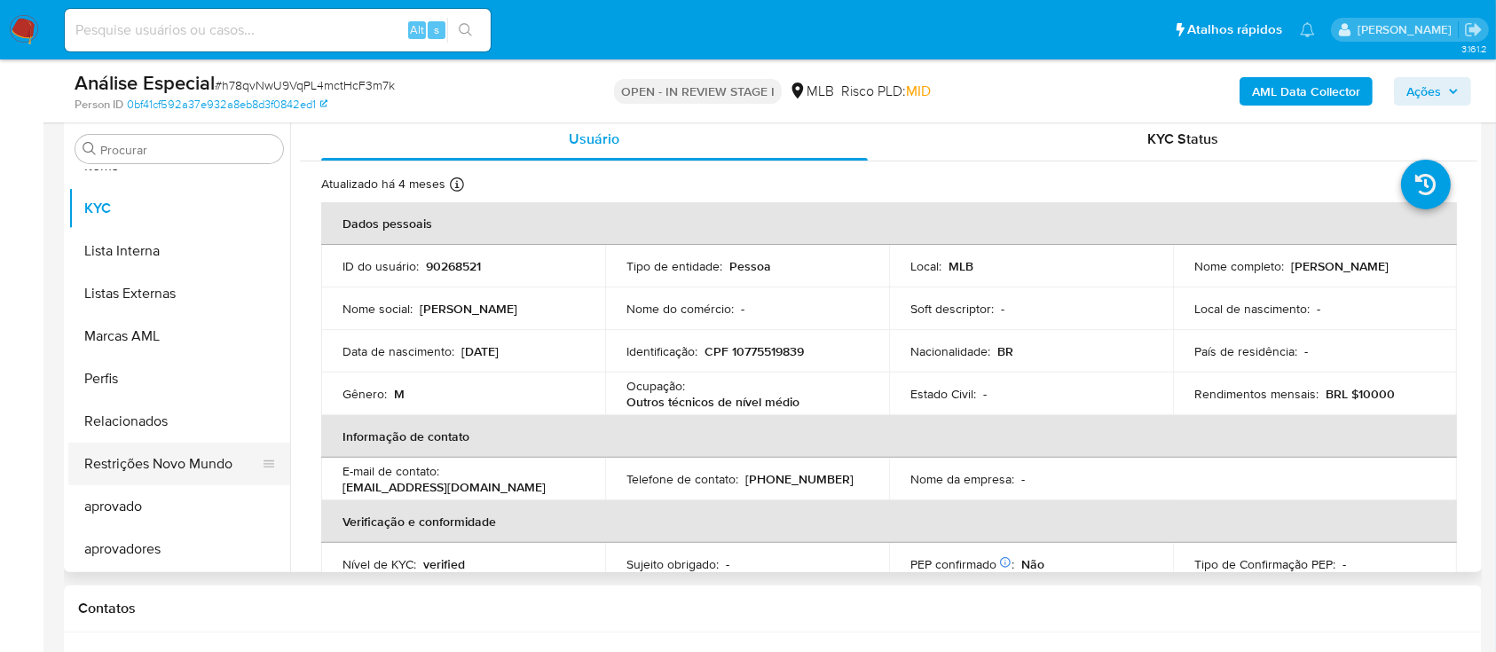
click at [179, 452] on button "Restrições Novo Mundo" at bounding box center [172, 464] width 208 height 43
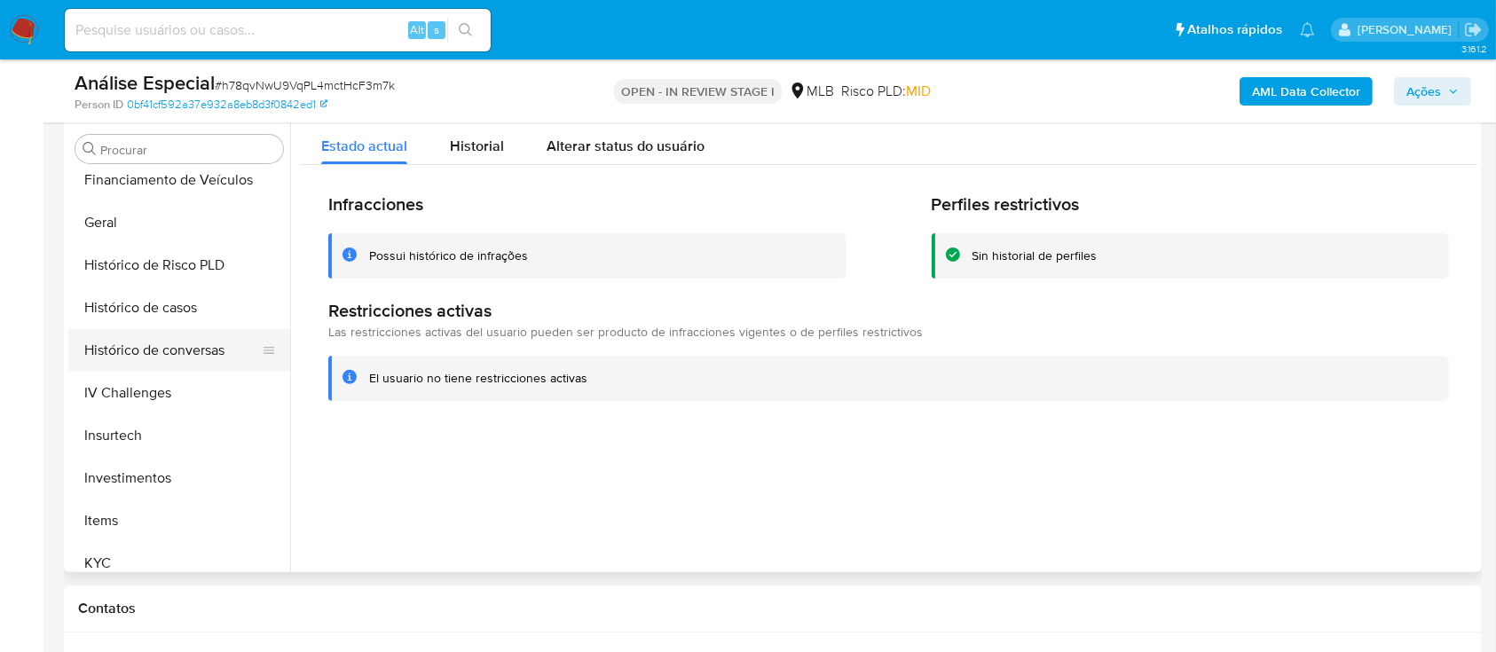
scroll to position [328, 0]
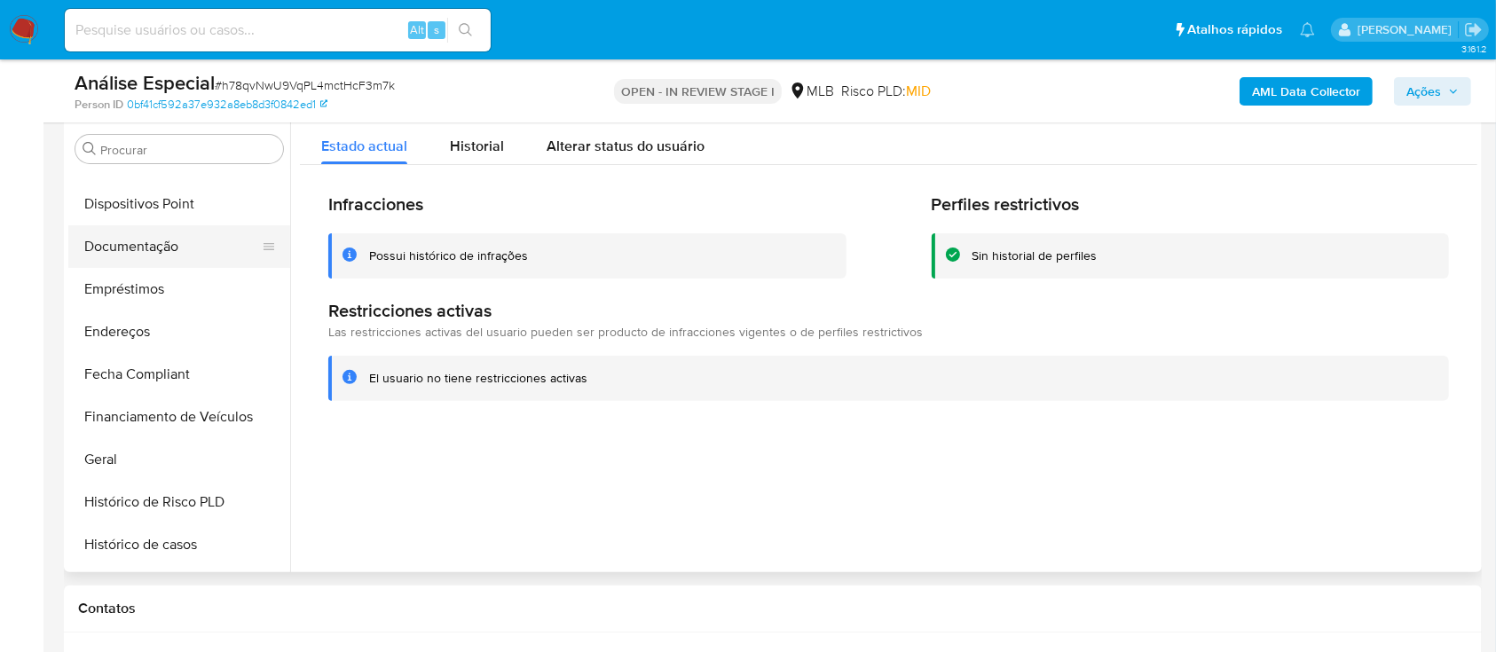
click at [180, 251] on button "Documentação" at bounding box center [172, 246] width 208 height 43
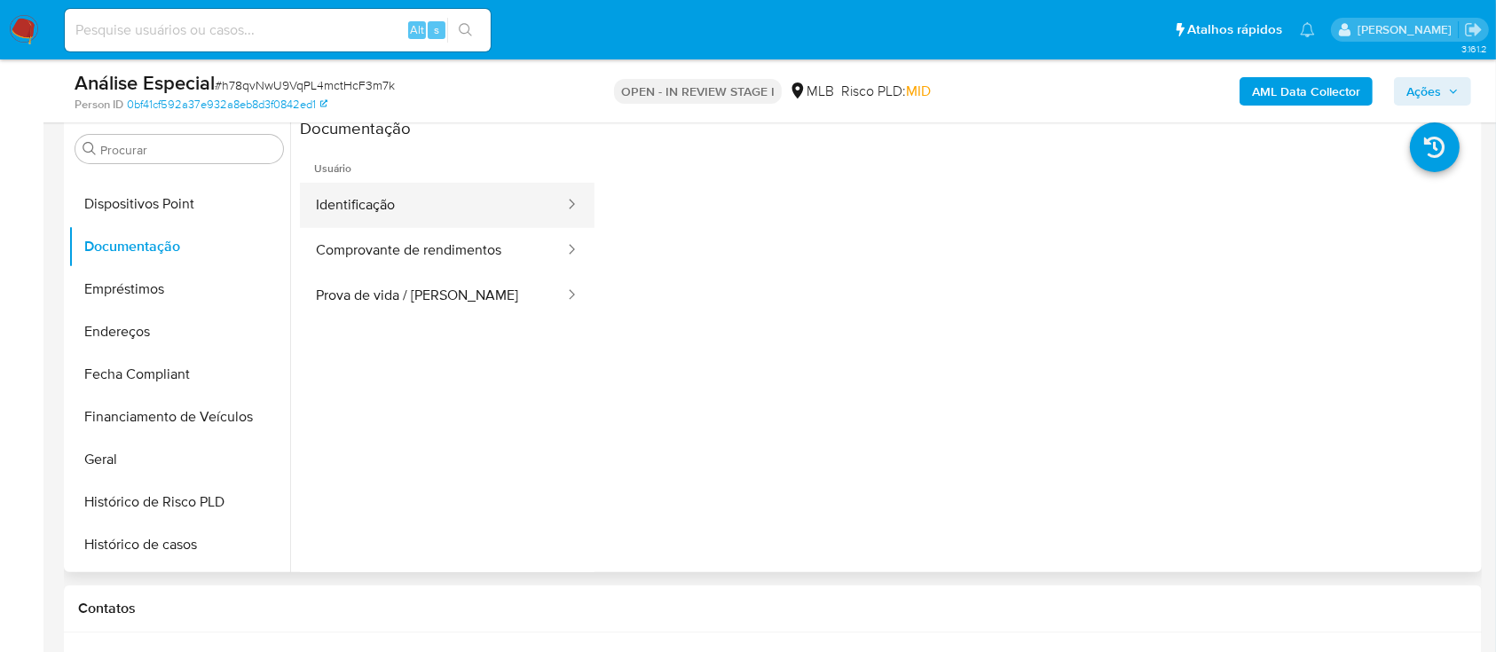
click at [449, 189] on button "Identificação" at bounding box center [433, 205] width 266 height 45
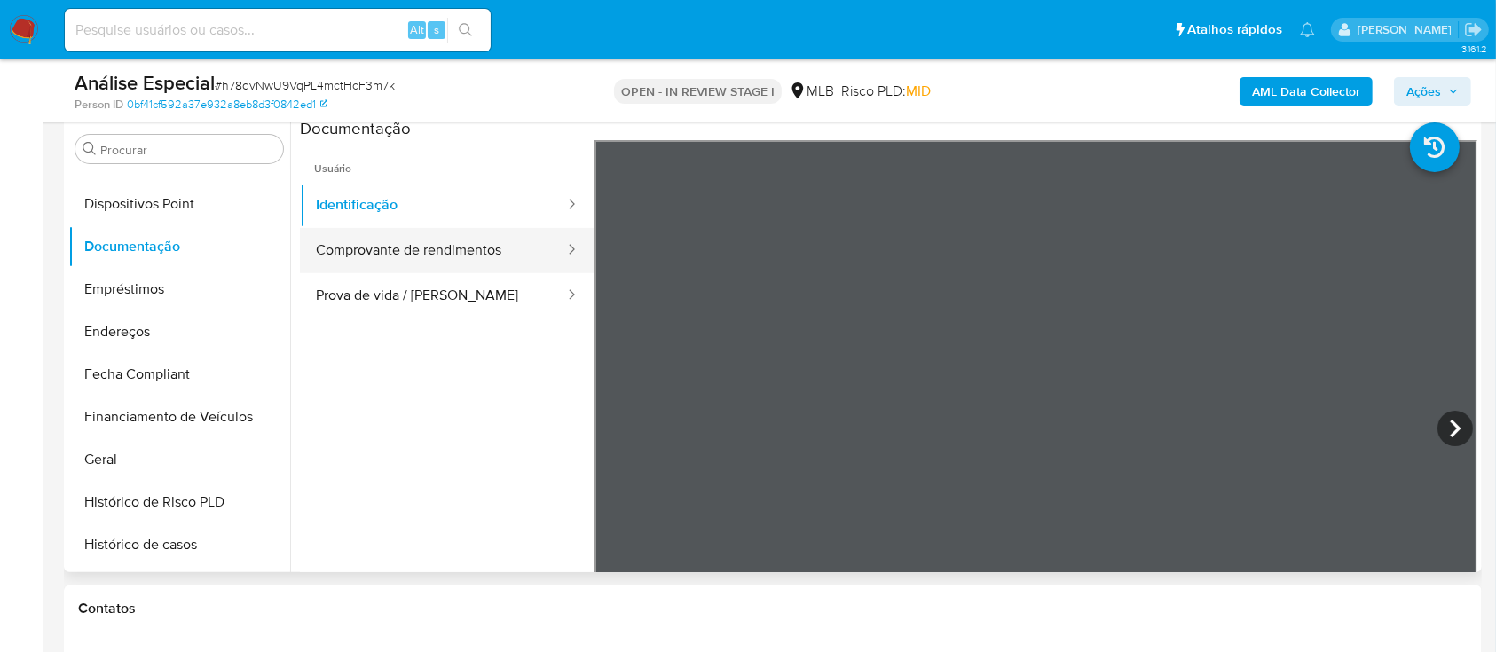
click at [508, 239] on button "Comprovante de rendimentos" at bounding box center [433, 250] width 266 height 45
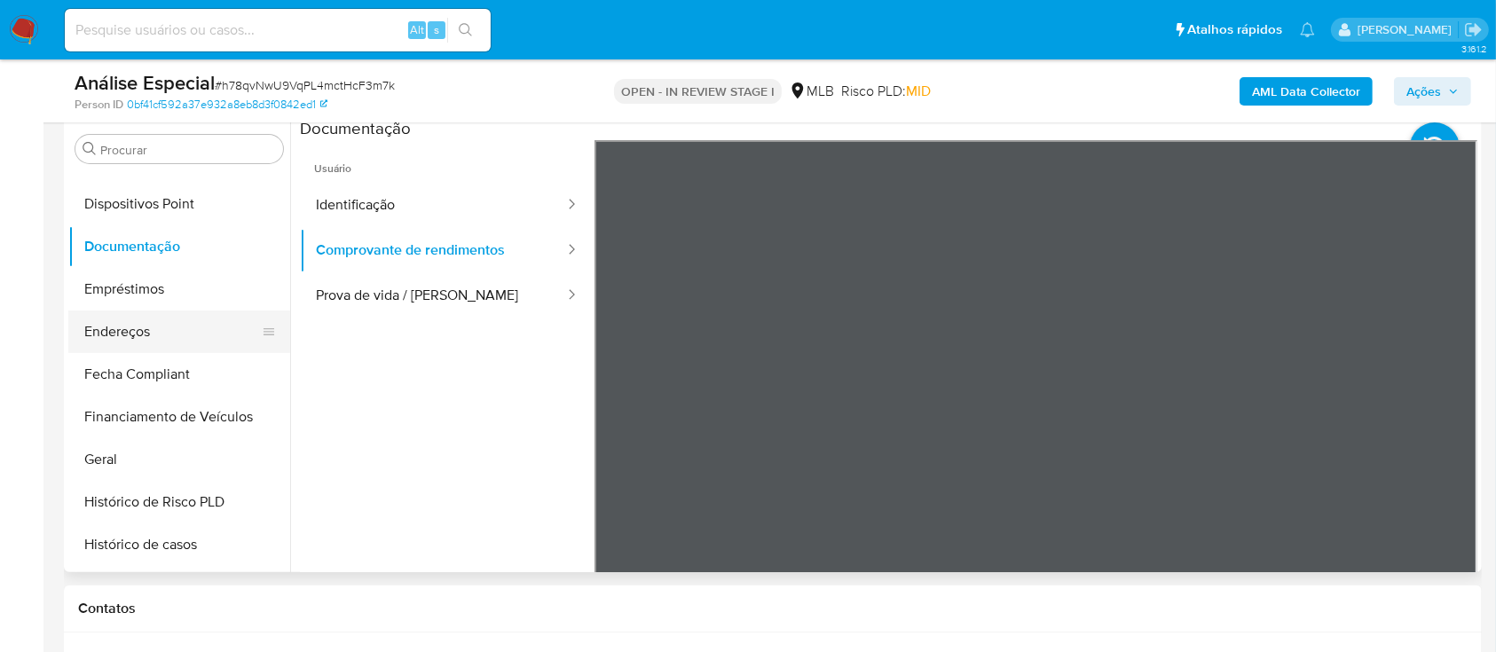
click at [115, 330] on button "Endereços" at bounding box center [172, 332] width 208 height 43
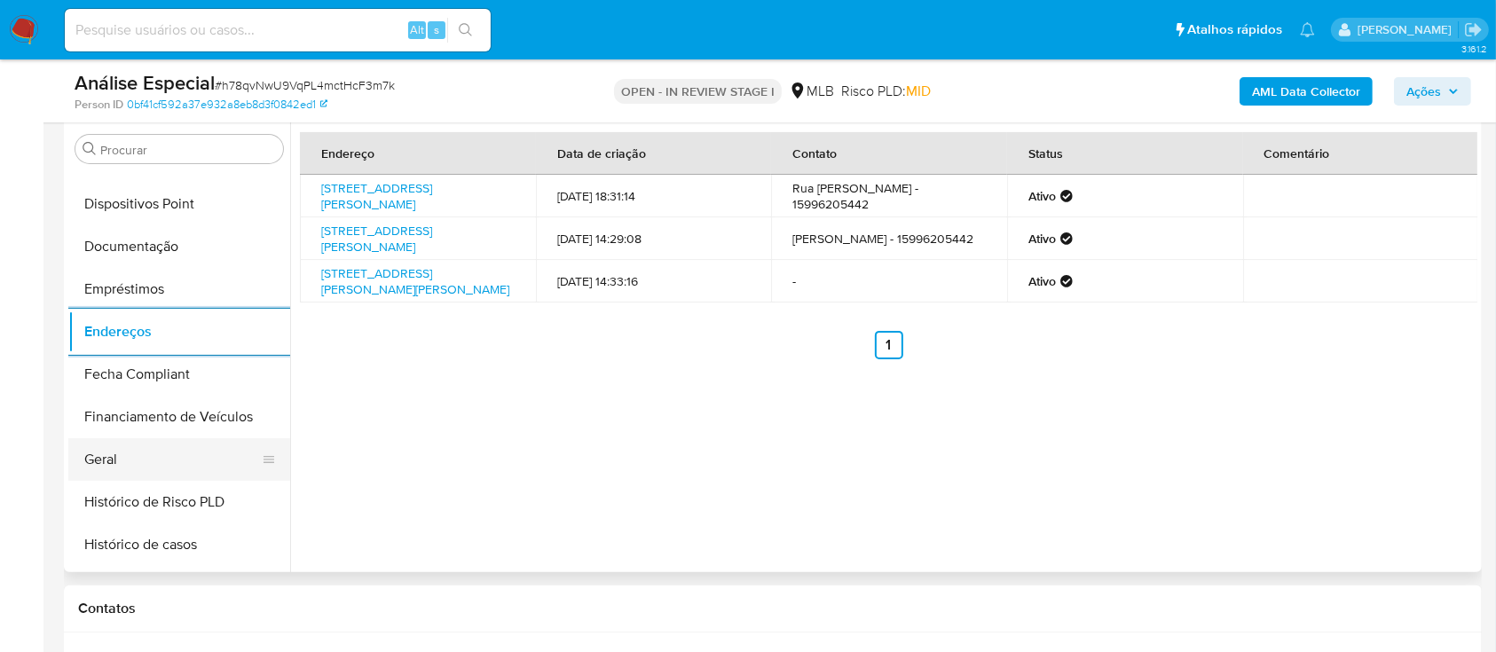
click at [134, 451] on button "Geral" at bounding box center [172, 459] width 208 height 43
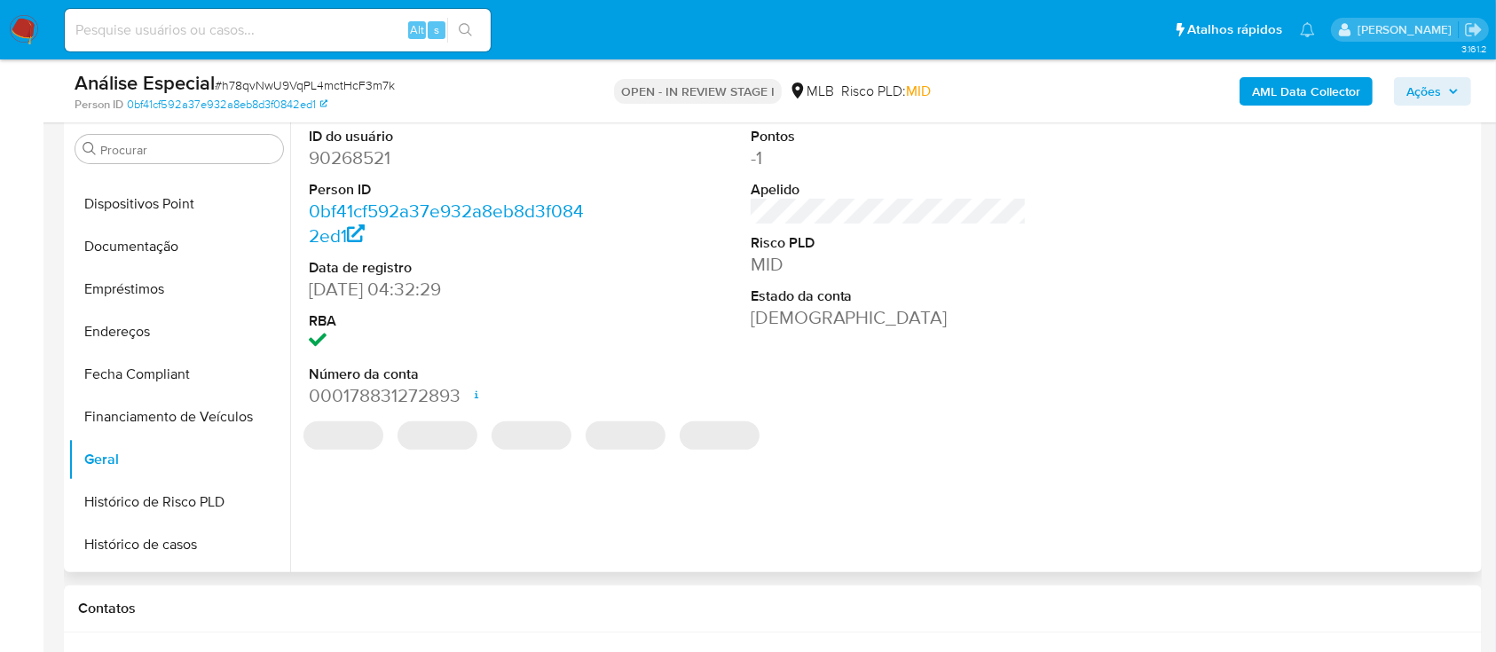
click at [356, 149] on dd "90268521" at bounding box center [447, 158] width 277 height 25
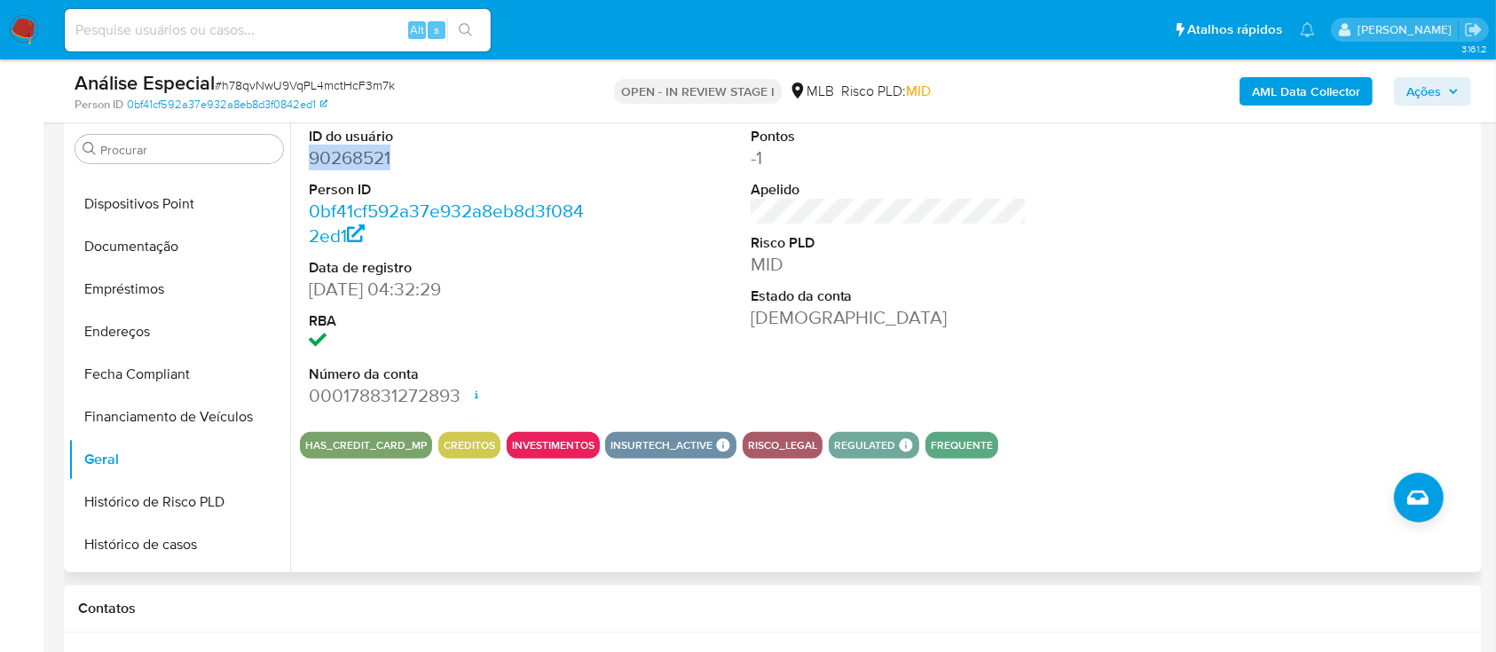
copy dd "90268521"
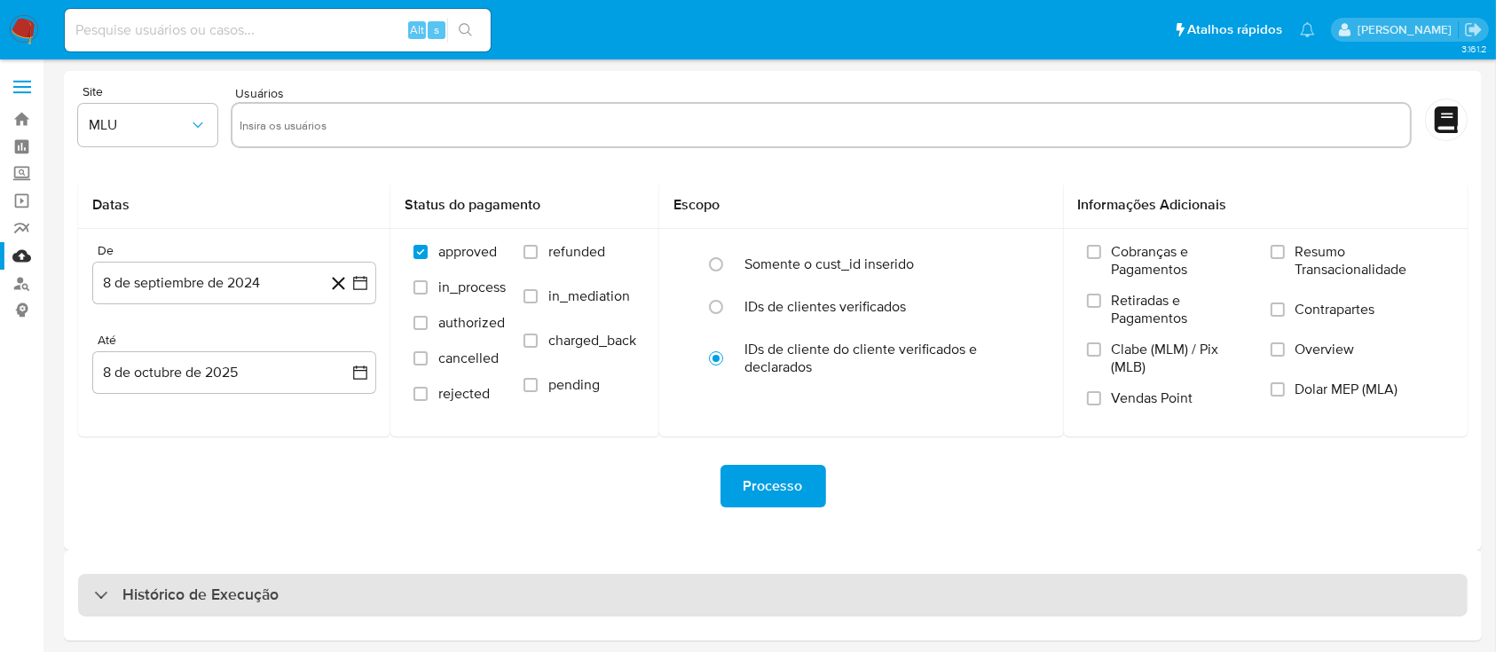
click at [603, 601] on div "Histórico de Execução" at bounding box center [772, 595] width 1389 height 43
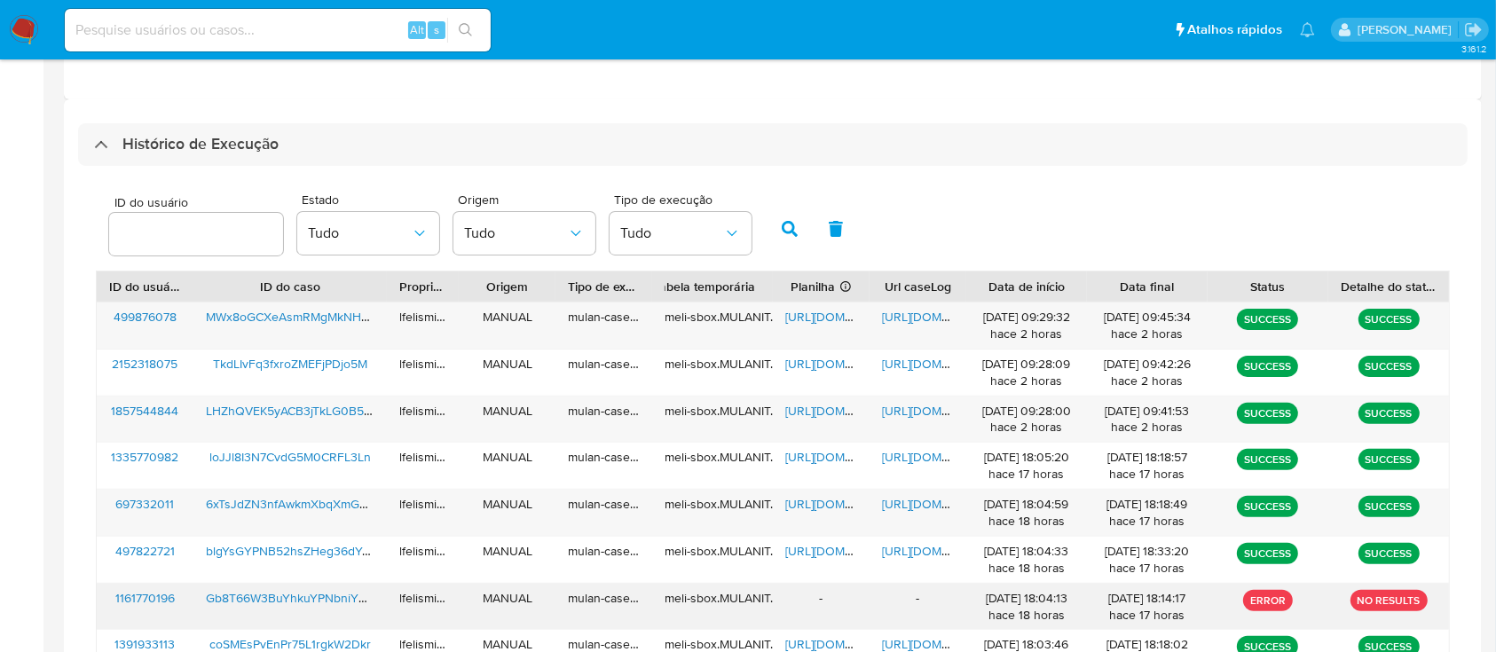
scroll to position [733, 0]
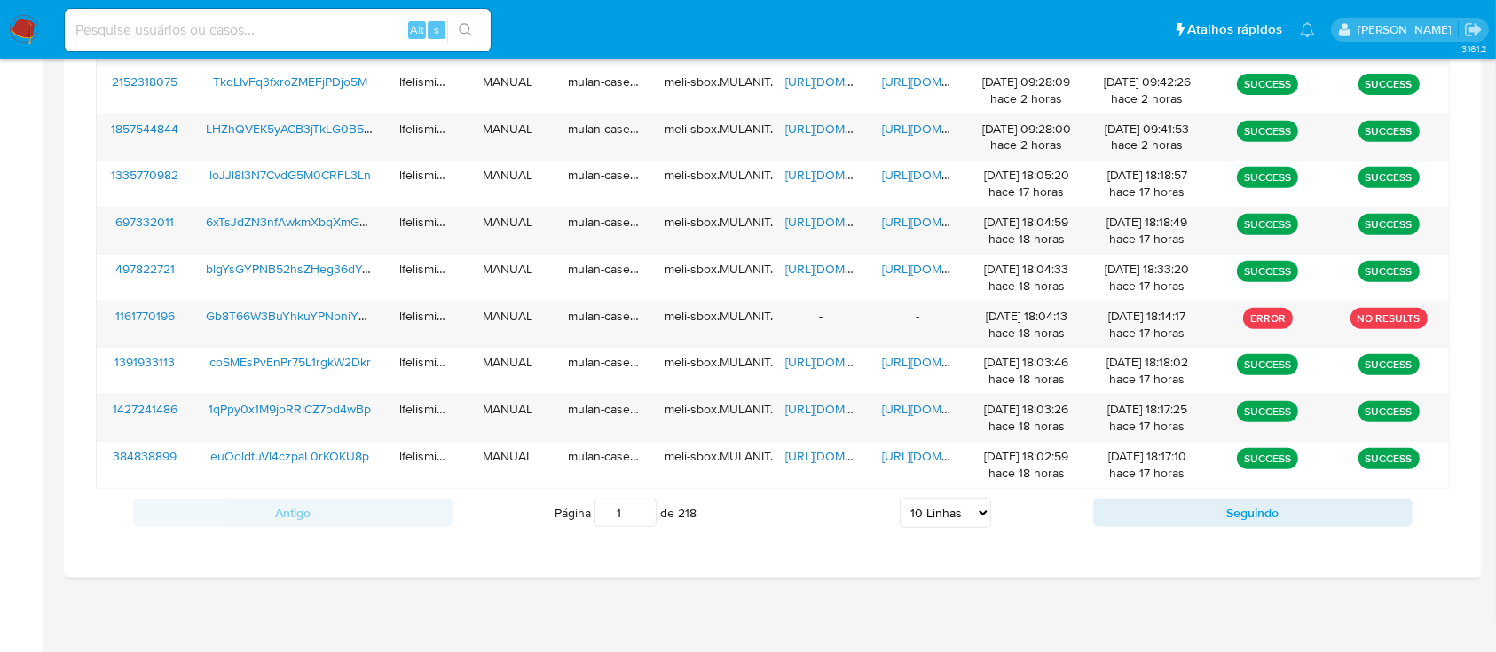
drag, startPoint x: 915, startPoint y: 500, endPoint x: 939, endPoint y: 505, distance: 24.5
click at [915, 500] on select "5 Linhas 10 Linhas 20 Linhas 25 Linhas 50 Linhas 100 Linhas" at bounding box center [945, 513] width 91 height 30
select select "50"
click at [900, 498] on select "5 Linhas 10 Linhas 20 Linhas 25 Linhas 50 Linhas 100 Linhas" at bounding box center [945, 513] width 91 height 30
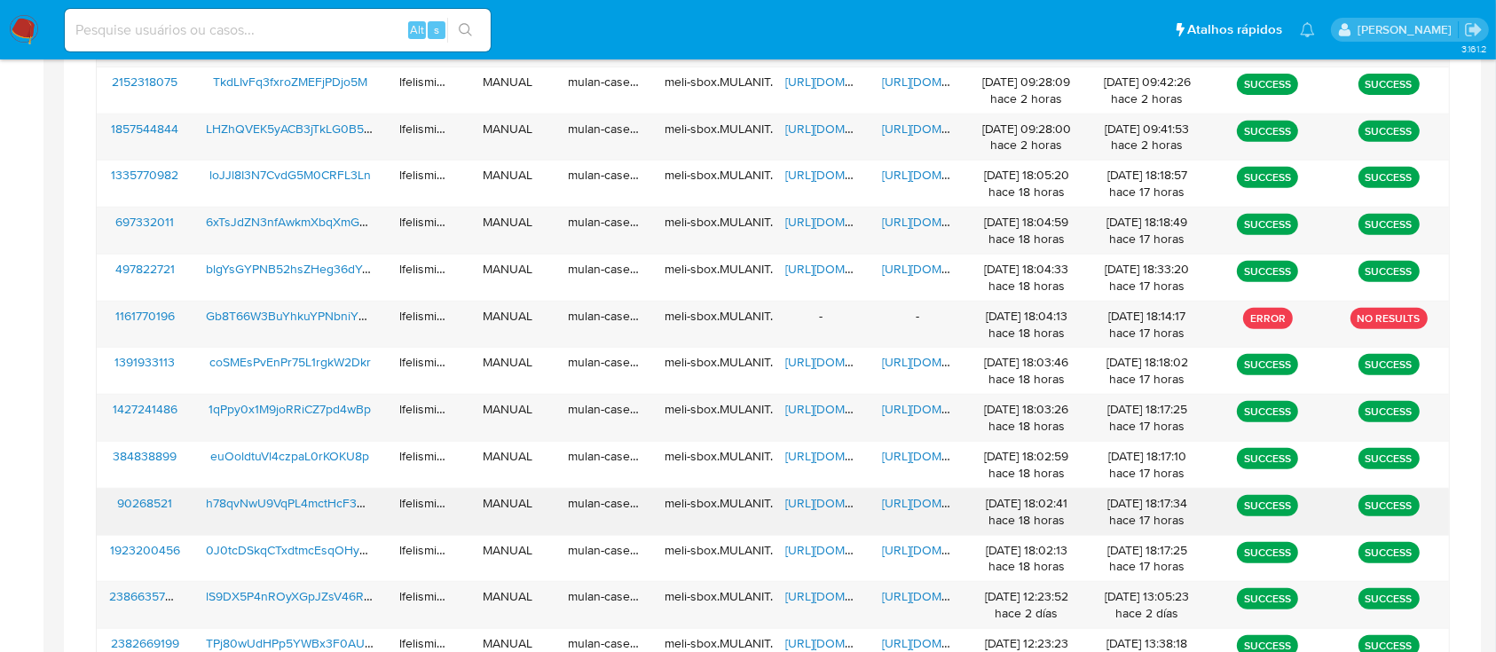
click at [930, 503] on span "[URL][DOMAIN_NAME]" at bounding box center [943, 503] width 122 height 18
click at [835, 507] on span "[URL][DOMAIN_NAME]" at bounding box center [846, 503] width 122 height 18
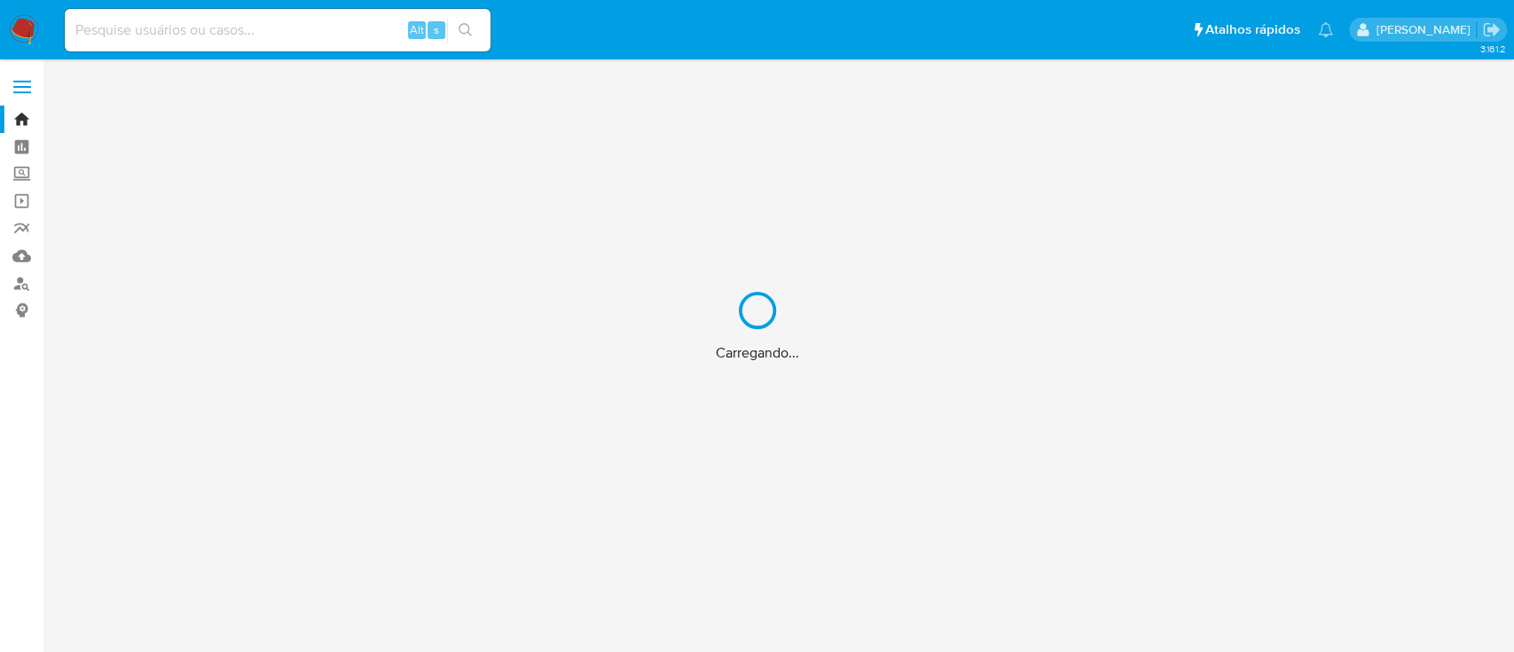
click at [252, 32] on div "Carregando..." at bounding box center [757, 326] width 1514 height 652
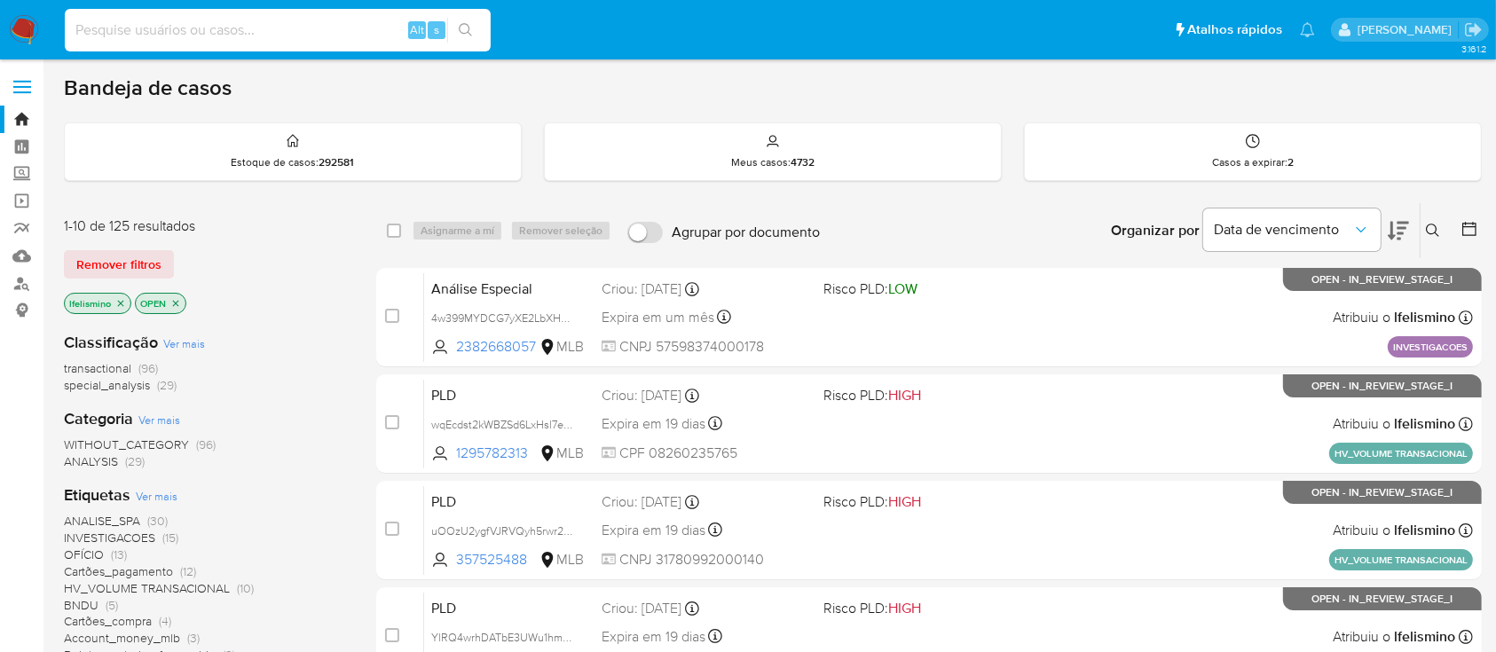
click at [254, 26] on input at bounding box center [278, 30] width 426 height 23
paste input "0J0tcDSkqCTxdtmcEsqOHyEG"
type input "0J0tcDSkqCTxdtmcEsqOHyEG"
click at [467, 26] on icon "search-icon" at bounding box center [466, 30] width 14 height 14
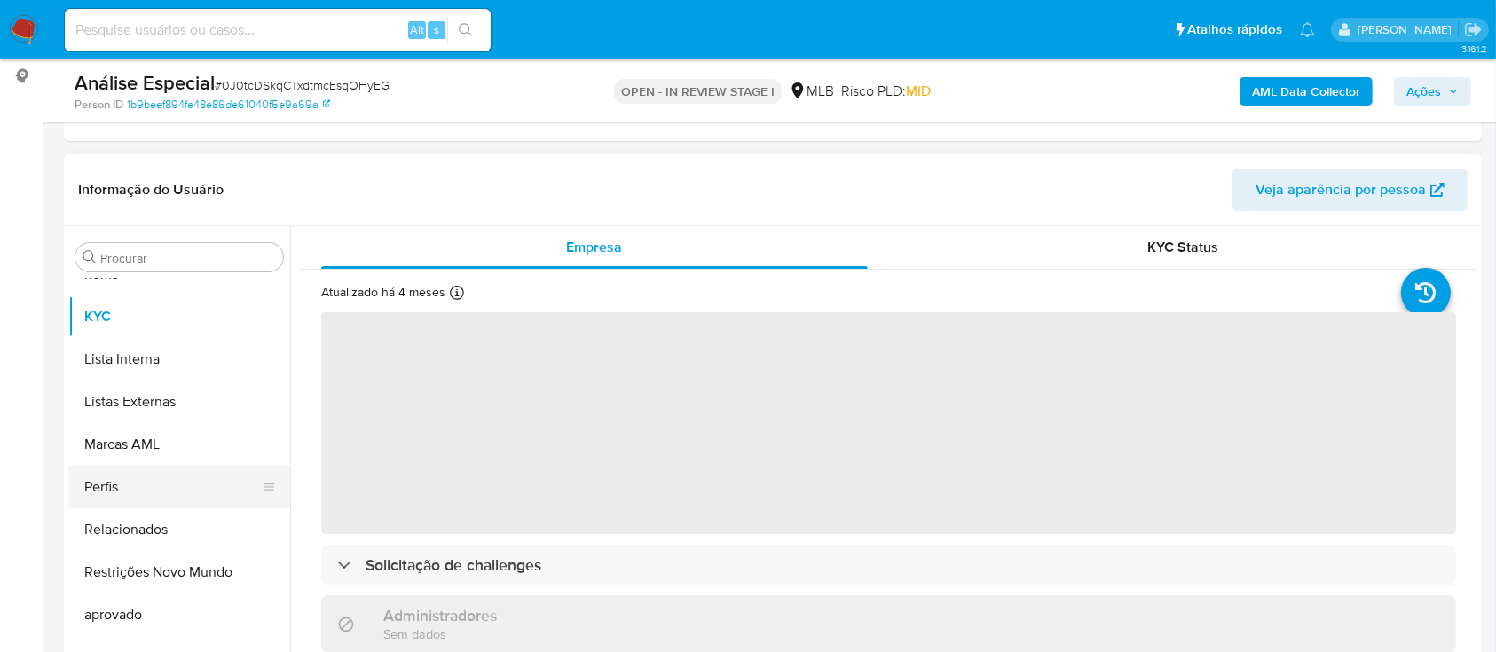
scroll to position [236, 0]
select select "10"
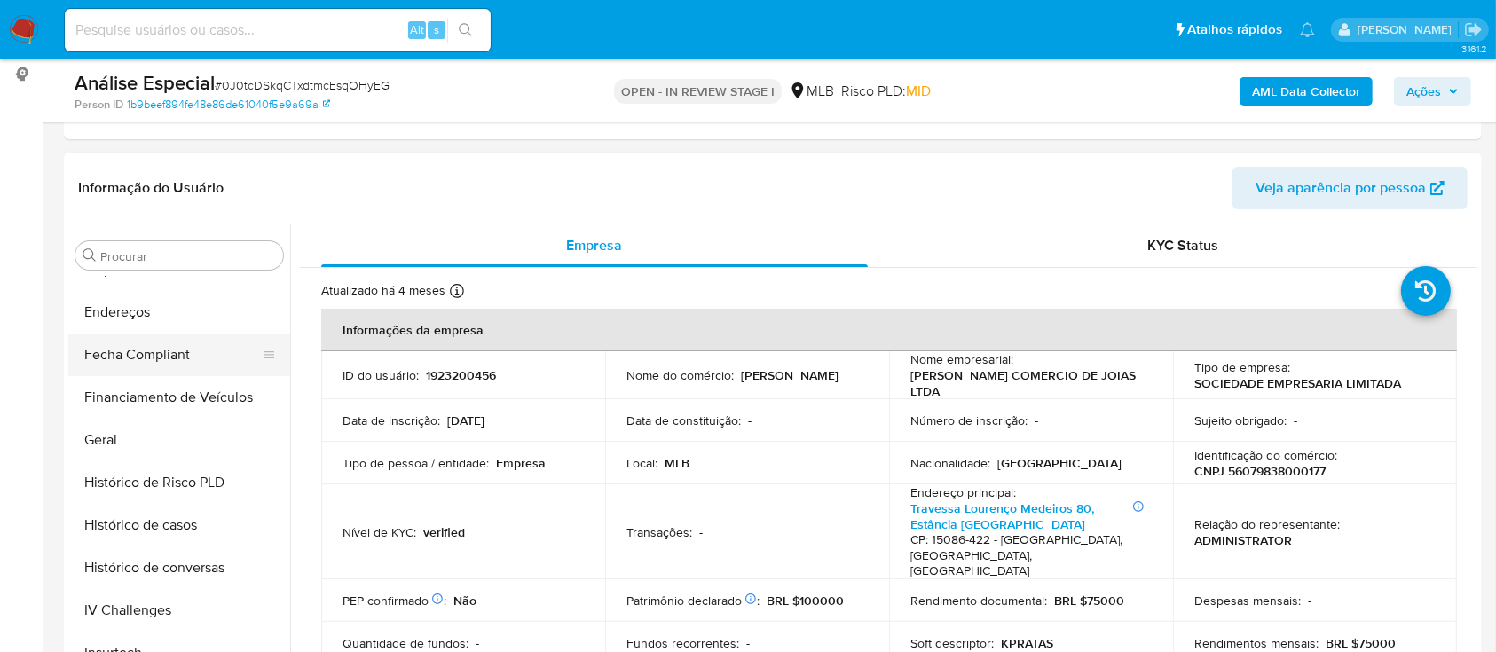
scroll to position [328, 0]
click at [197, 358] on button "Documentação" at bounding box center [172, 353] width 208 height 43
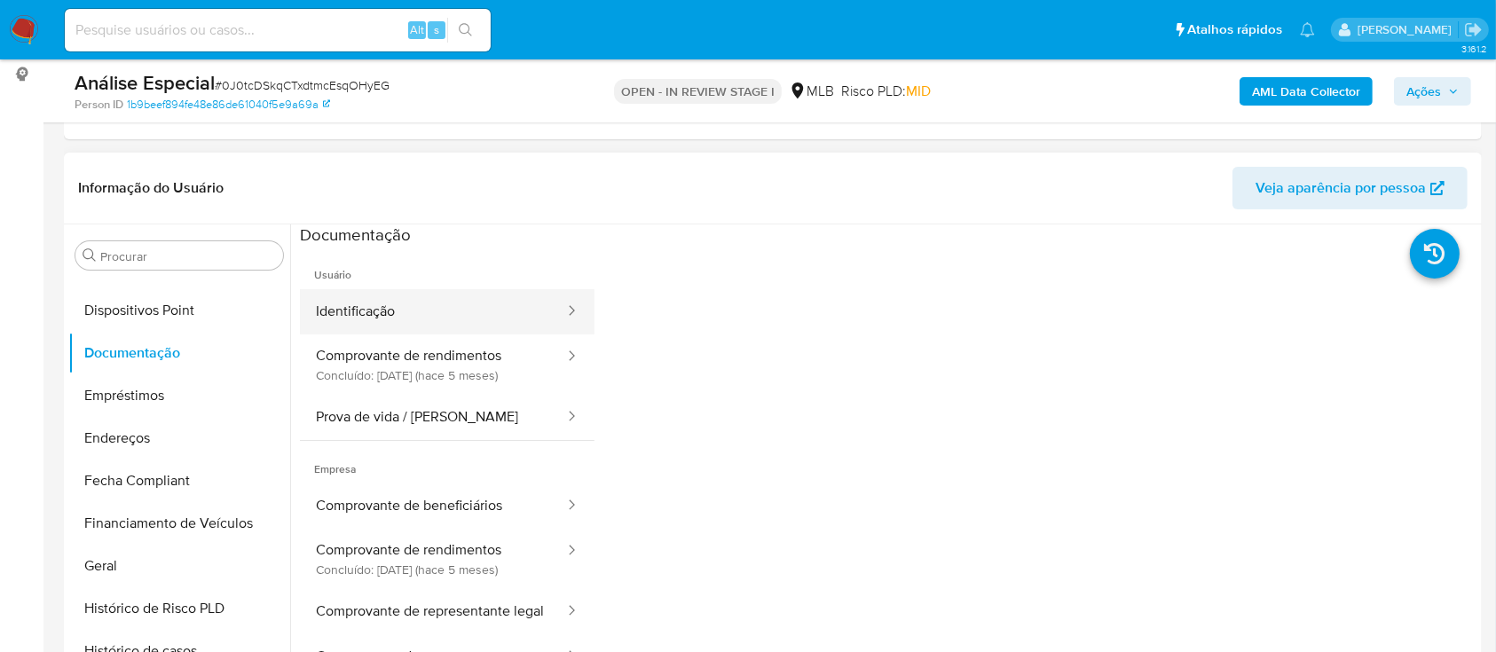
click at [416, 329] on button "Identificação" at bounding box center [433, 311] width 266 height 45
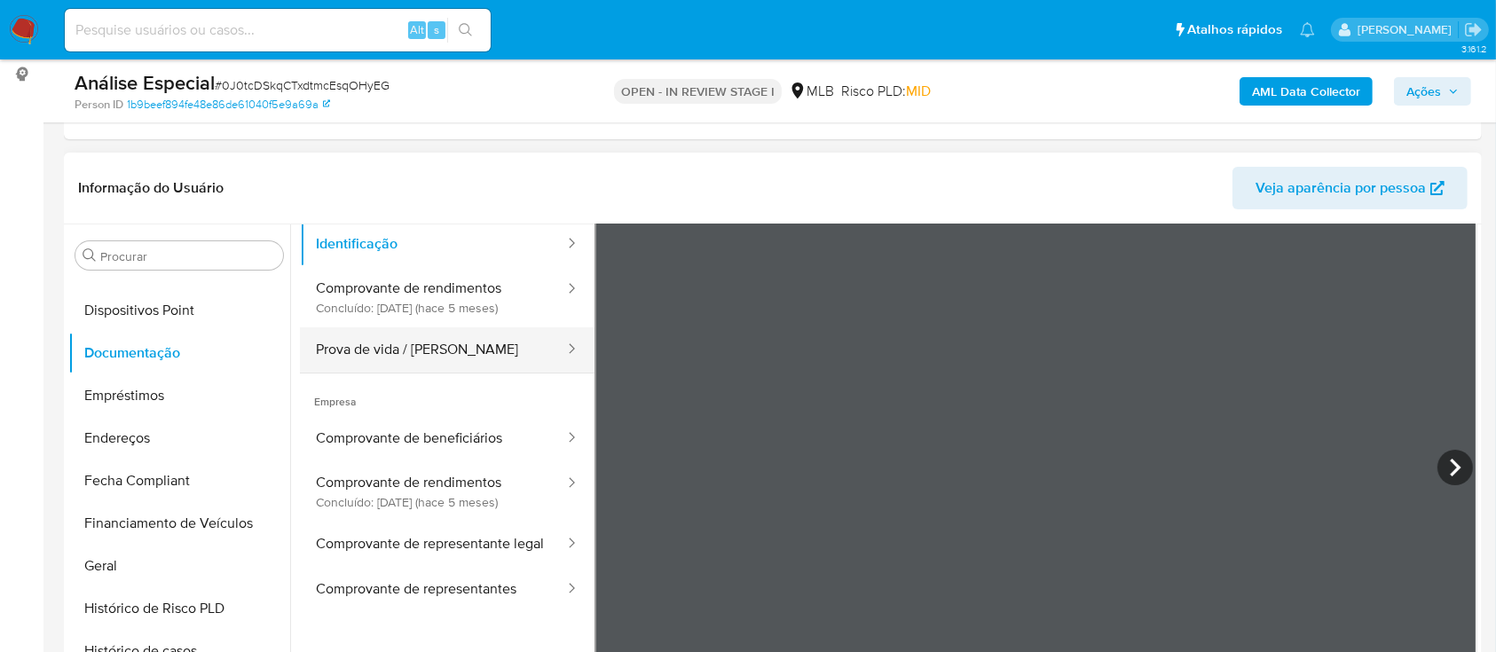
scroll to position [118, 0]
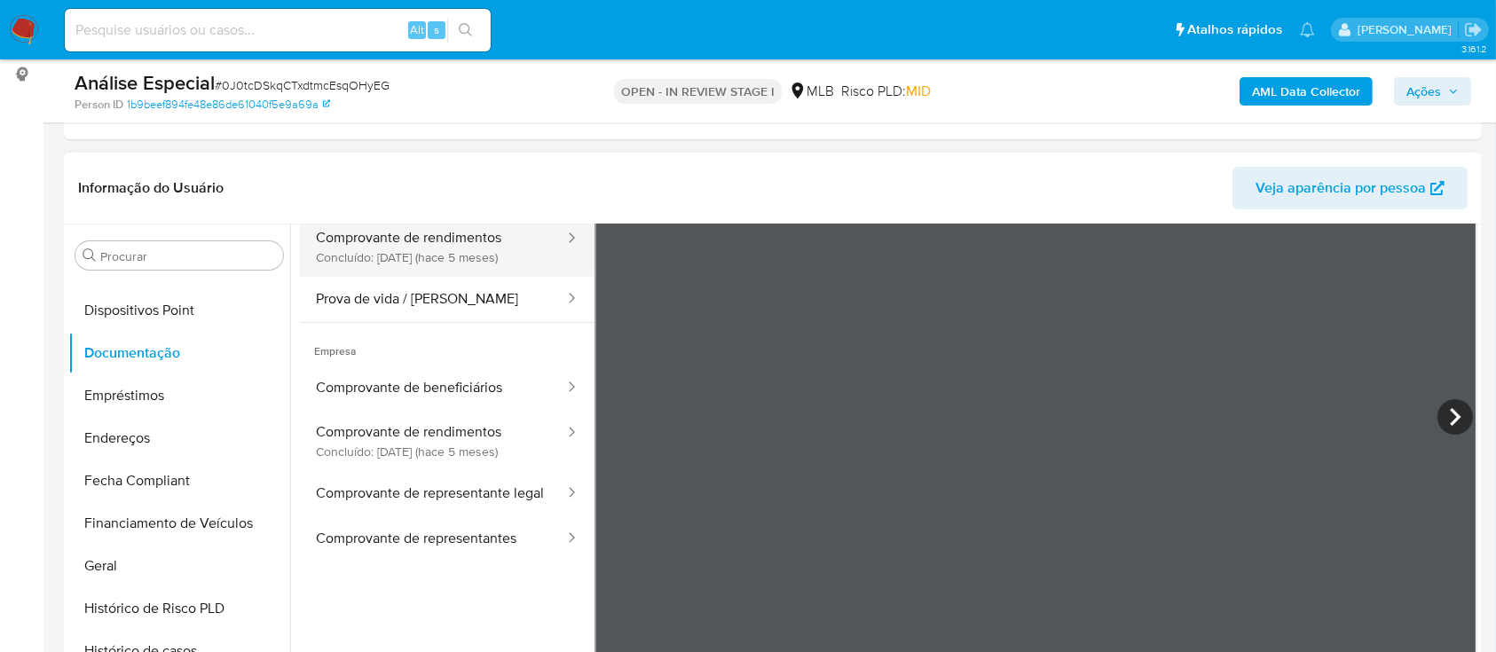
click at [496, 264] on button "Comprovante de rendimentos Concluído: [DATE] (hace 5 meses)" at bounding box center [433, 246] width 266 height 60
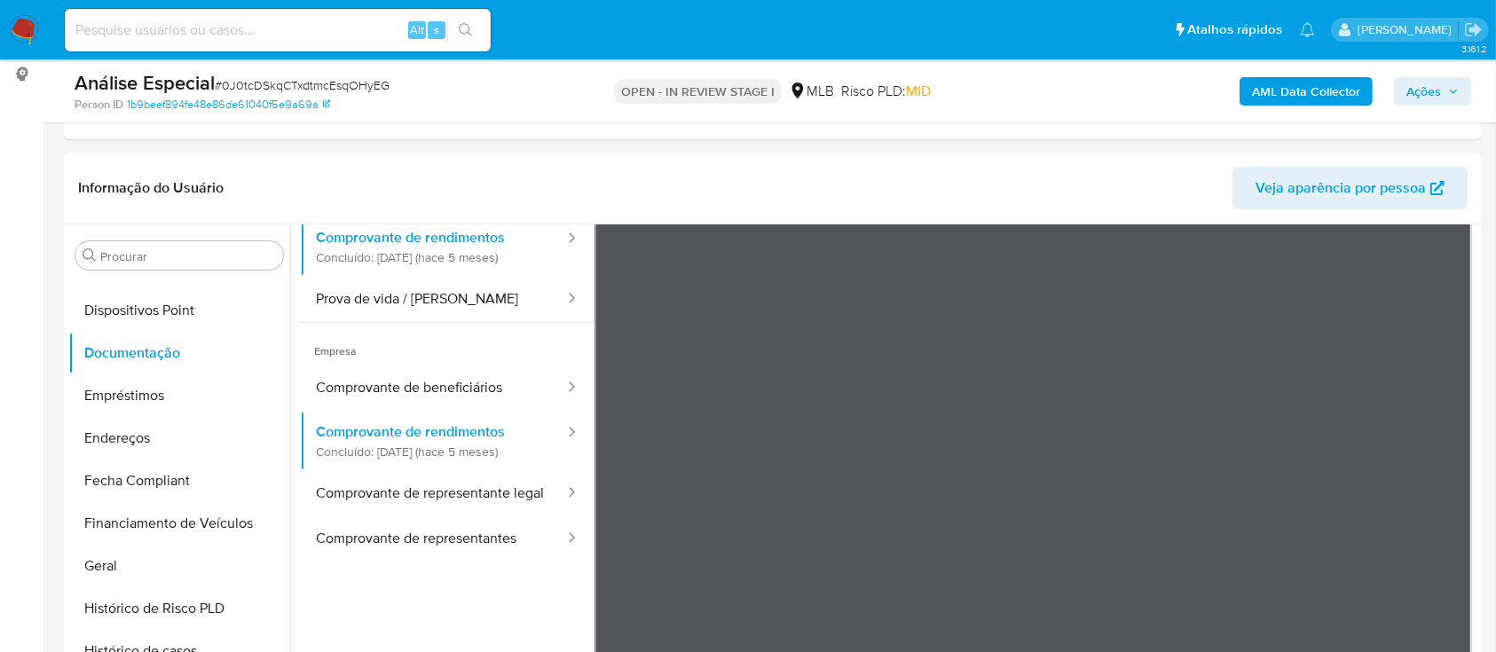
scroll to position [154, 0]
